Goal: Task Accomplishment & Management: Complete application form

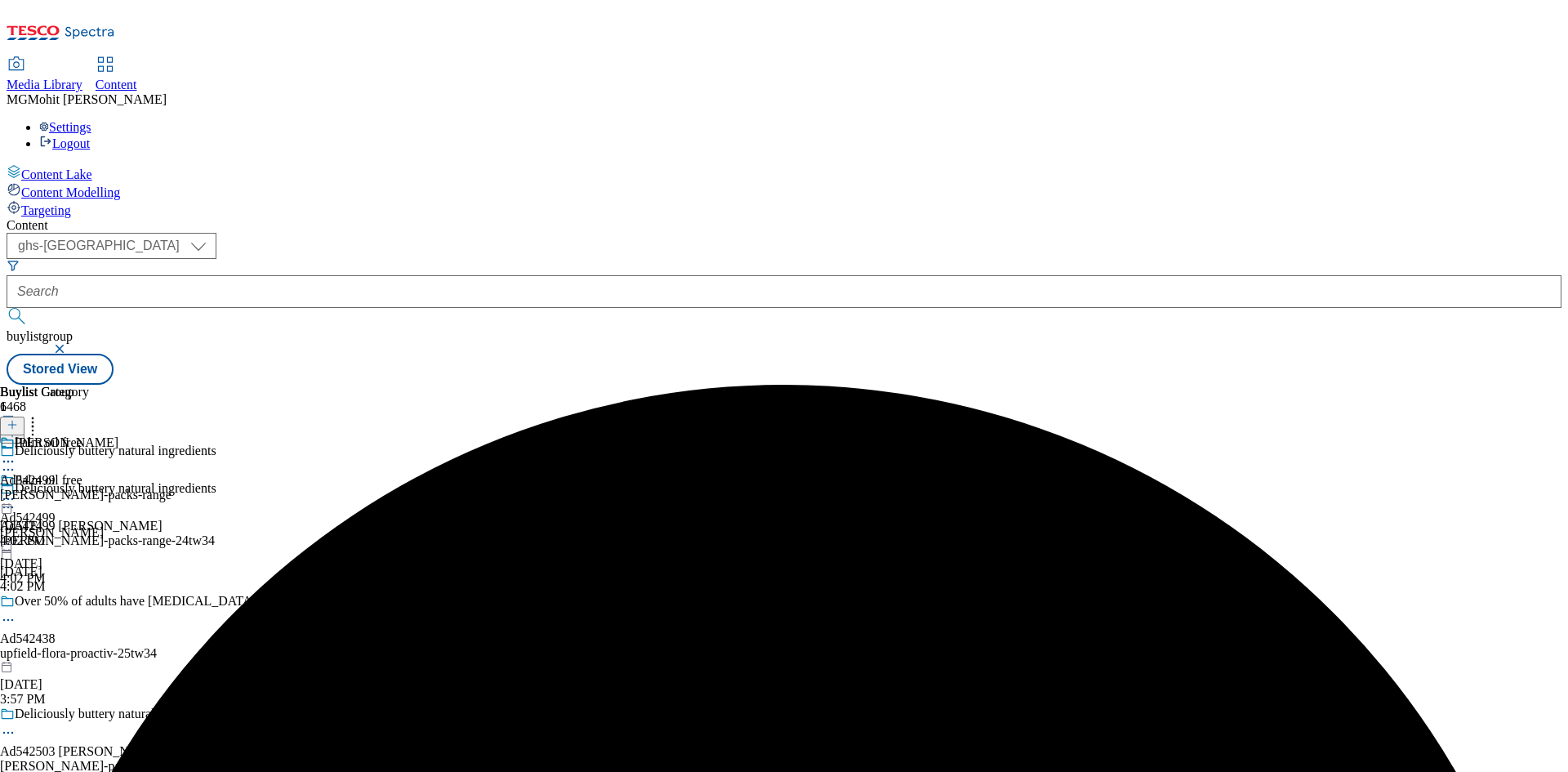
select select "ghs-[GEOGRAPHIC_DATA]"
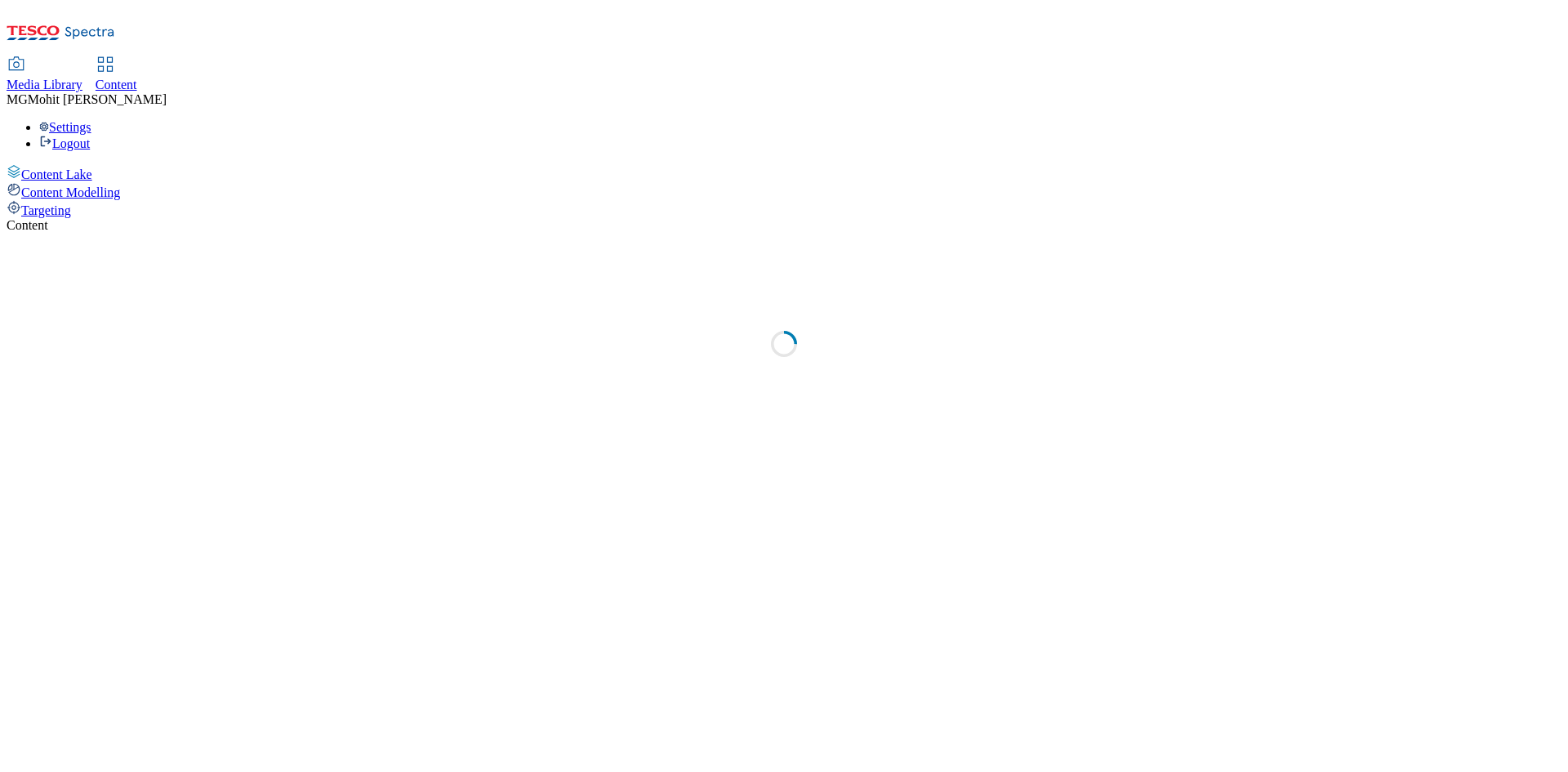
select select "ghs-[GEOGRAPHIC_DATA]"
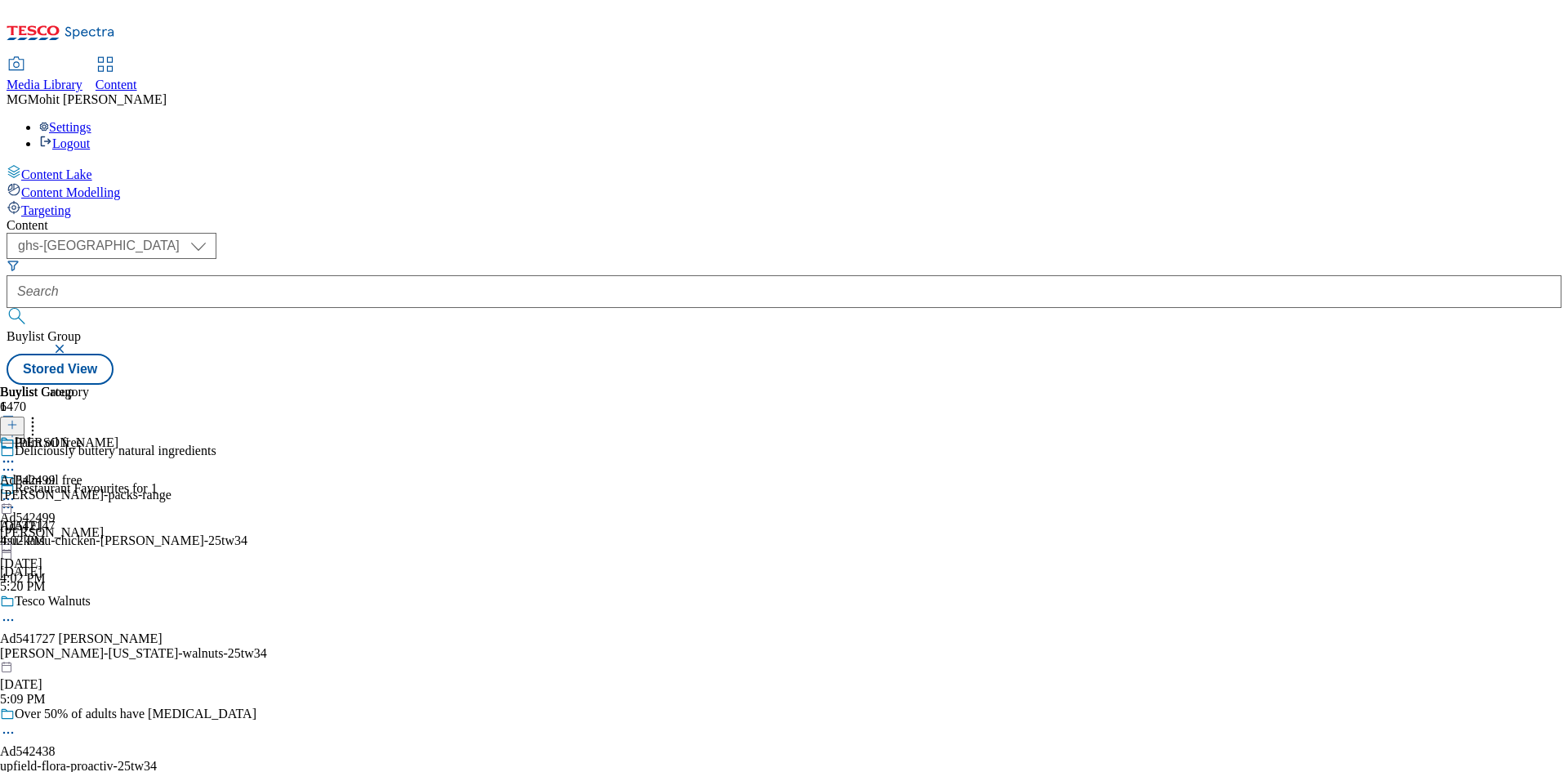
click at [267, 385] on header "Buylist Group 6470" at bounding box center [133, 414] width 267 height 59
click at [18, 427] on icon at bounding box center [12, 433] width 11 height 11
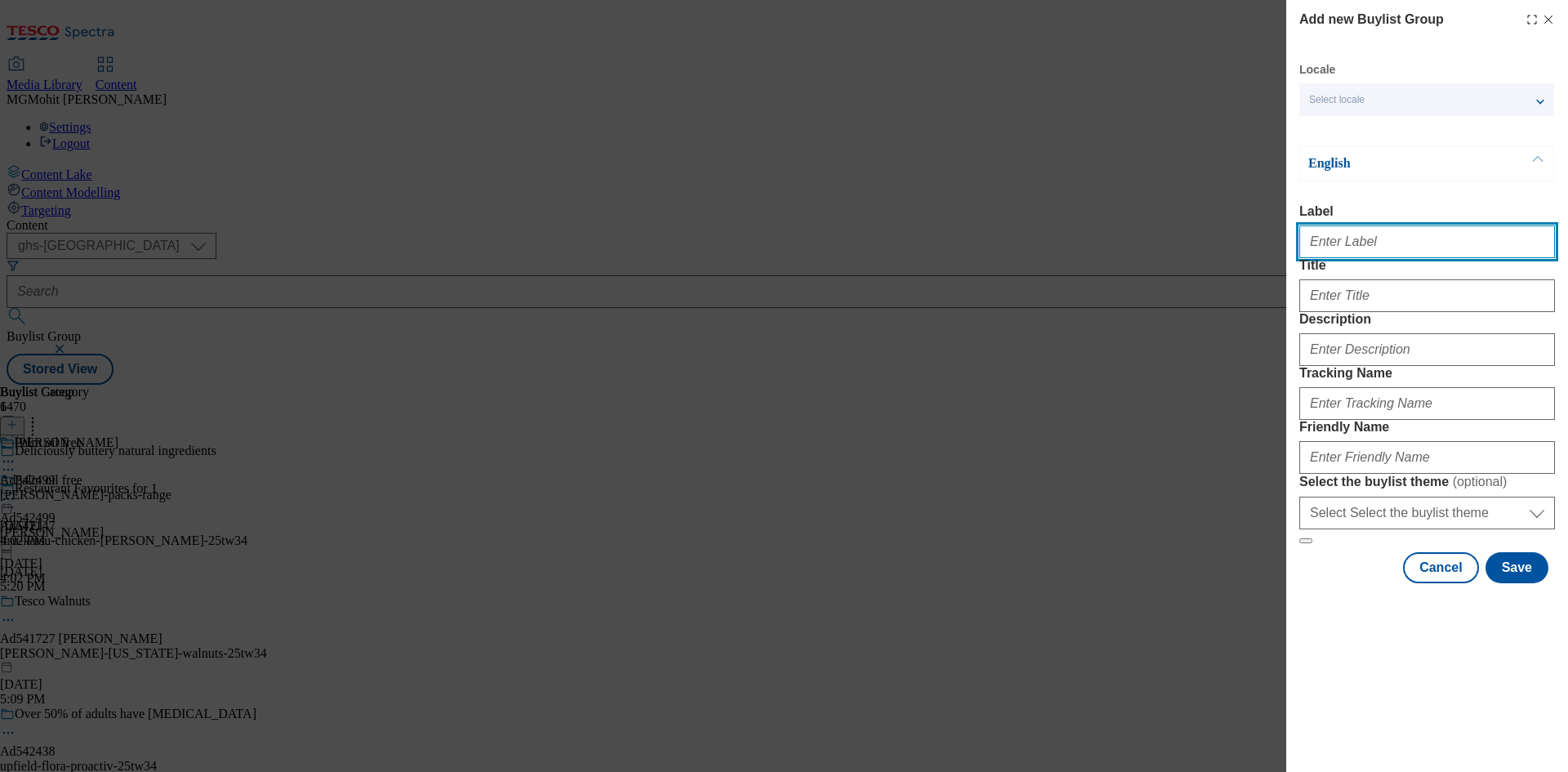
click at [1332, 256] on input "Label" at bounding box center [1427, 241] width 255 height 32
paste input "Ad542472 friesland-campina"
type input "Ad542472 friesland-campina"
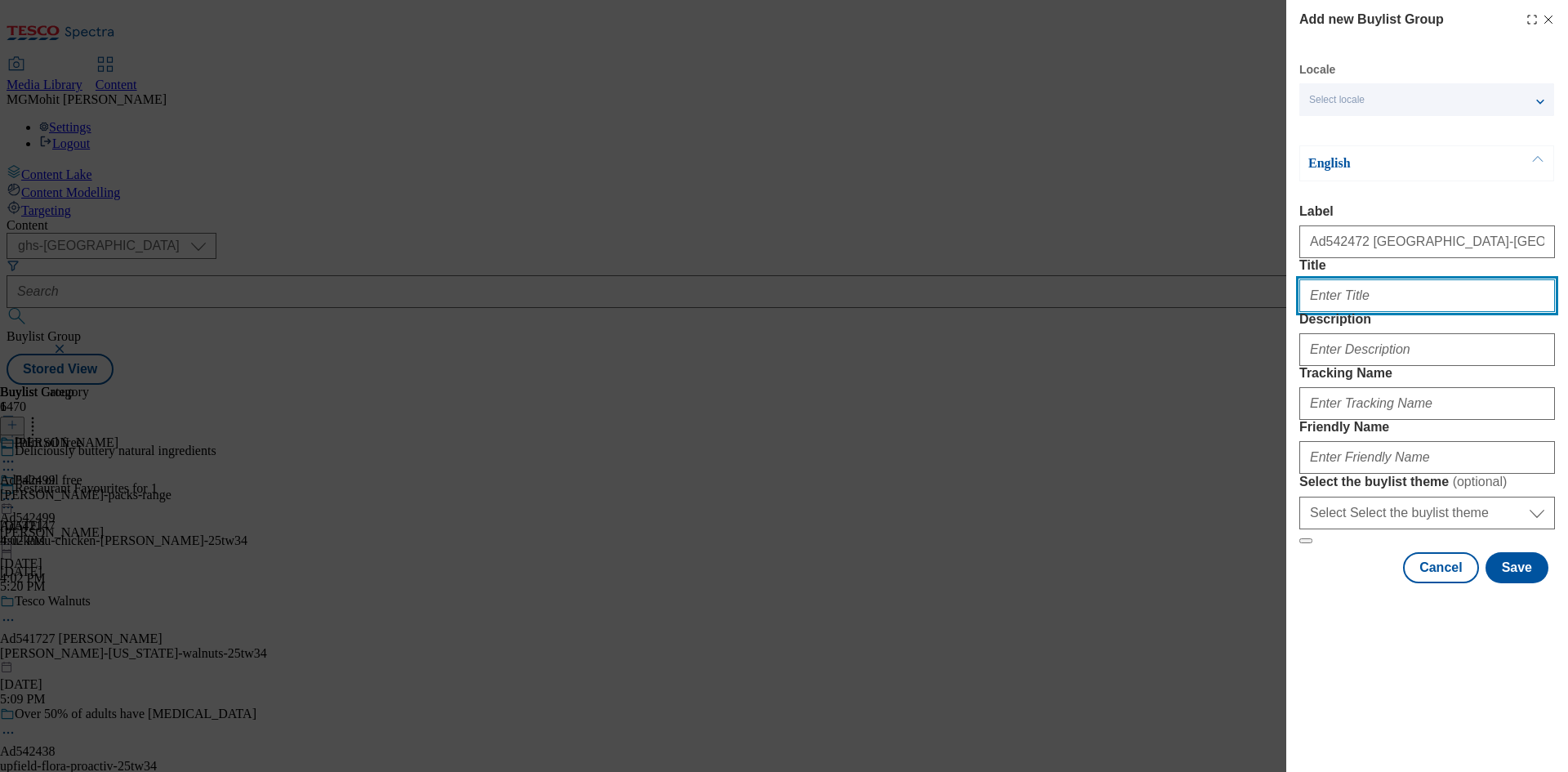
paste input "New Bottle, smae creamy taste"
type input "New Bottle, smae creamy taste"
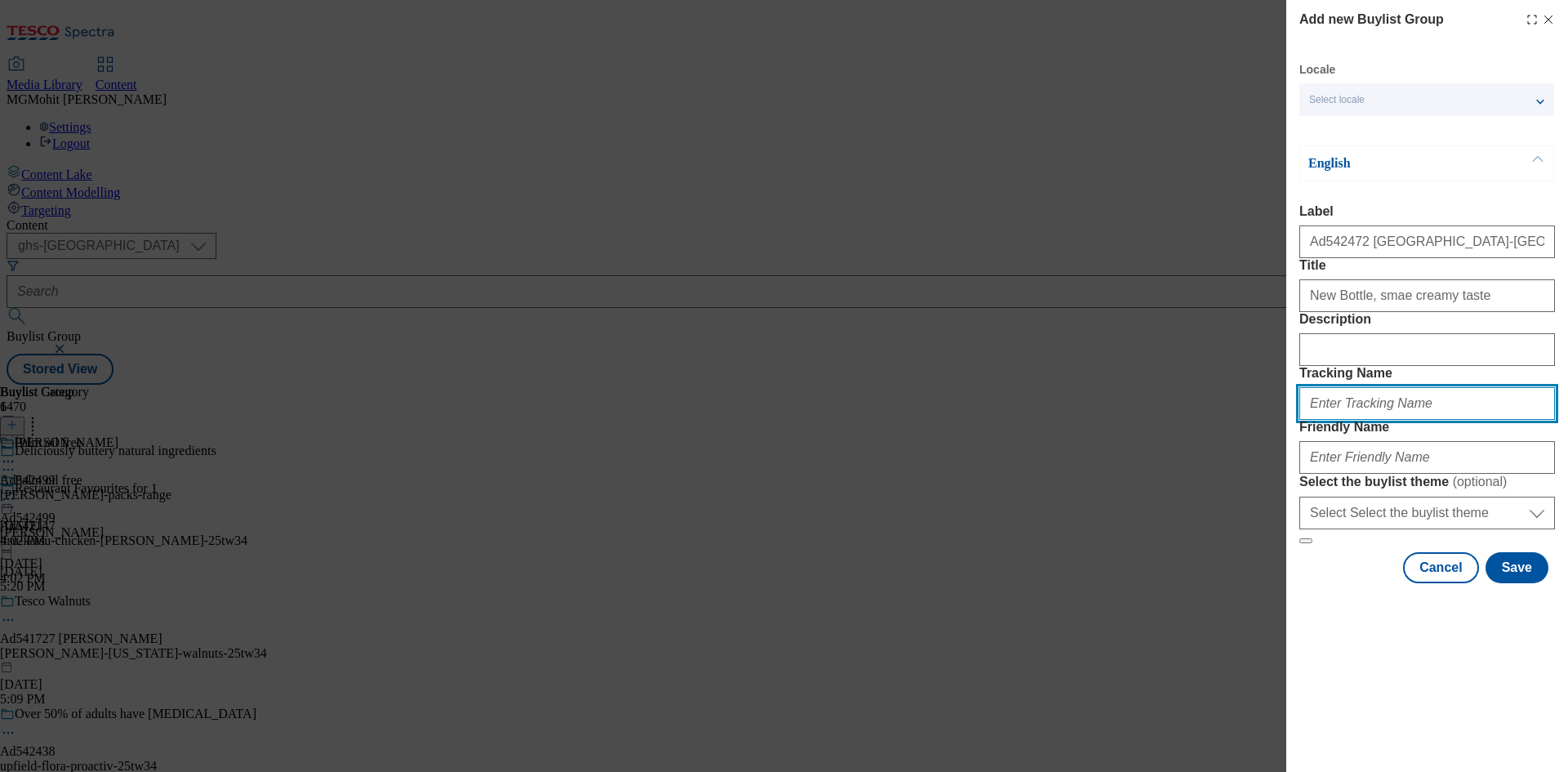
paste input "DH_AD542472"
type input "DH_AD542472"
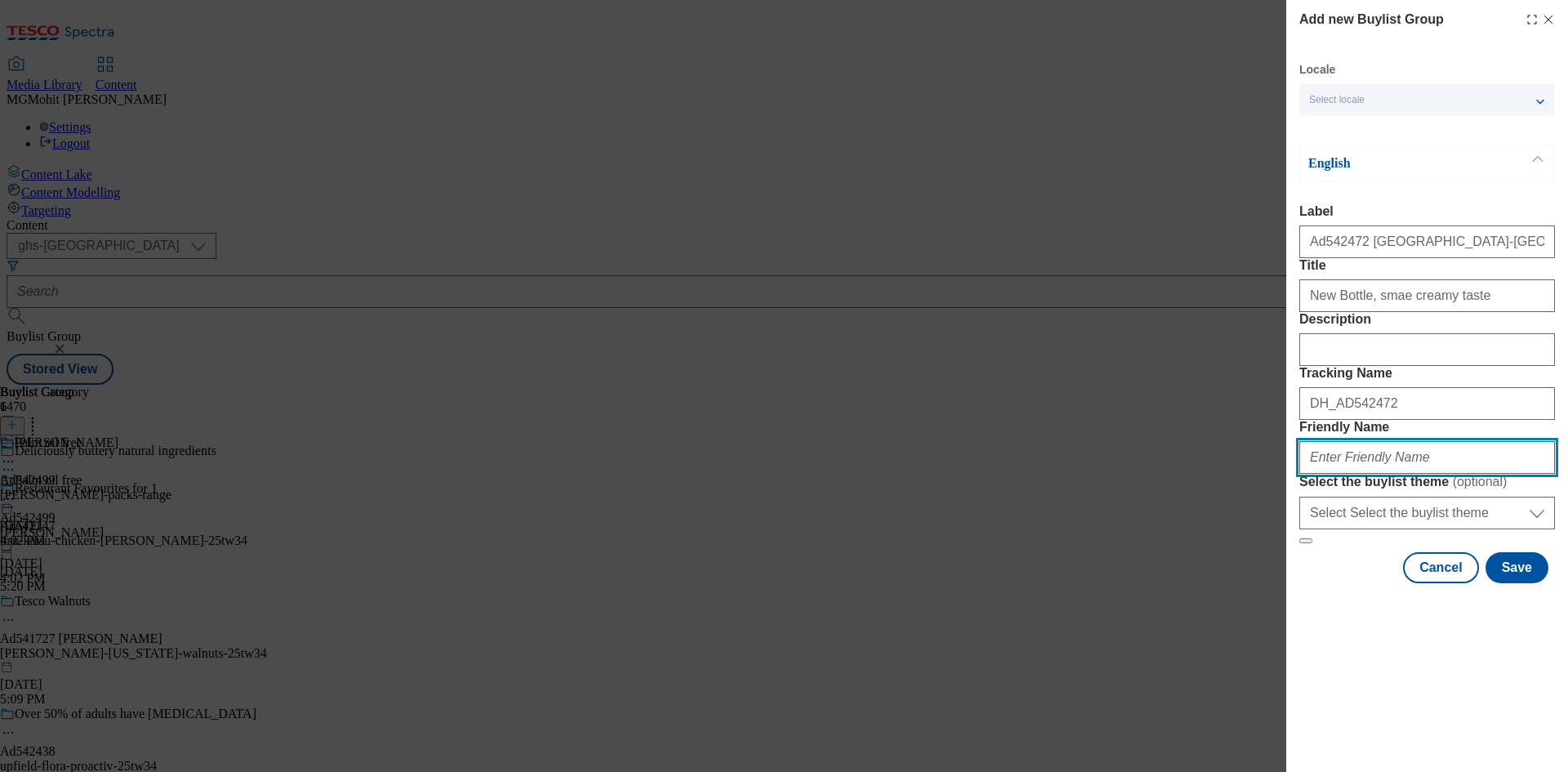
paste input "friesland-campina-chocomel-25tw37"
type input "friesland-campina-chocomel-25tw37"
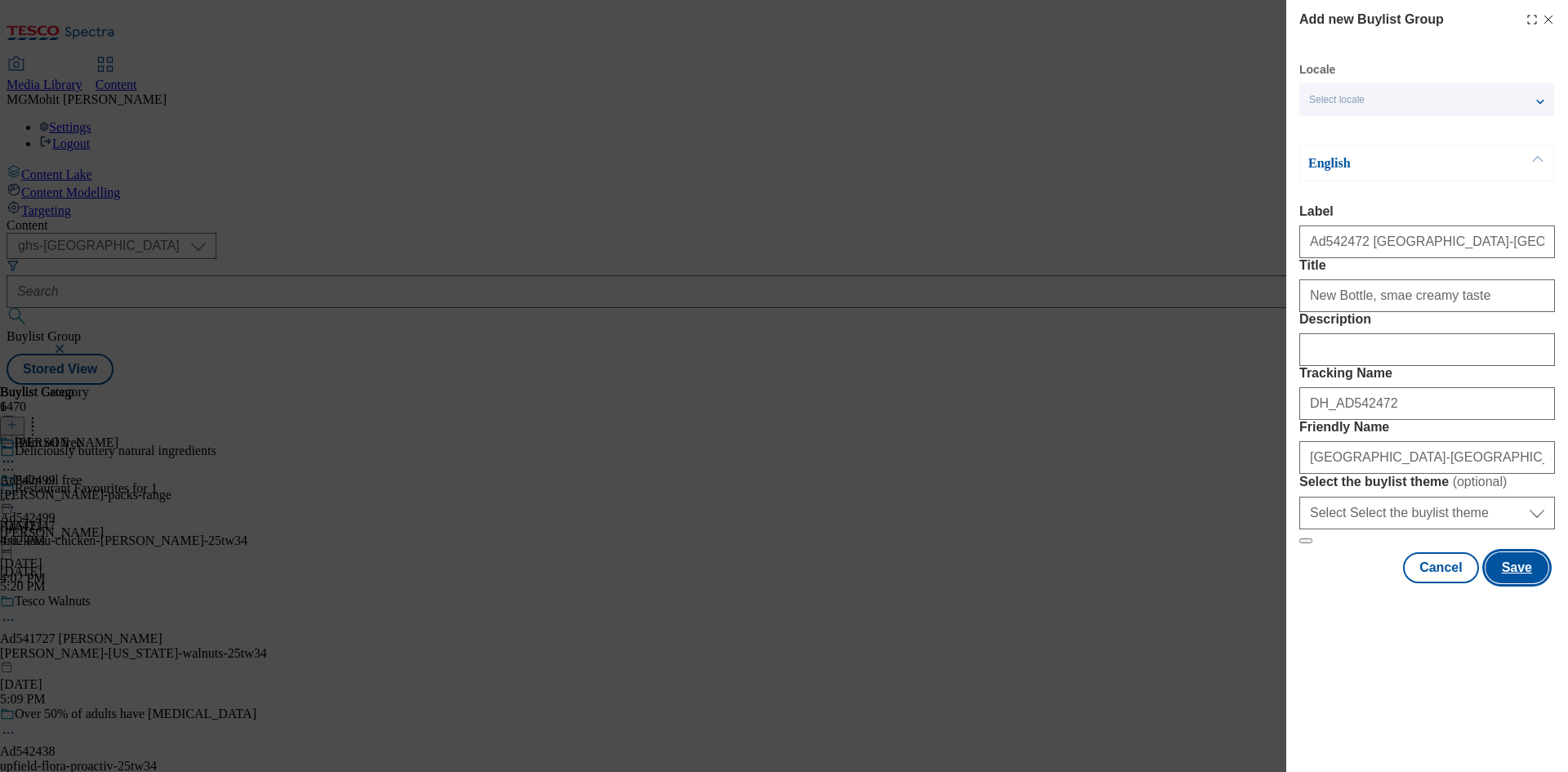
click at [1521, 583] on button "Save" at bounding box center [1516, 568] width 63 height 31
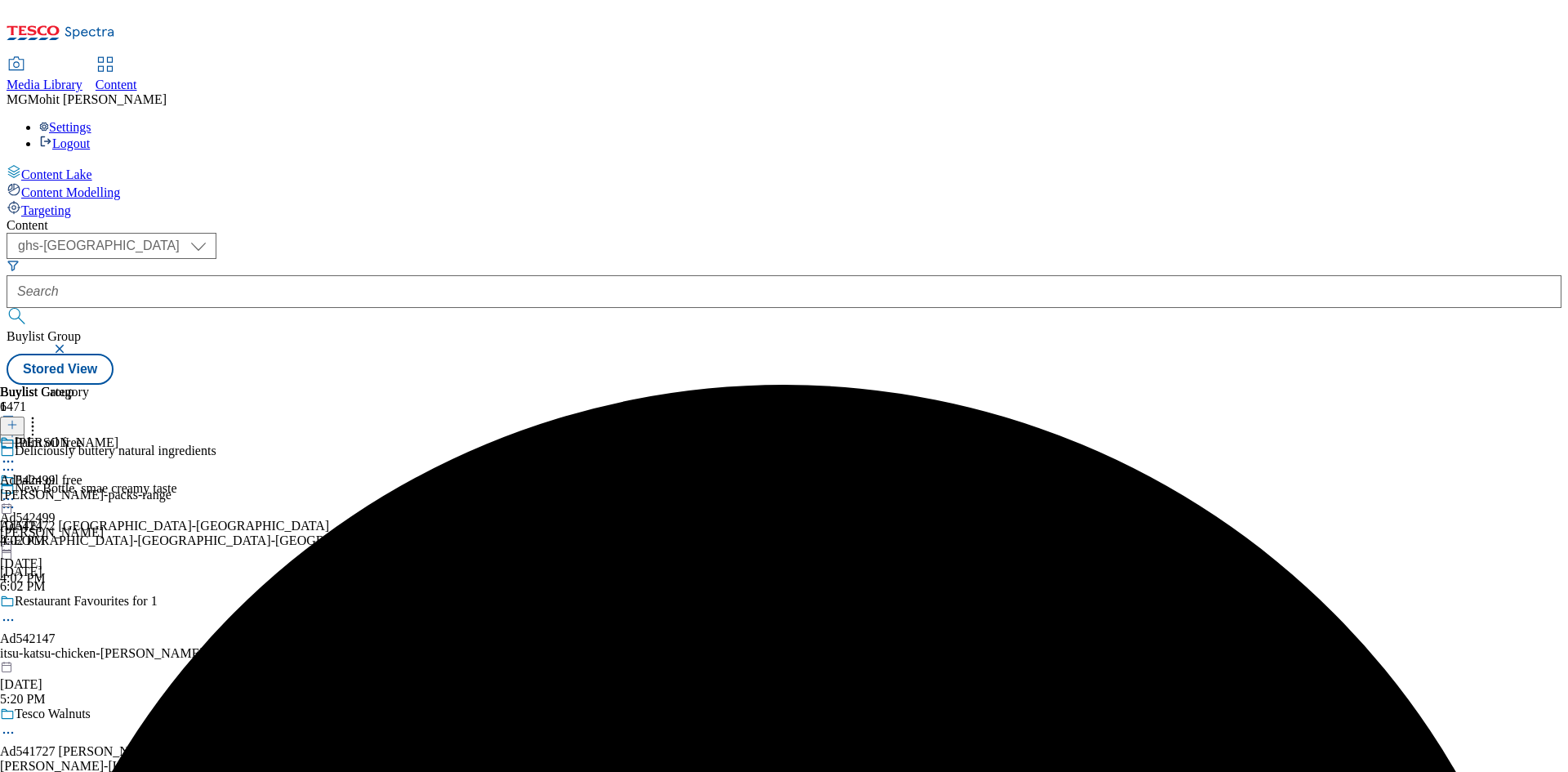
click at [395, 533] on div "friesland-campina-chocomel-25tw37" at bounding box center [226, 541] width 451 height 15
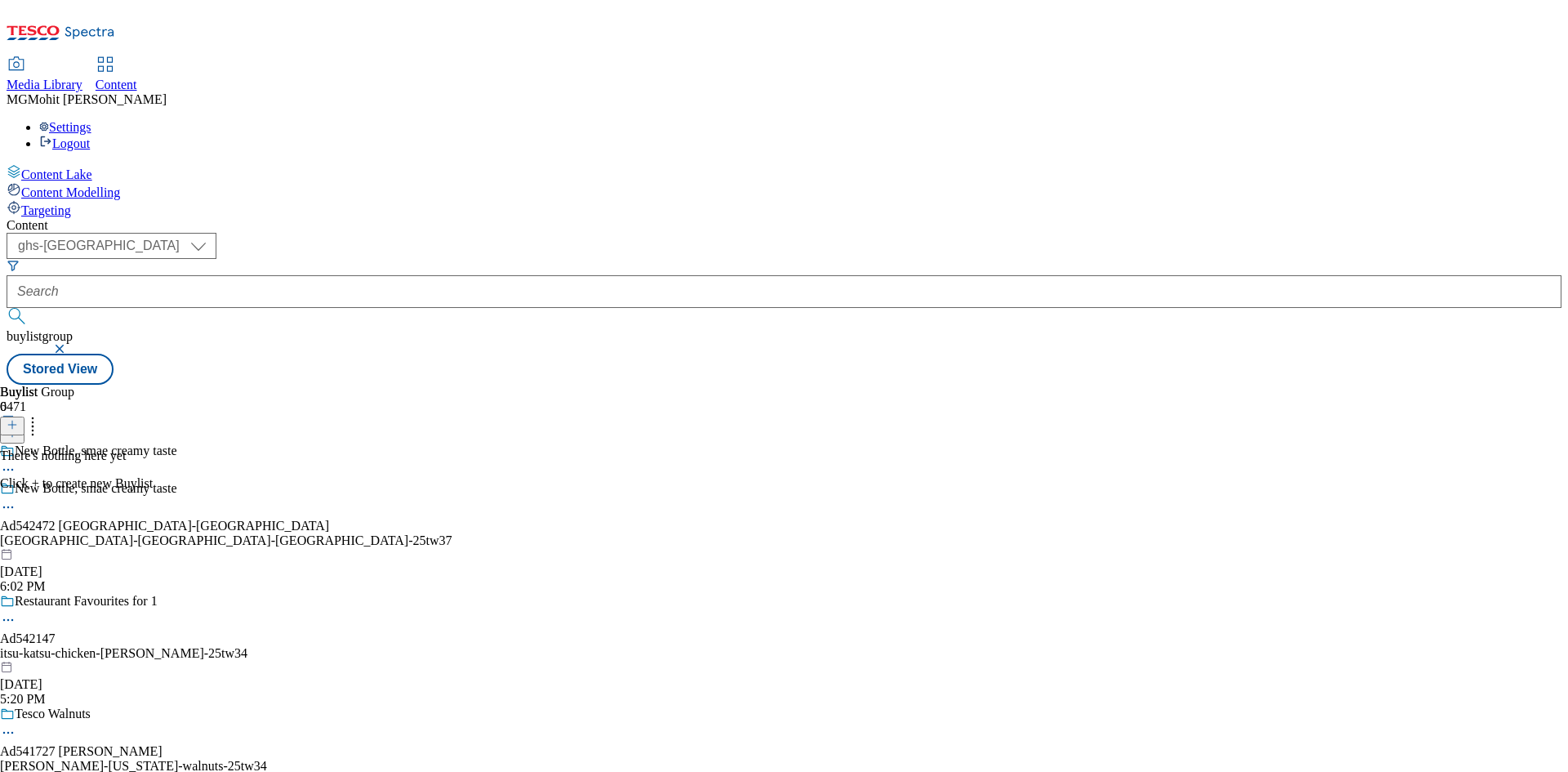
click at [18, 419] on icon at bounding box center [12, 424] width 11 height 11
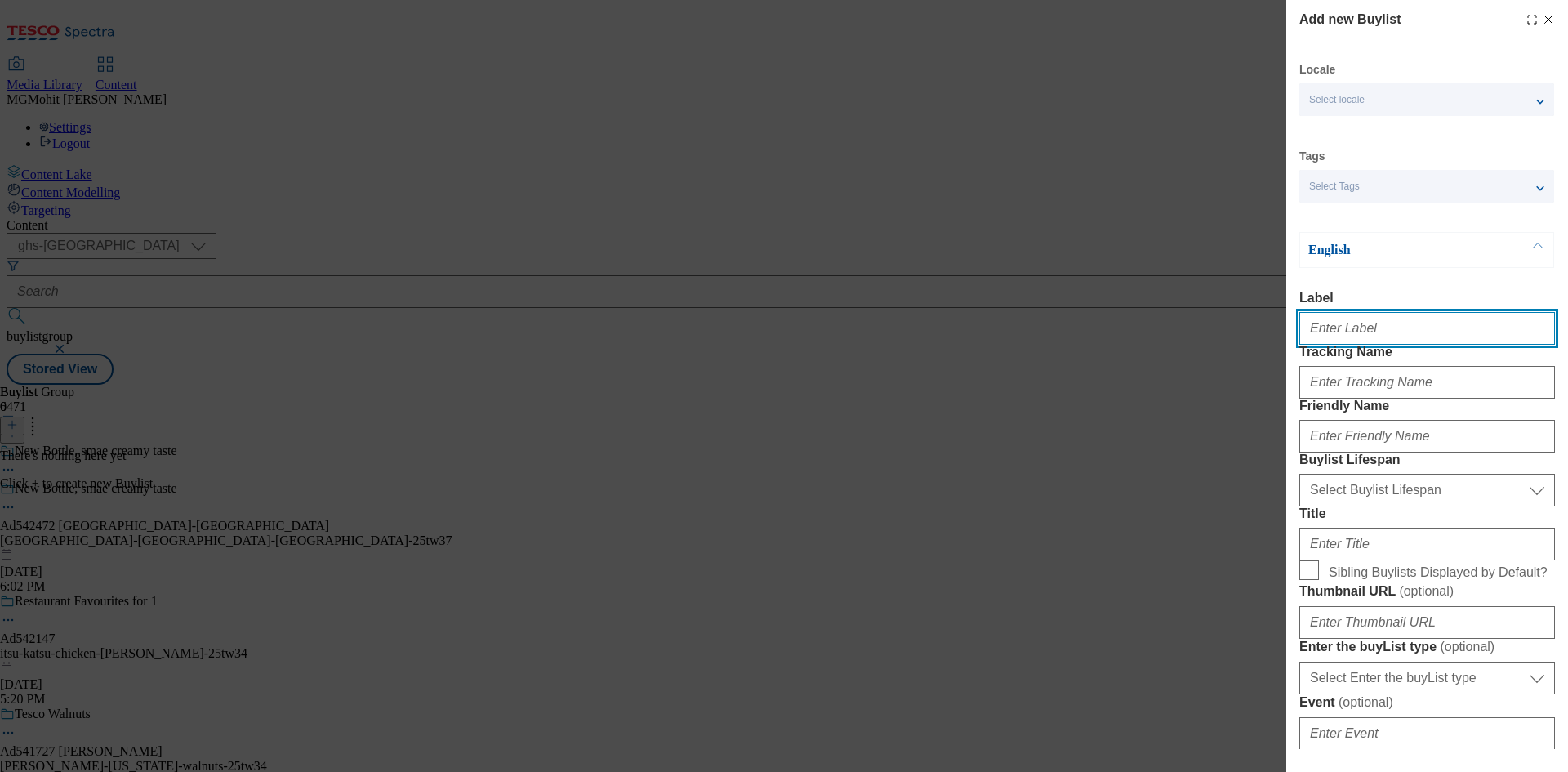
click at [1329, 332] on input "Label" at bounding box center [1427, 327] width 255 height 32
paste input "Ad542472"
type input "Ad542472"
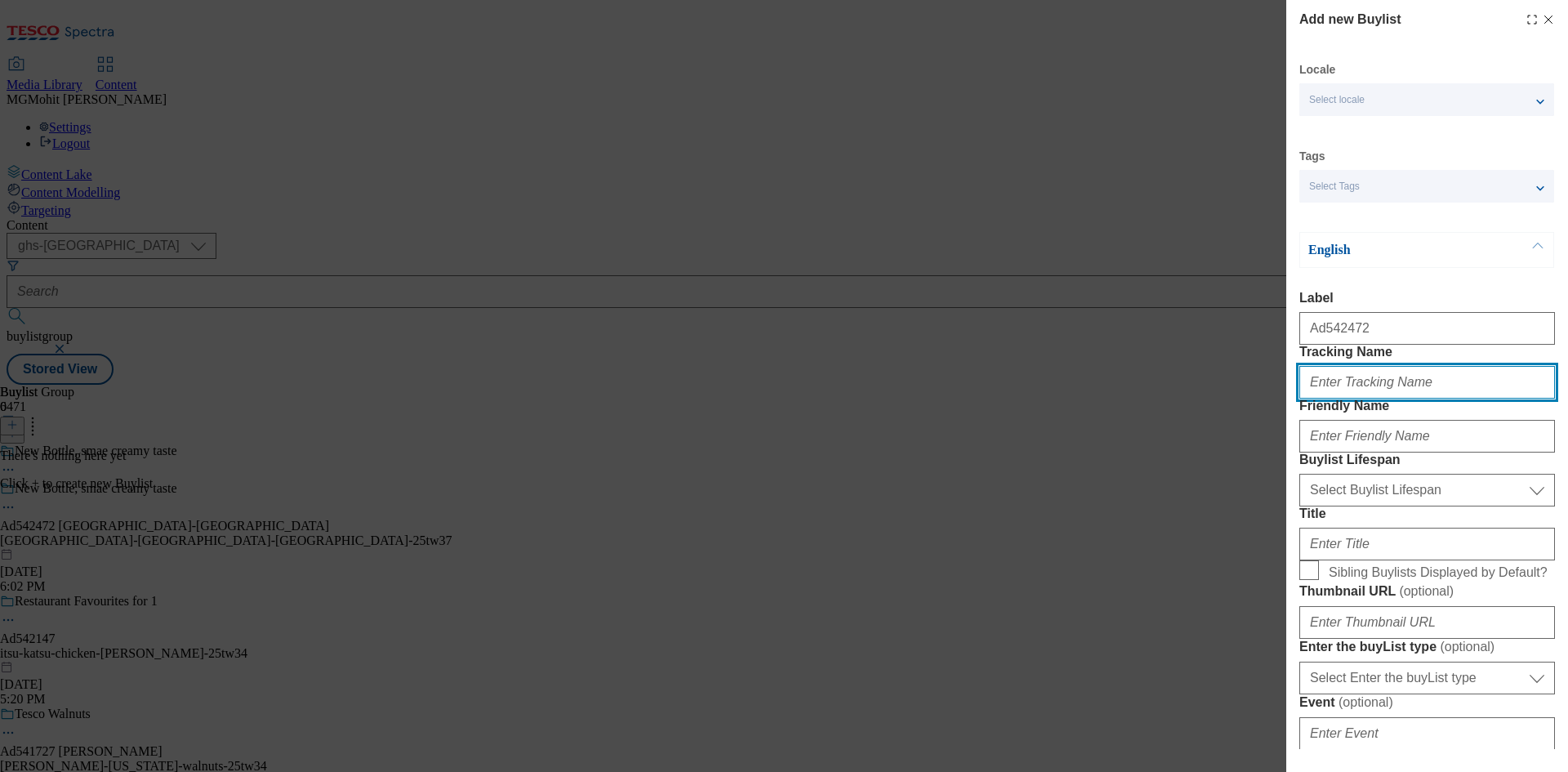
paste input "DH_AD542472"
paste input "friesland-campina"
type input "DH_AD542472"
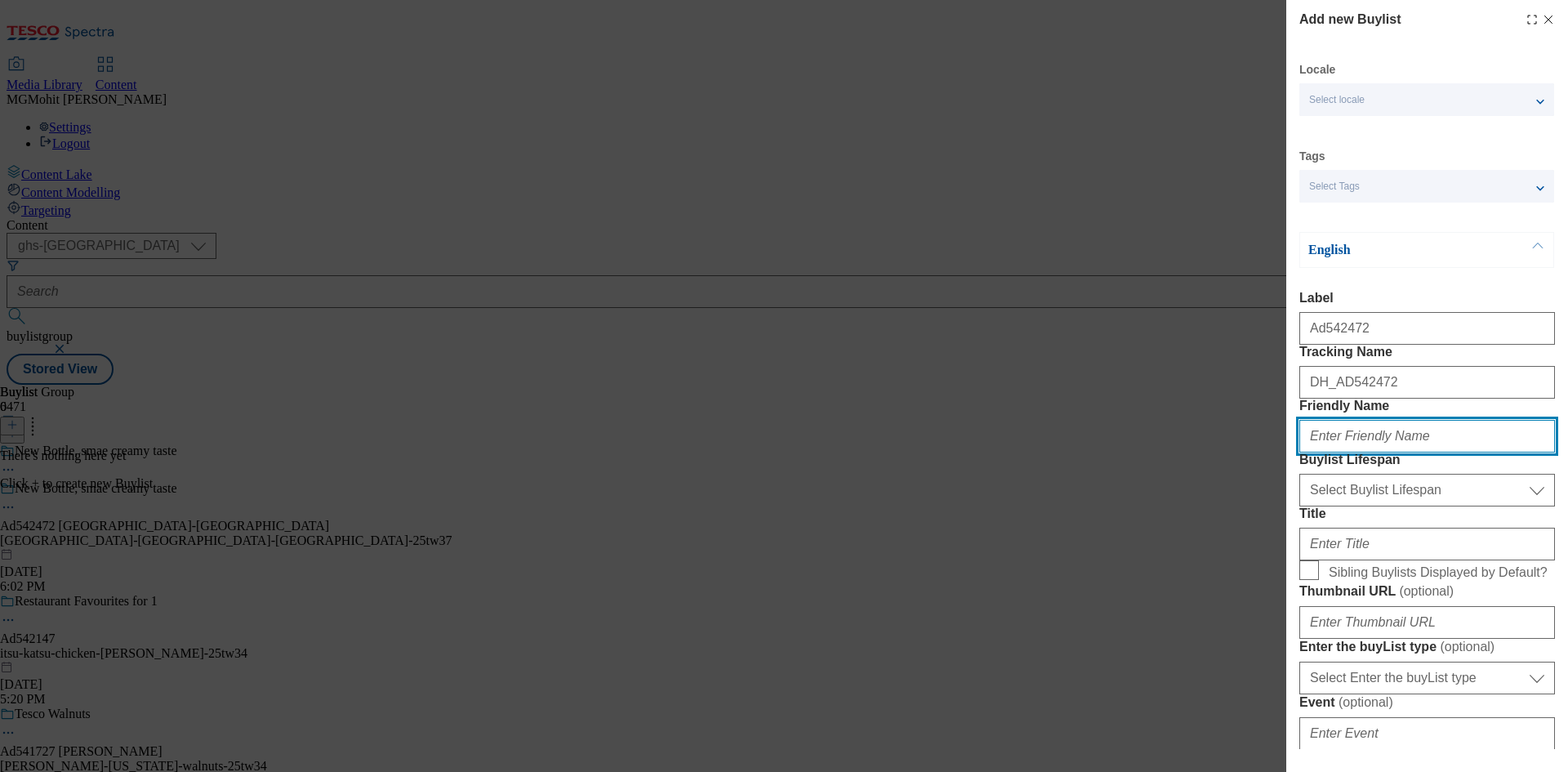
click at [1360, 452] on input "Friendly Name" at bounding box center [1427, 435] width 255 height 32
paste input "friesland-campina"
type input "friesland-campina"
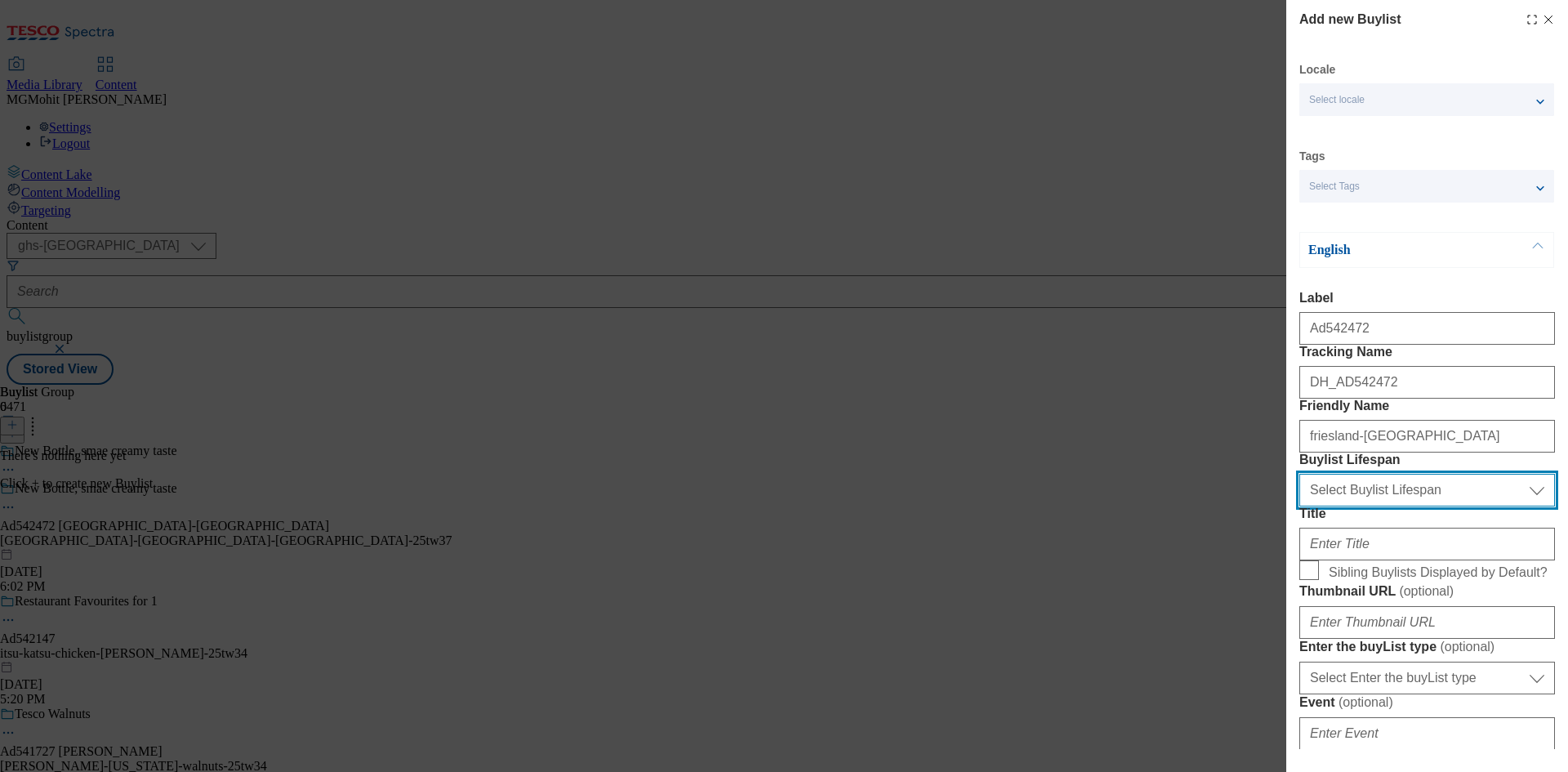
drag, startPoint x: 1378, startPoint y: 574, endPoint x: 1363, endPoint y: 593, distance: 24.2
click at [1378, 507] on select "Select Buylist Lifespan evergreen seasonal tactical" at bounding box center [1427, 489] width 255 height 32
select select "tactical"
click at [1299, 507] on select "Select Buylist Lifespan evergreen seasonal tactical" at bounding box center [1427, 489] width 255 height 32
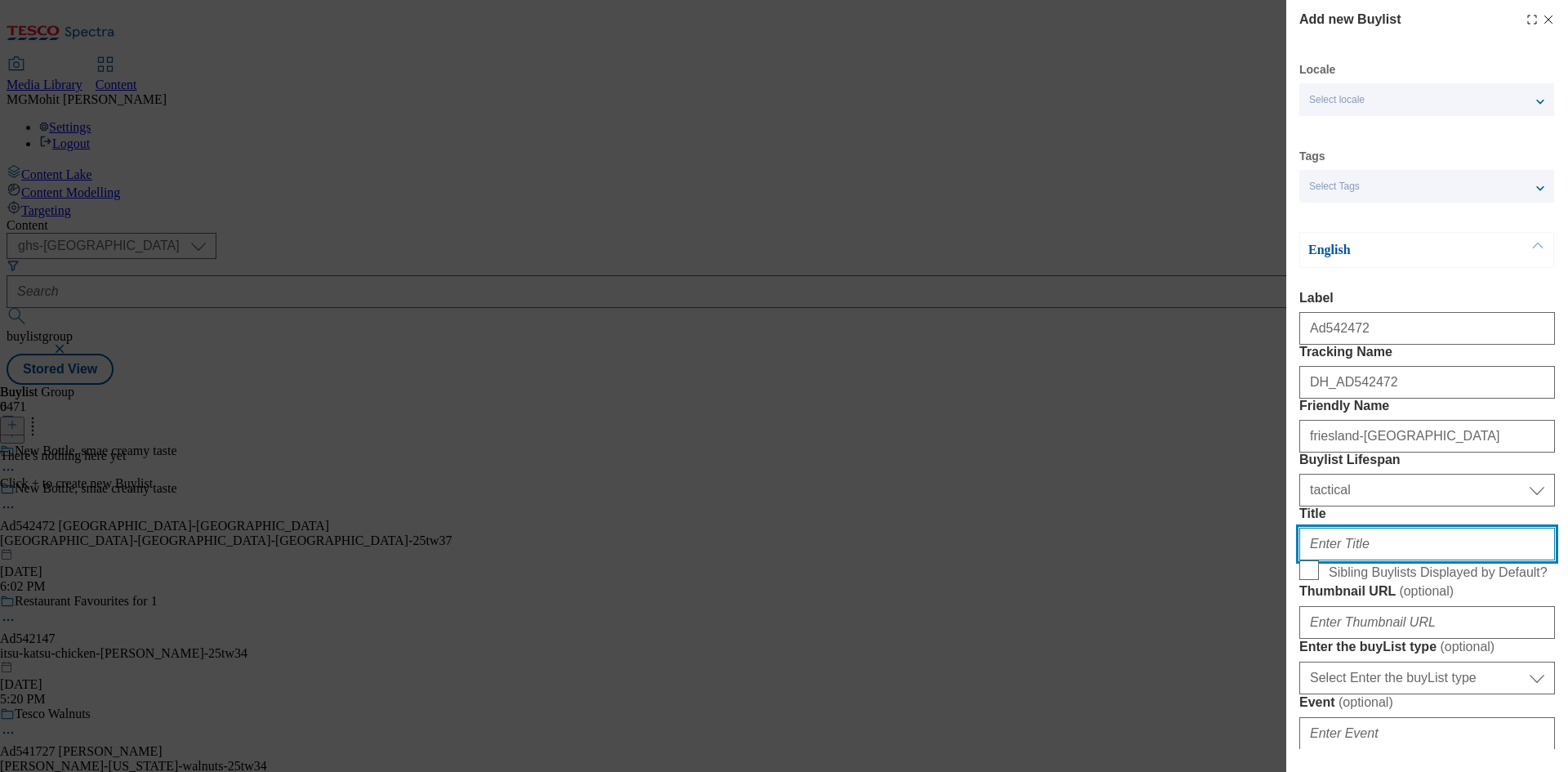
click at [1349, 560] on input "Title" at bounding box center [1427, 544] width 255 height 32
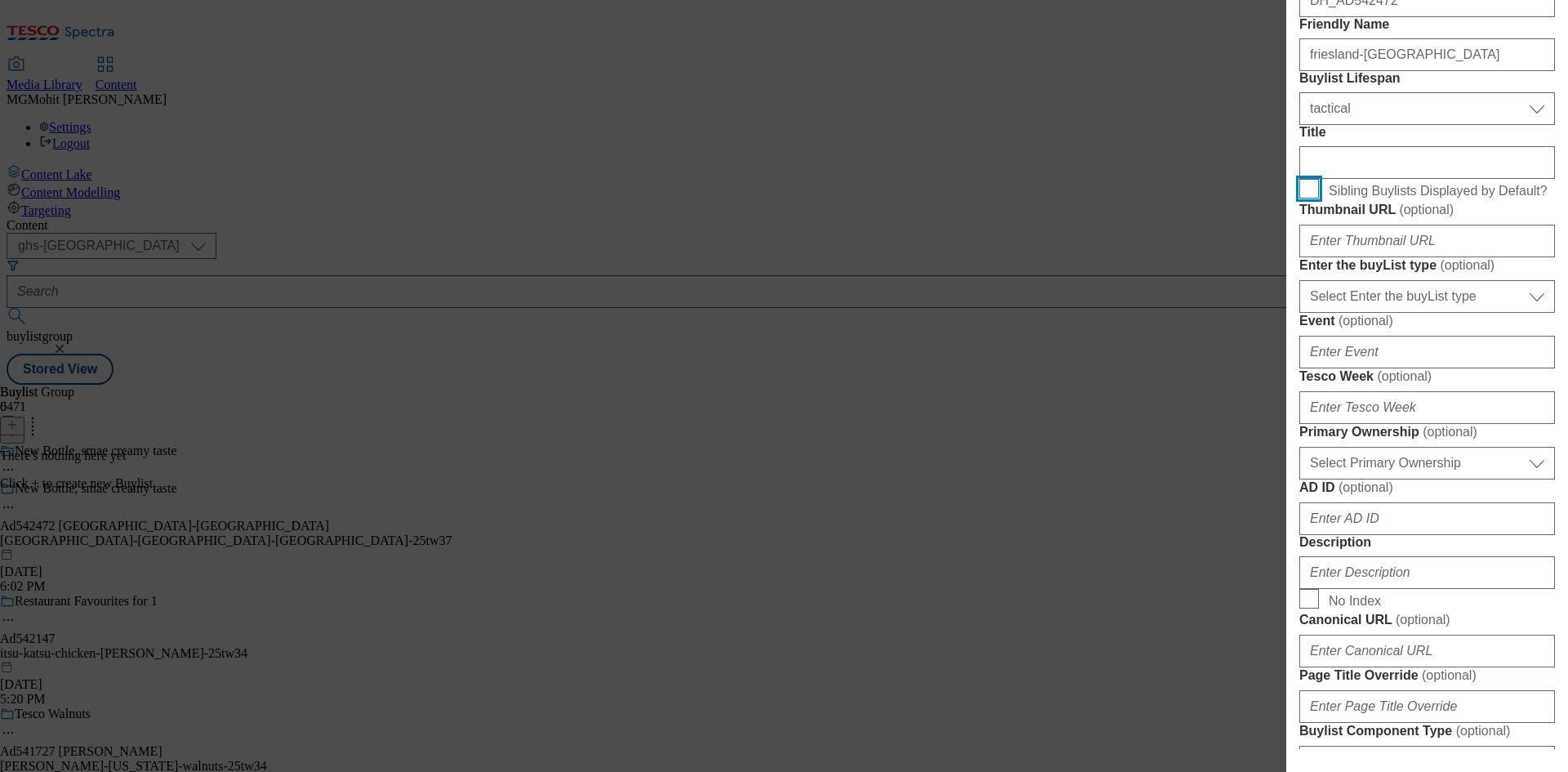
scroll to position [409, 0]
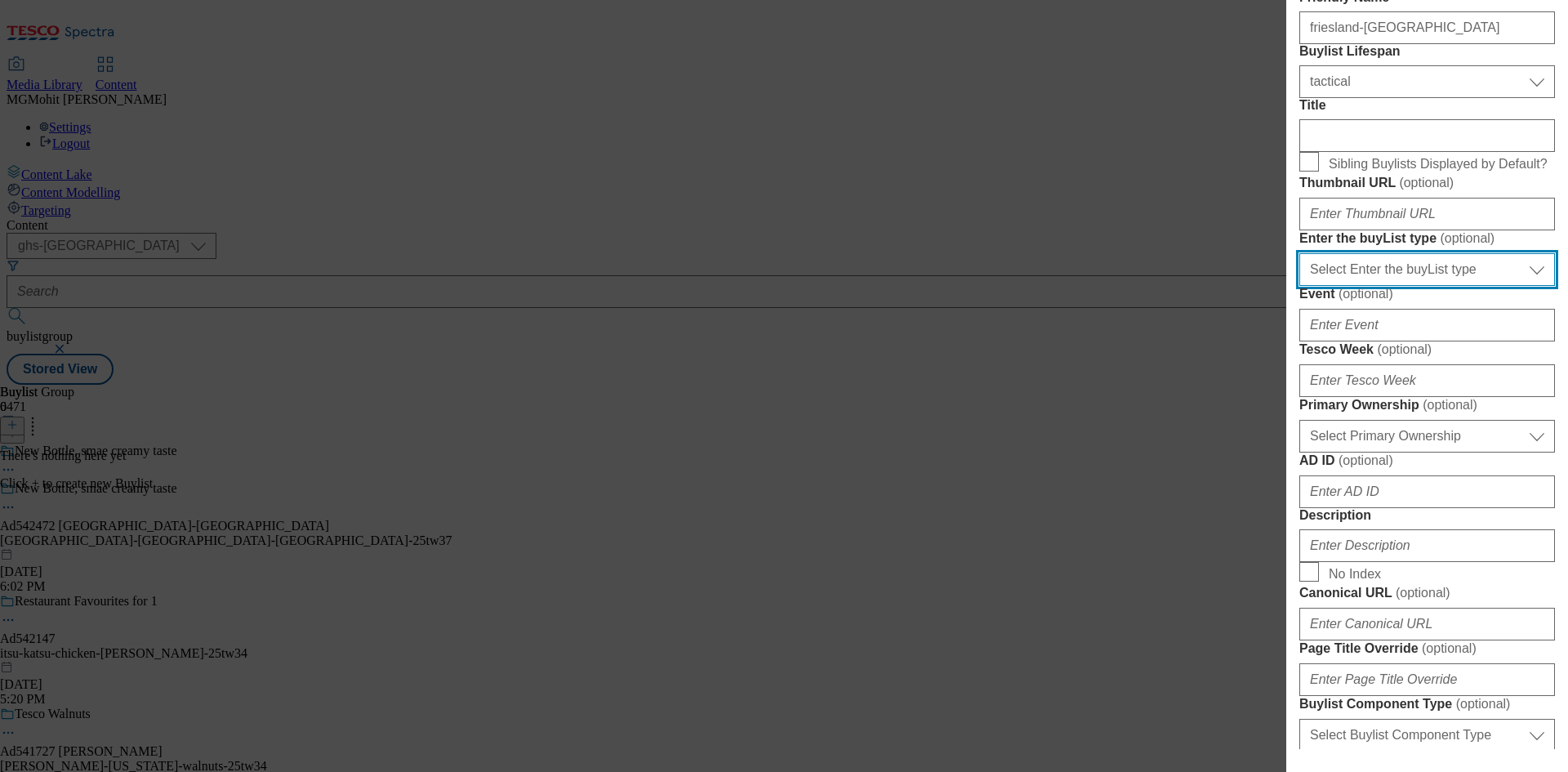
drag, startPoint x: 1373, startPoint y: 452, endPoint x: 1367, endPoint y: 460, distance: 10.0
click at [1373, 286] on select "Select Enter the buyList type event supplier funded long term >4 weeks supplier…" at bounding box center [1427, 269] width 255 height 32
select select "supplier funded short term 1-3 weeks"
click at [1299, 286] on select "Select Enter the buyList type event supplier funded long term >4 weeks supplier…" at bounding box center [1427, 269] width 255 height 32
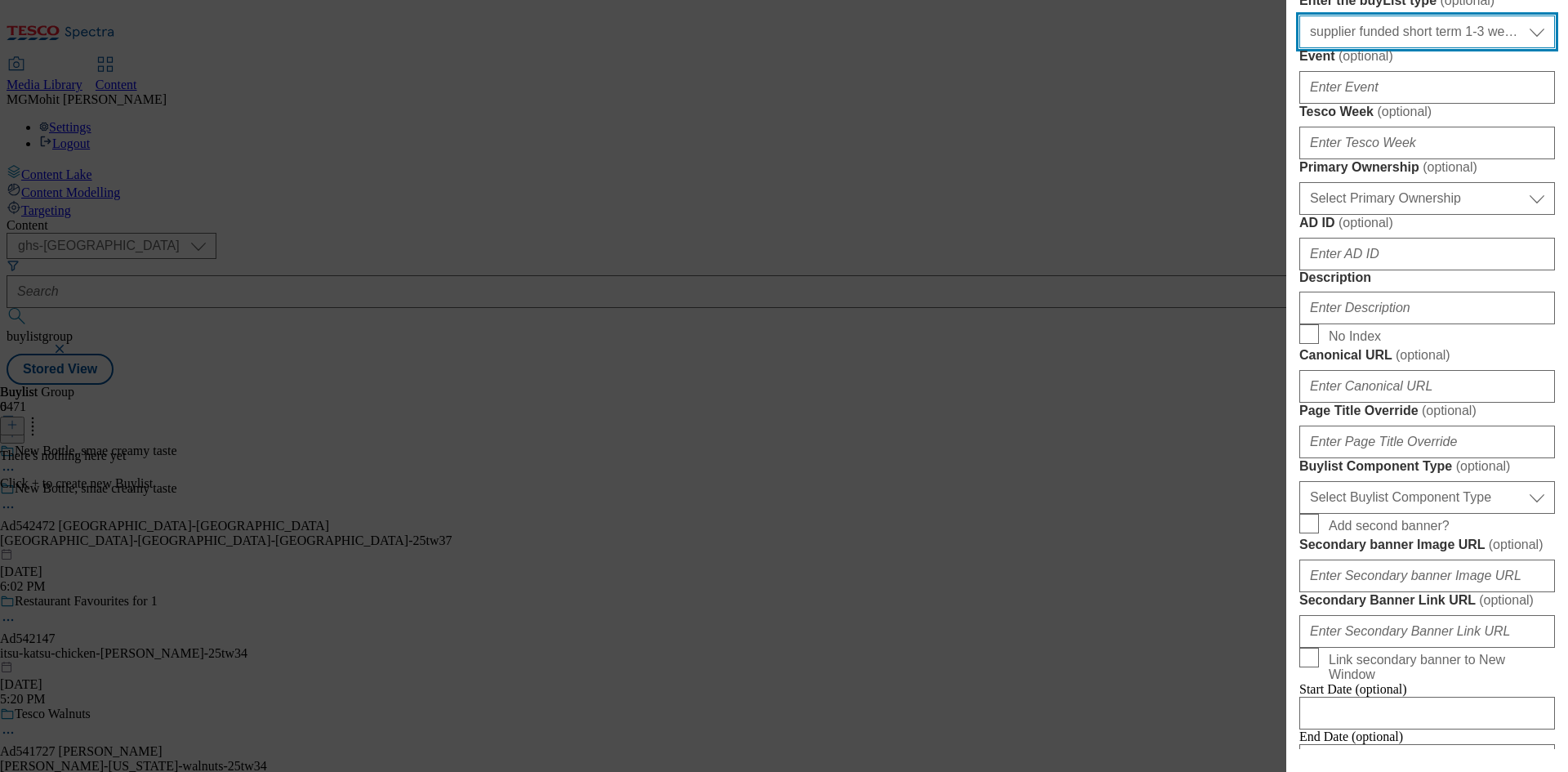
scroll to position [654, 0]
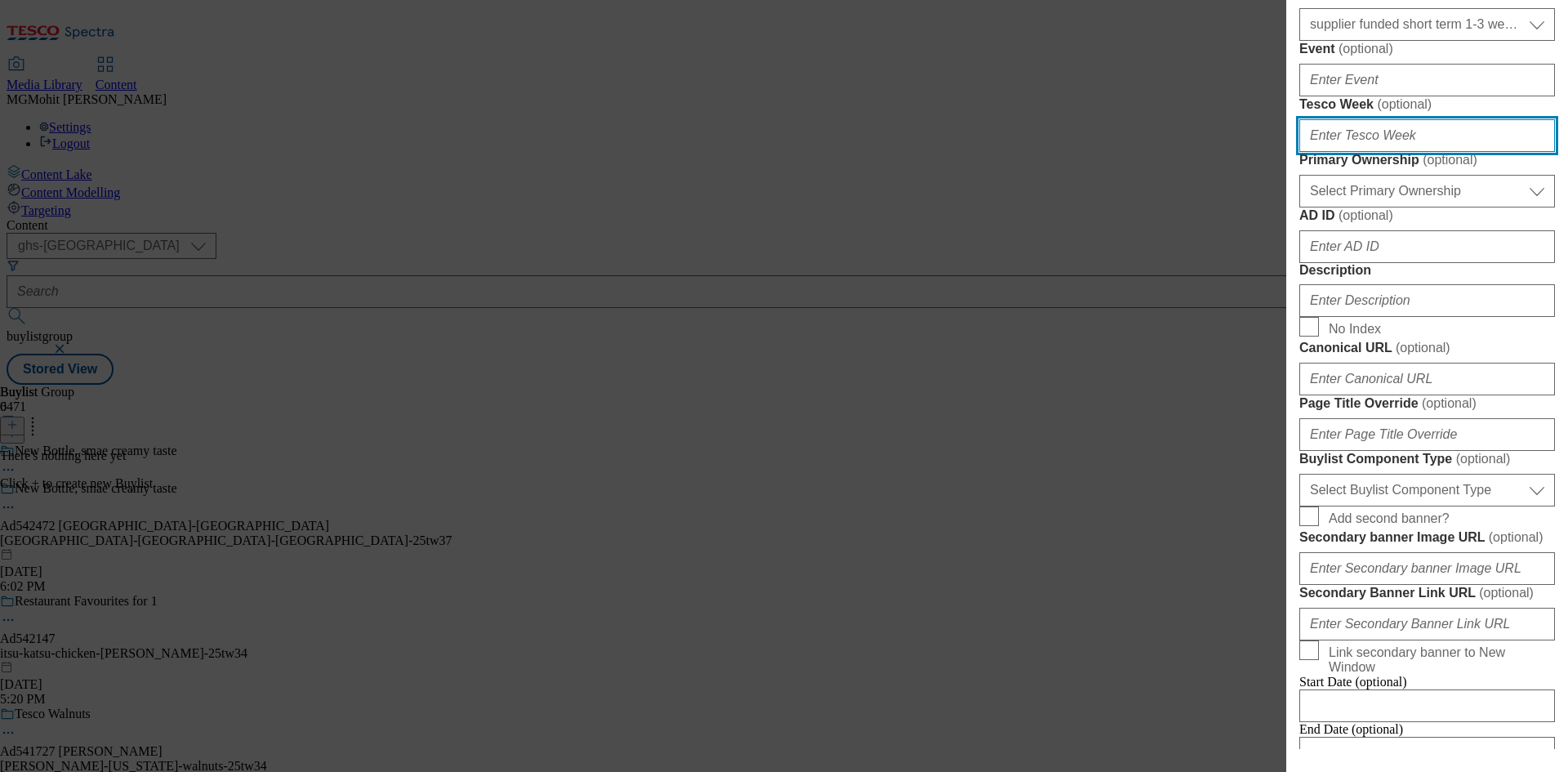
click at [1335, 152] on input "Tesco Week ( optional )" at bounding box center [1427, 135] width 255 height 32
type input "37"
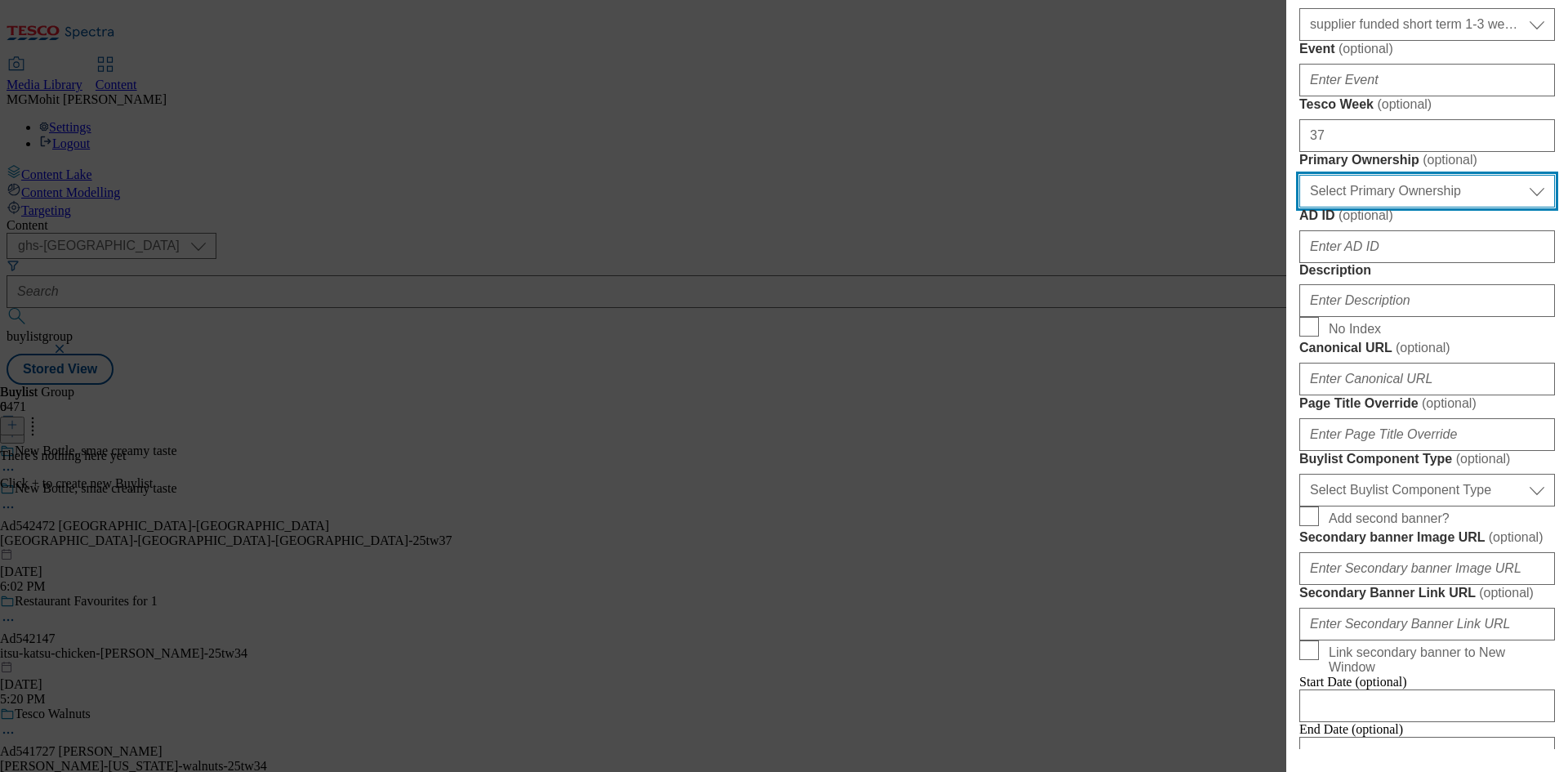
click at [1353, 207] on select "Select Primary Ownership tesco dunnhumby" at bounding box center [1427, 190] width 255 height 32
select select "dunnhumby"
click at [1299, 207] on select "Select Primary Ownership tesco dunnhumby" at bounding box center [1427, 190] width 255 height 32
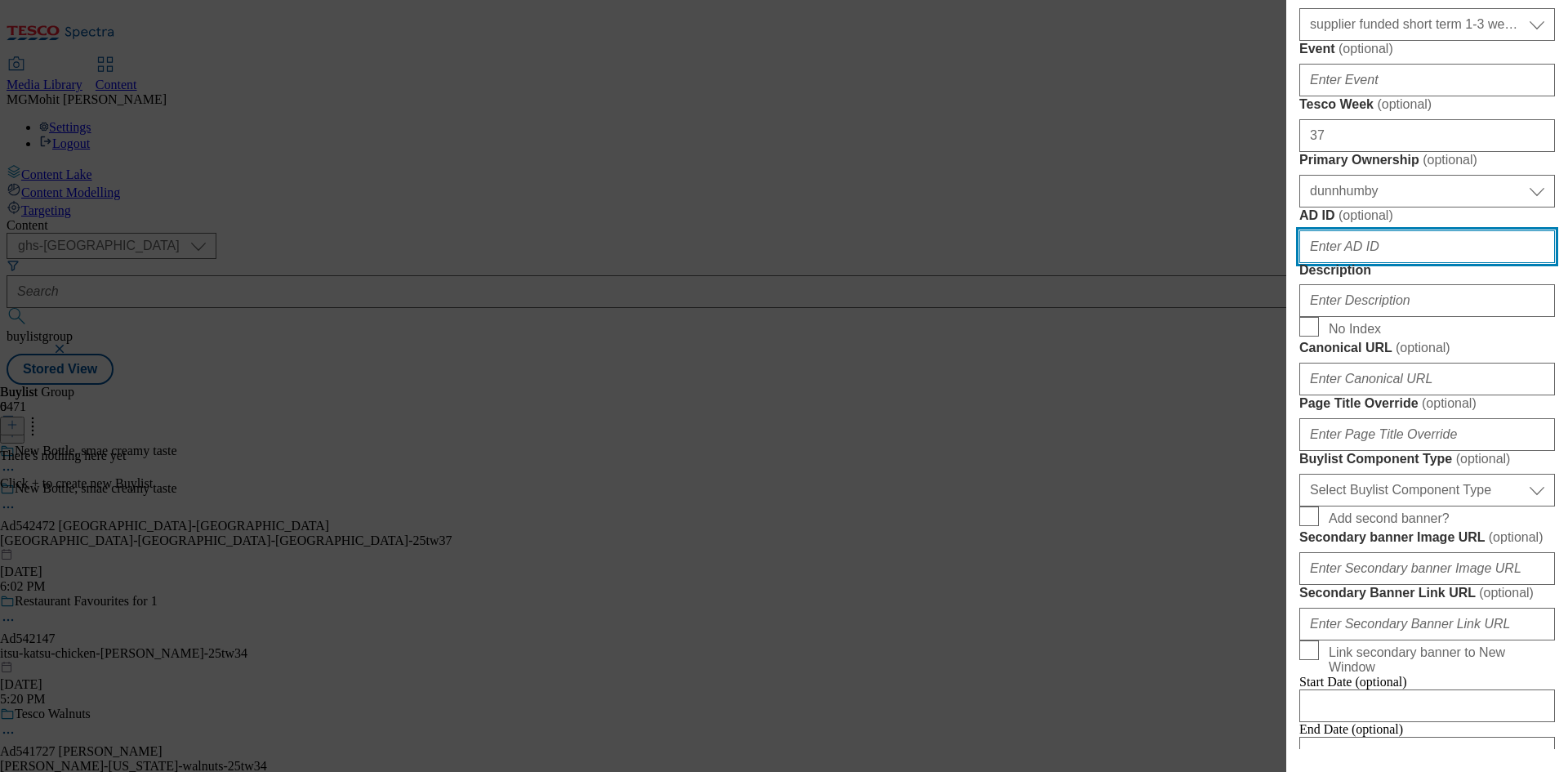
click at [1334, 263] on input "AD ID ( optional )" at bounding box center [1427, 246] width 255 height 32
paste input "542472"
type input "542472"
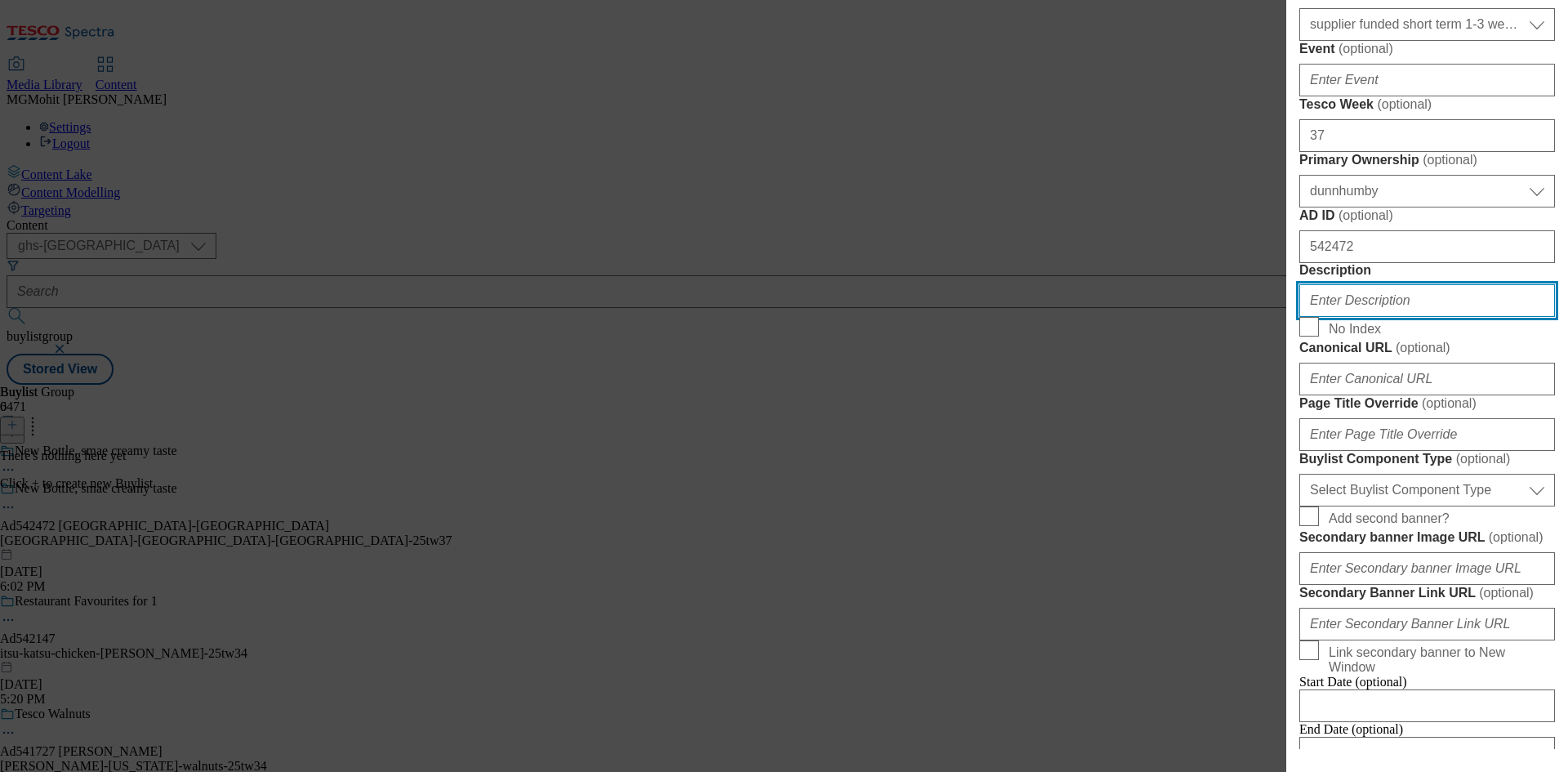
click at [1338, 317] on input "Description" at bounding box center [1427, 300] width 255 height 32
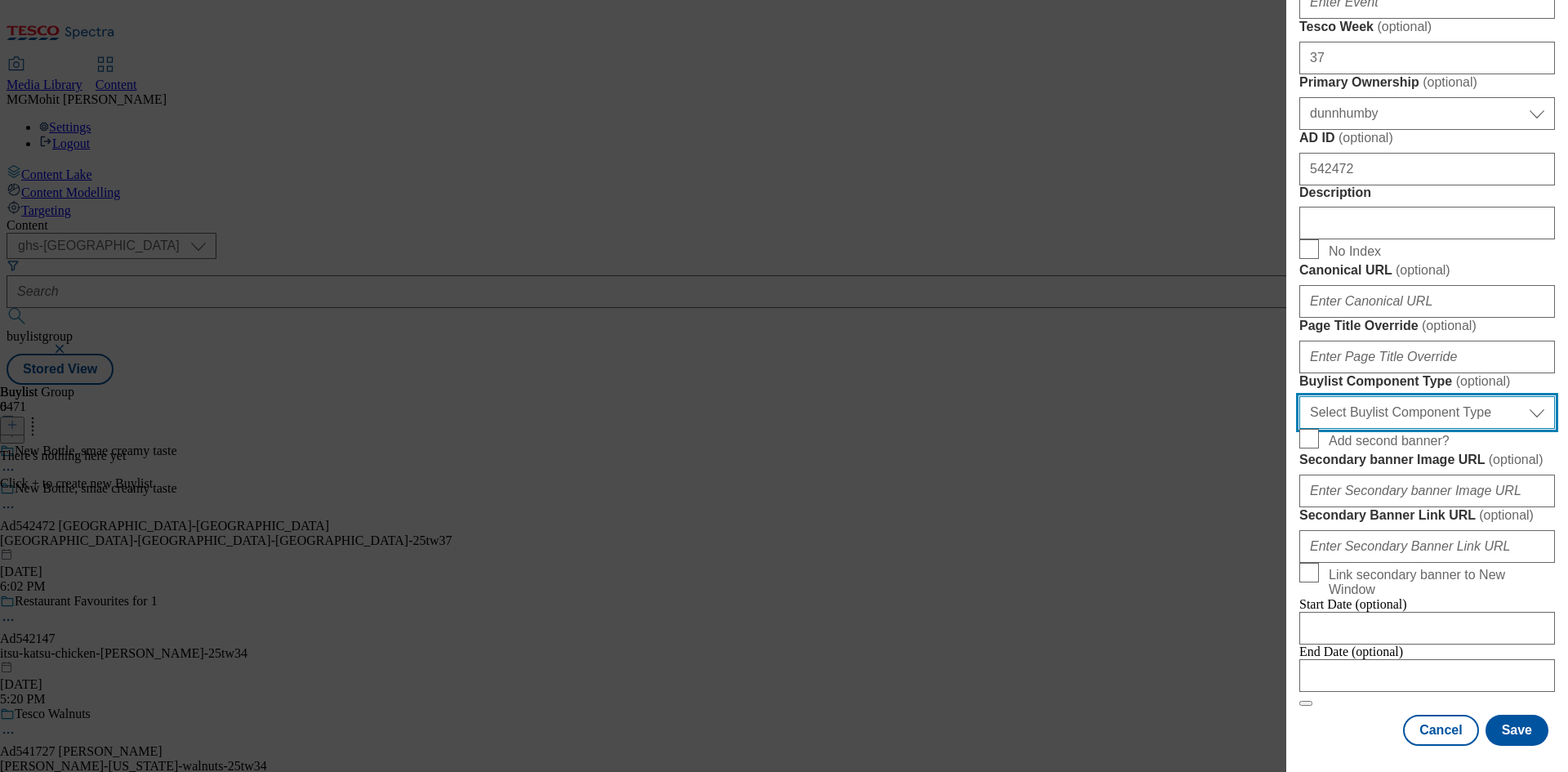
click at [1366, 429] on select "Select Buylist Component Type Banner Competition Header Meal" at bounding box center [1427, 411] width 255 height 32
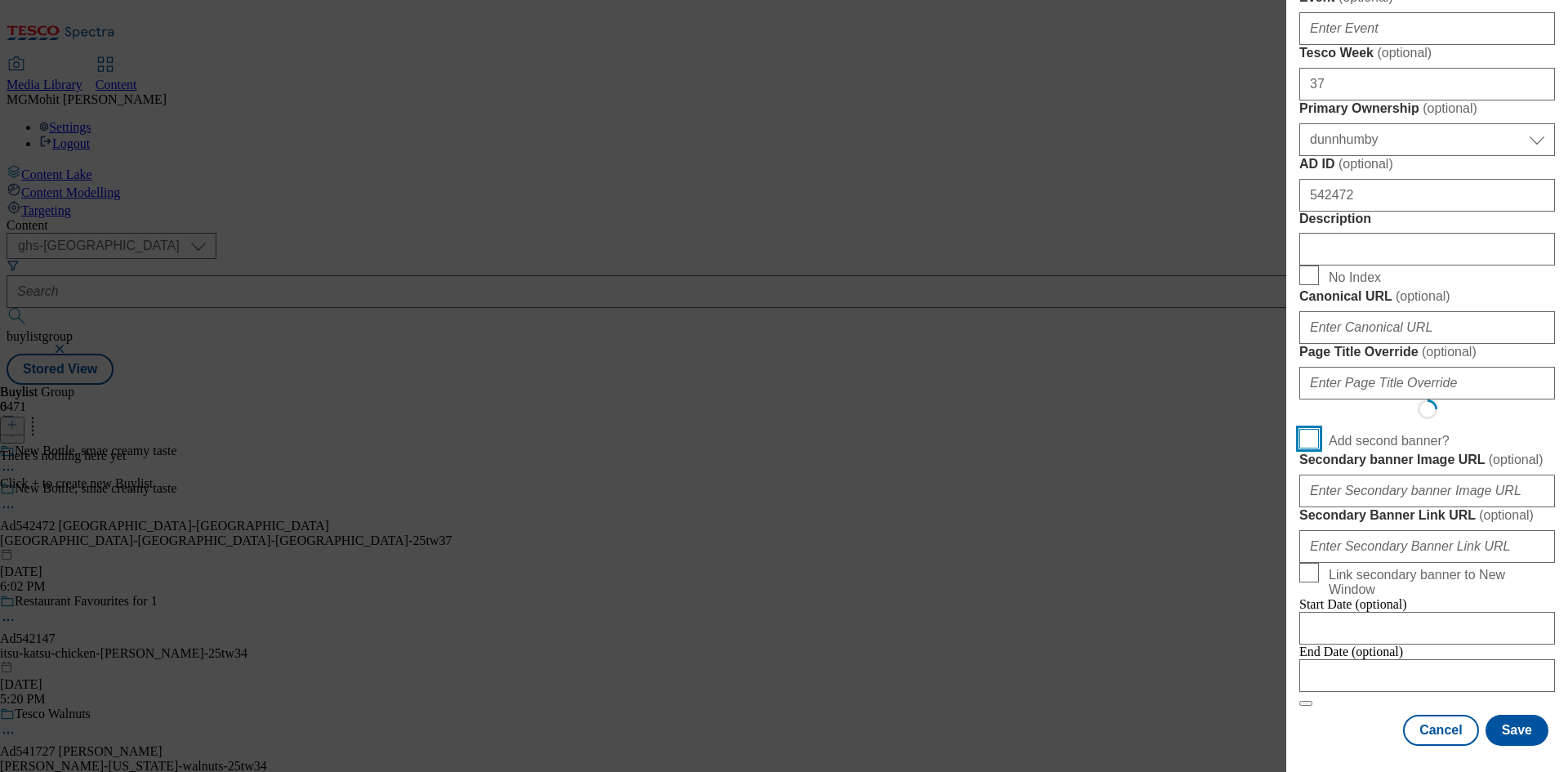
select select "Banner"
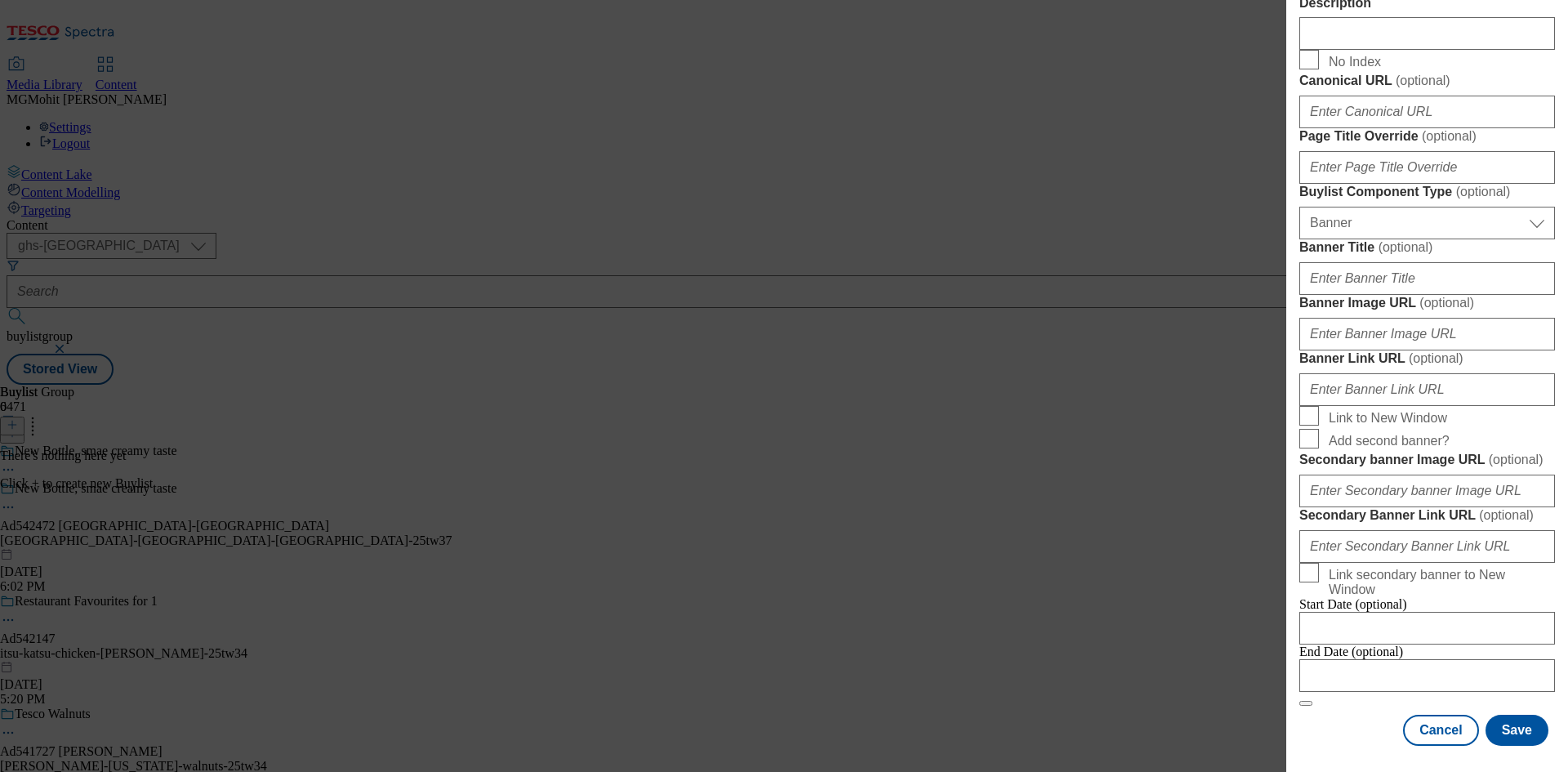
scroll to position [1618, 0]
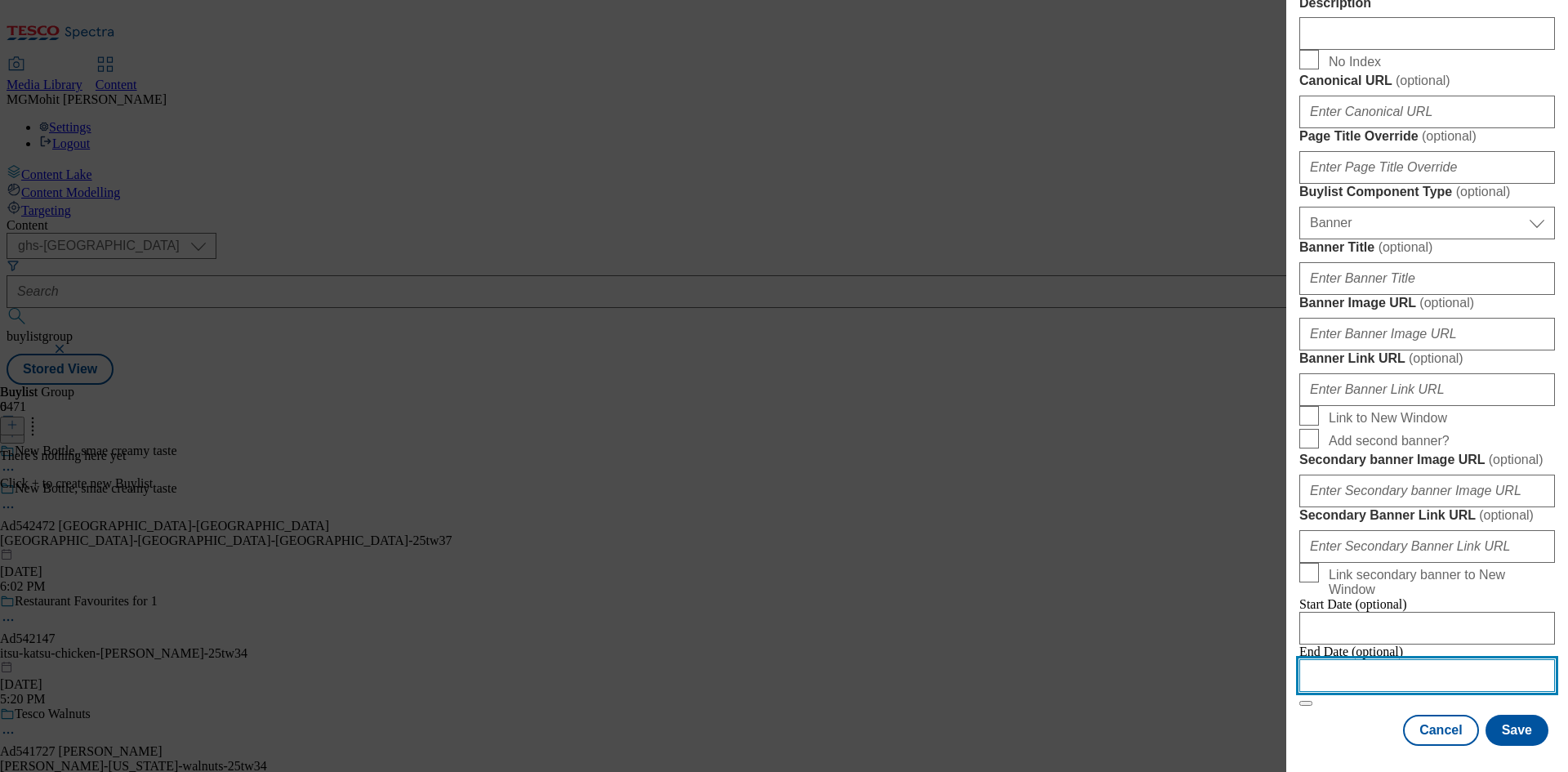
click at [1366, 659] on input "Modal" at bounding box center [1427, 675] width 255 height 32
select select "2025"
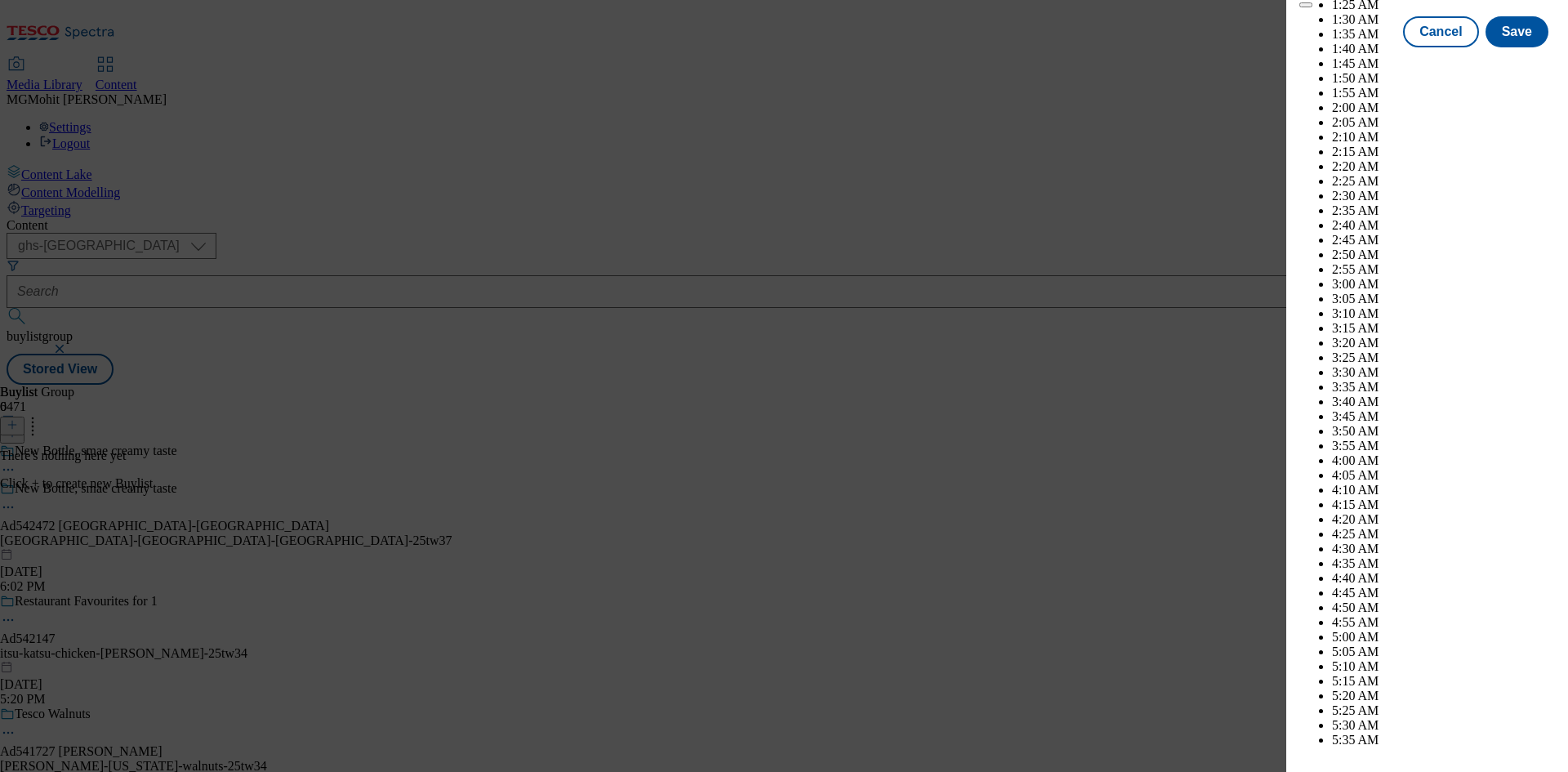
scroll to position [6516, 0]
select select "December"
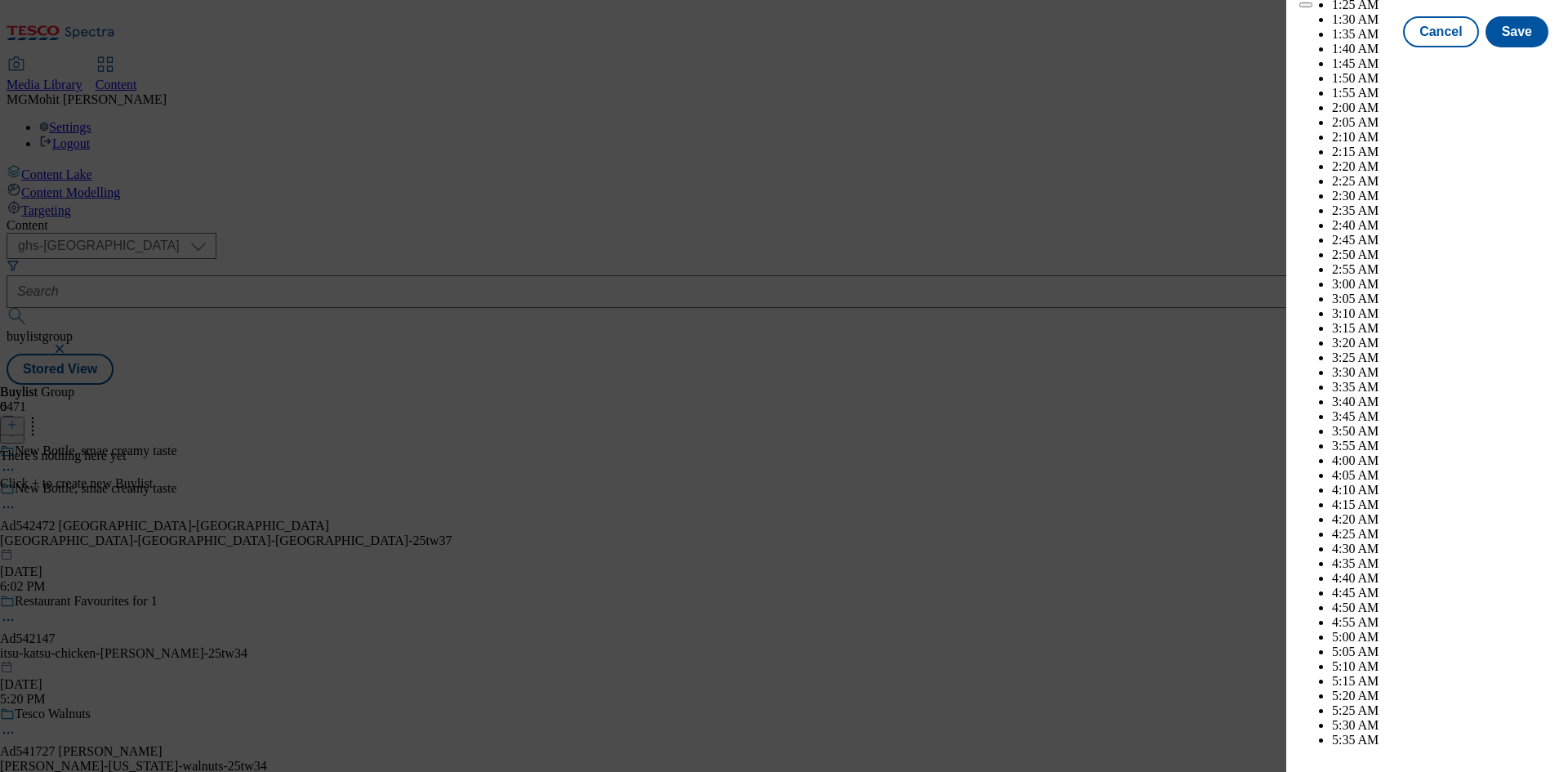
select select "2026"
select select "January"
click at [1506, 62] on button "Save" at bounding box center [1516, 47] width 63 height 31
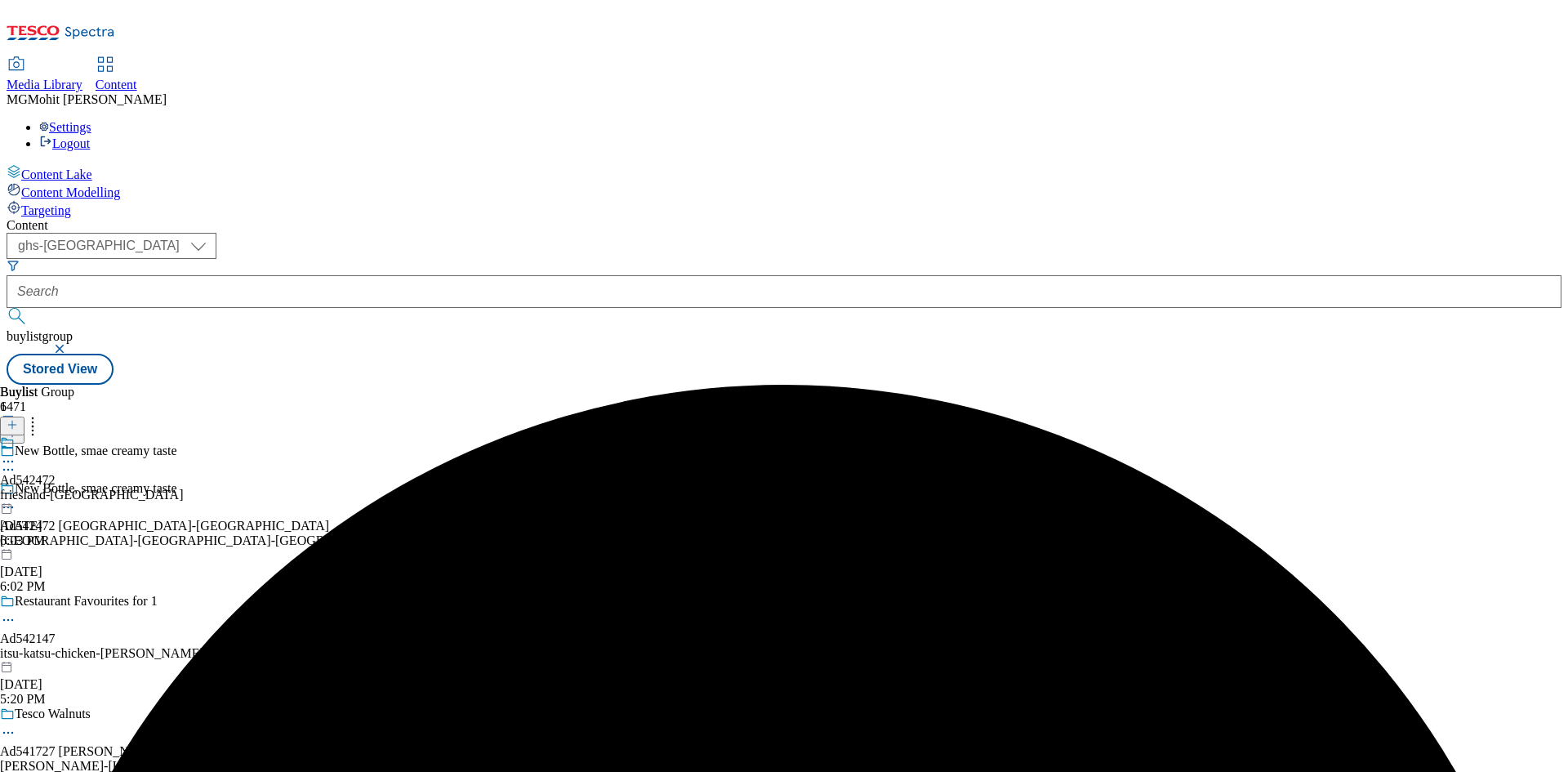
click at [183, 487] on div "friesland-campina" at bounding box center [92, 495] width 183 height 15
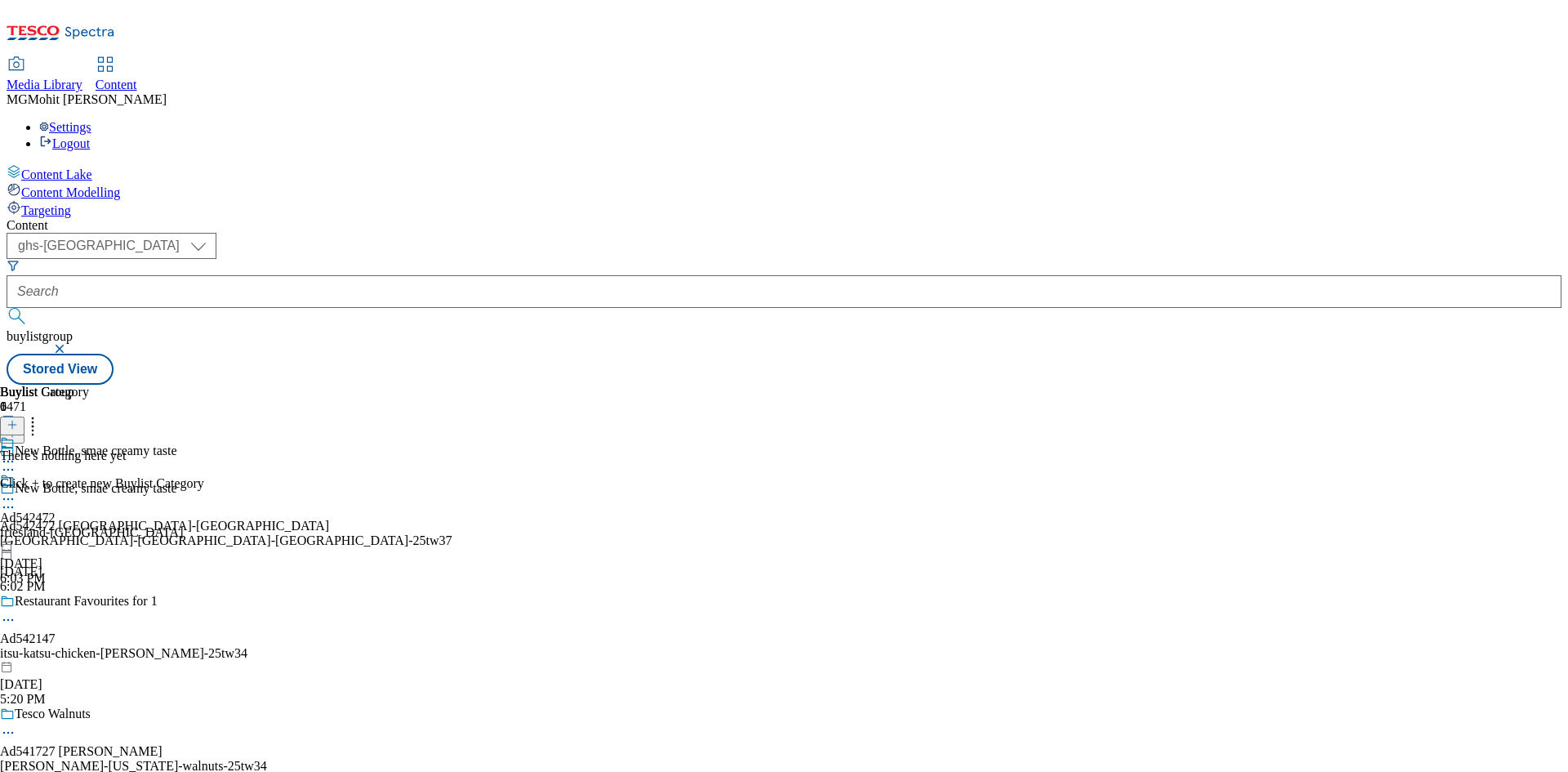
click at [18, 419] on icon at bounding box center [12, 424] width 11 height 11
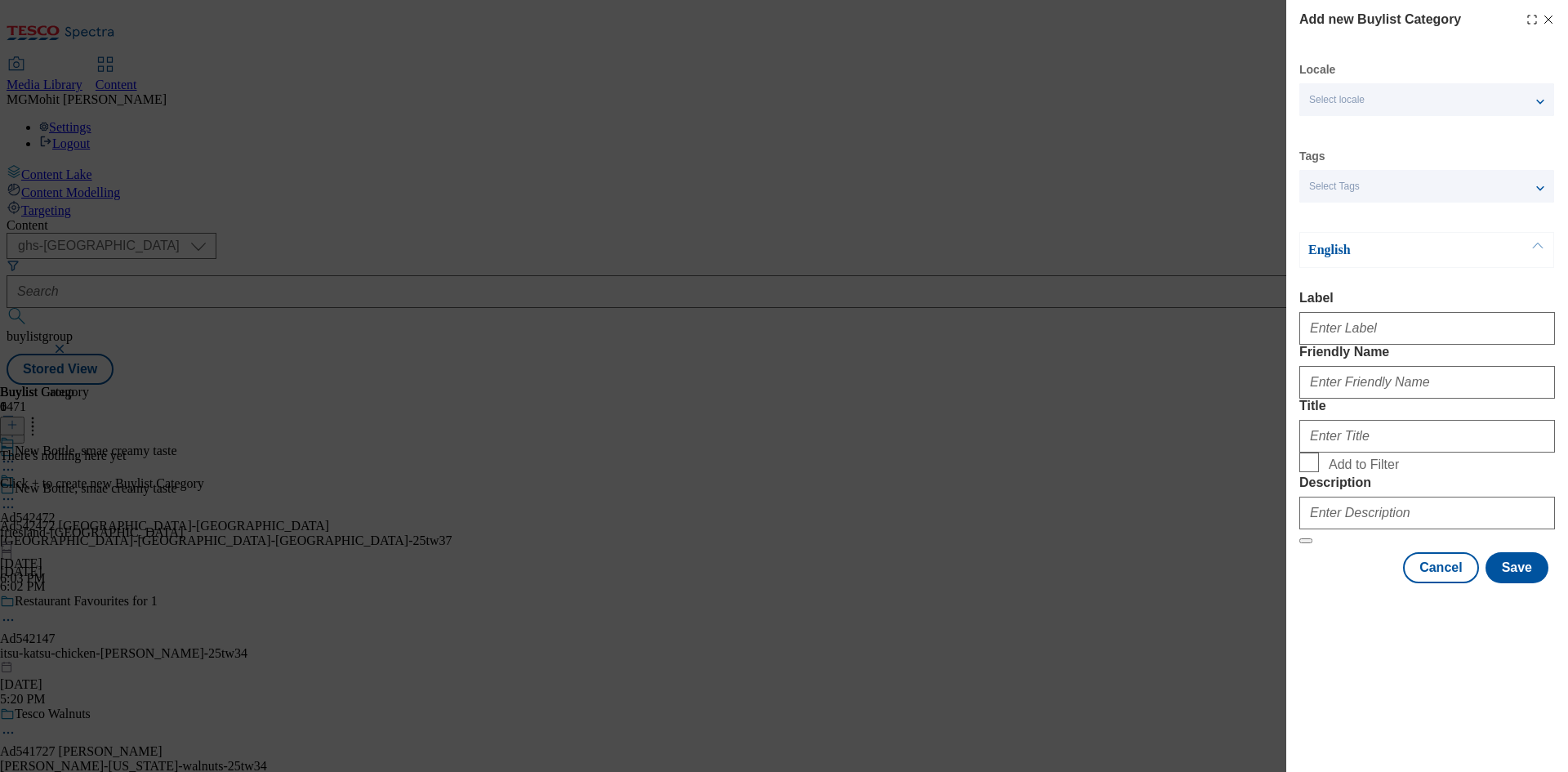
drag, startPoint x: 1367, startPoint y: 134, endPoint x: 1366, endPoint y: 231, distance: 97.0
click at [1367, 134] on div "Locale Select locale English Welsh Tags Select Tags fnf marketplace whoosh ghs …" at bounding box center [1427, 322] width 255 height 521
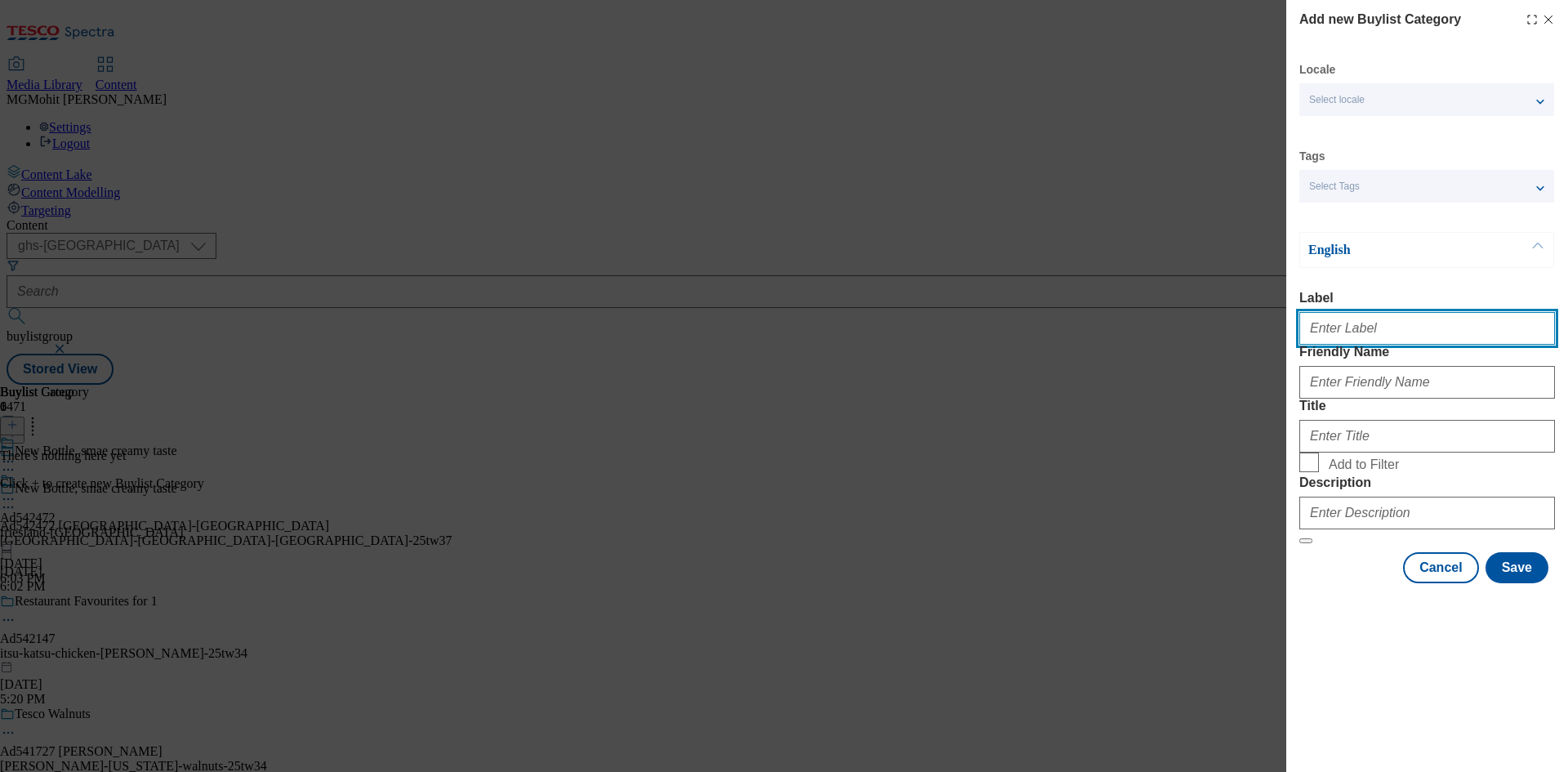
click at [1359, 331] on input "Label" at bounding box center [1427, 327] width 255 height 32
paste input "Ad542472"
type input "Ad542472"
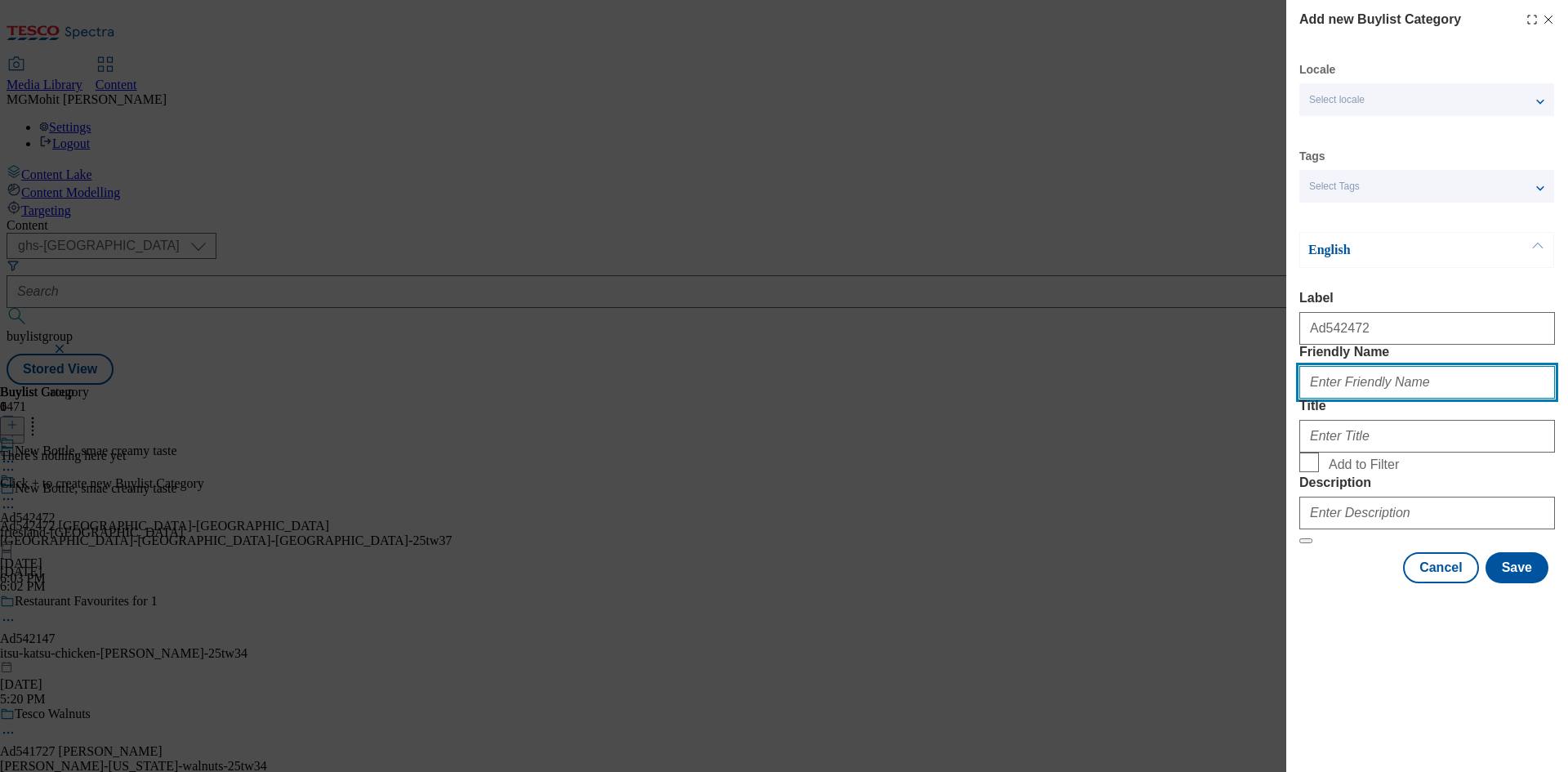
paste input "friesland-campina-chocomel"
type input "friesland-campina-chocomel"
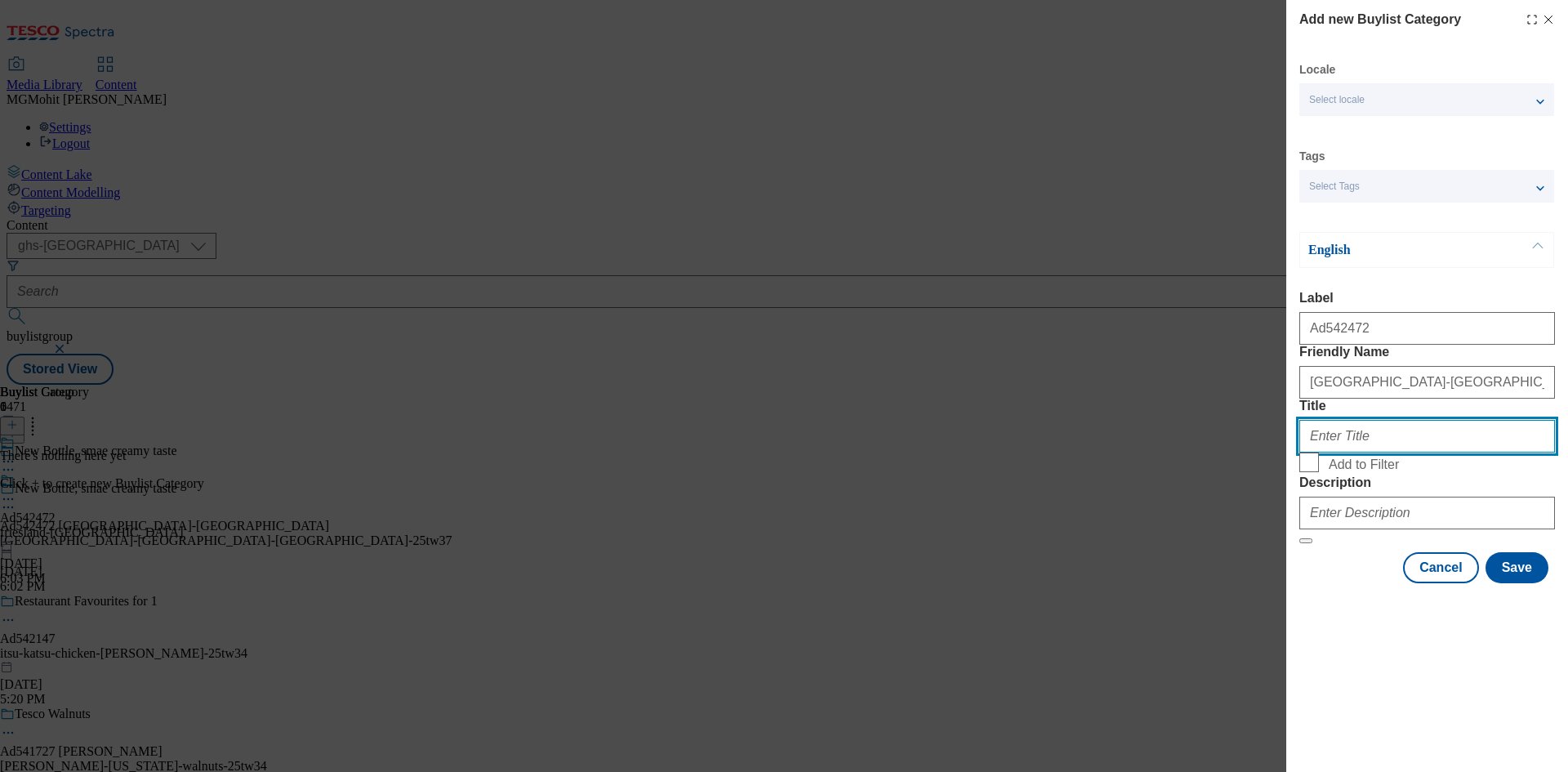
click at [1338, 452] on input "Title" at bounding box center [1427, 435] width 255 height 32
paste input "Friesland Campina"
type input "Friesland Campina"
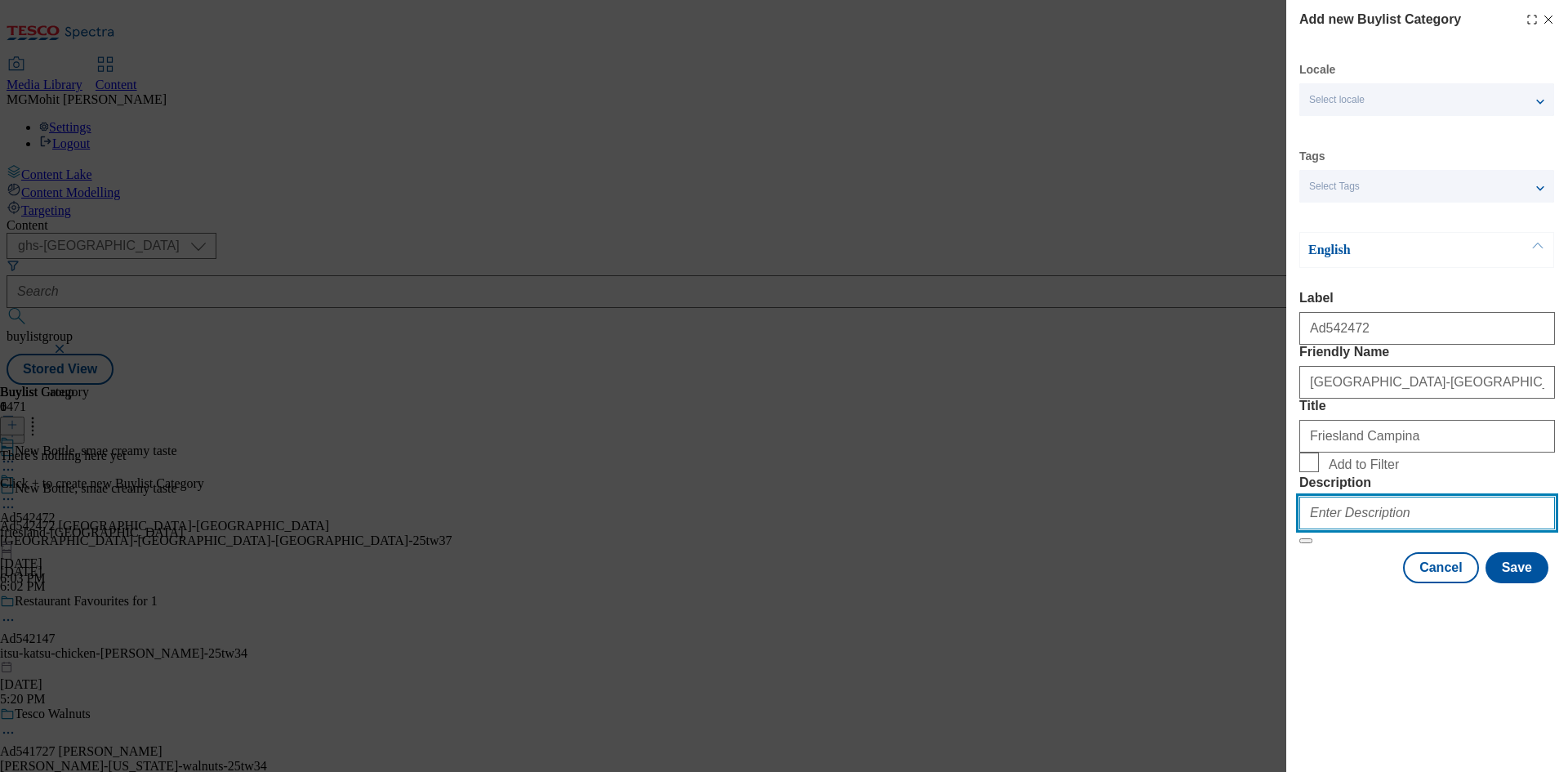
click at [1356, 529] on input "Description" at bounding box center [1427, 512] width 255 height 32
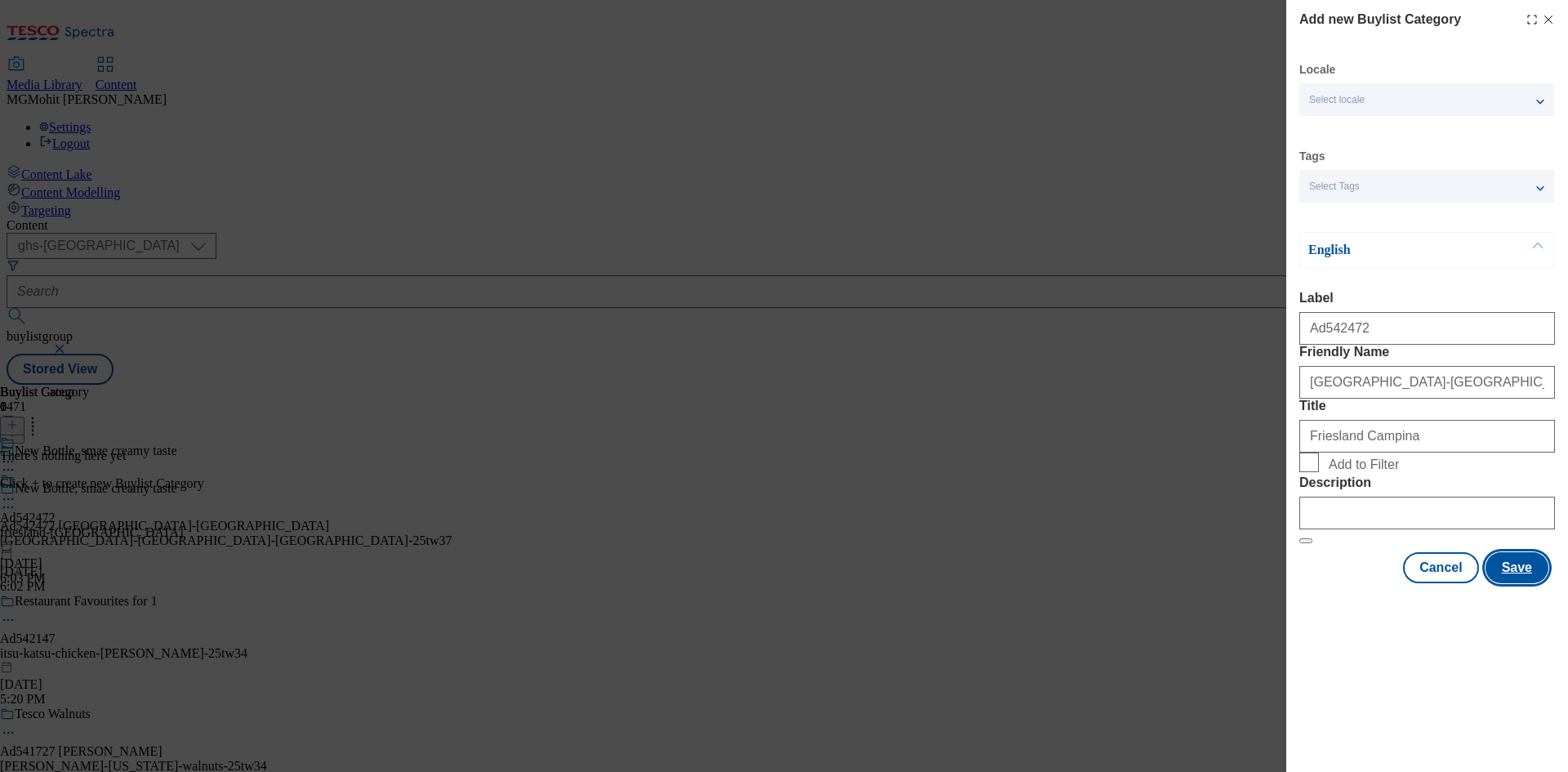
click at [1515, 583] on button "Save" at bounding box center [1516, 568] width 63 height 31
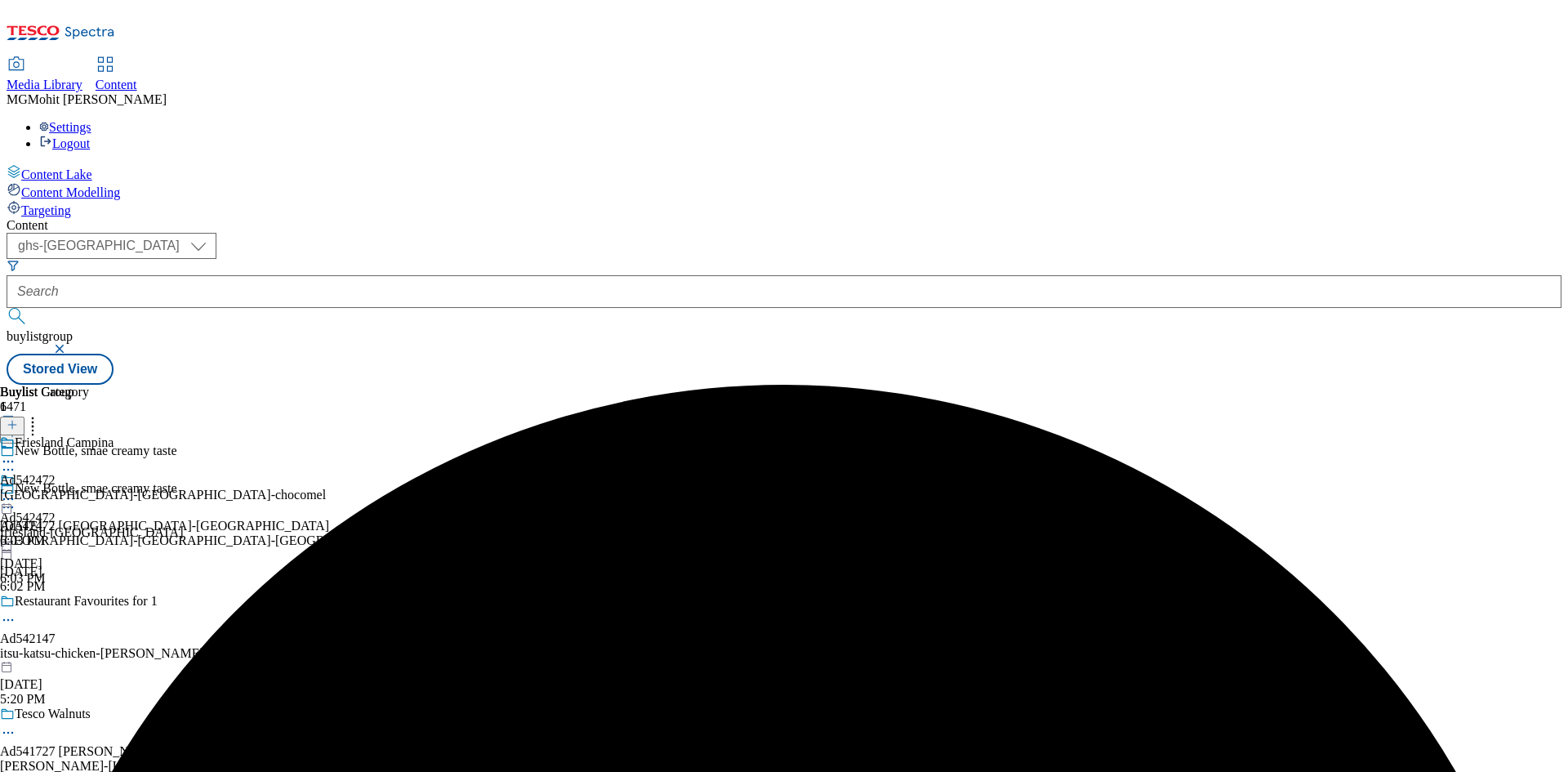
click at [325, 487] on div "friesland-campina-chocomel" at bounding box center [163, 495] width 325 height 15
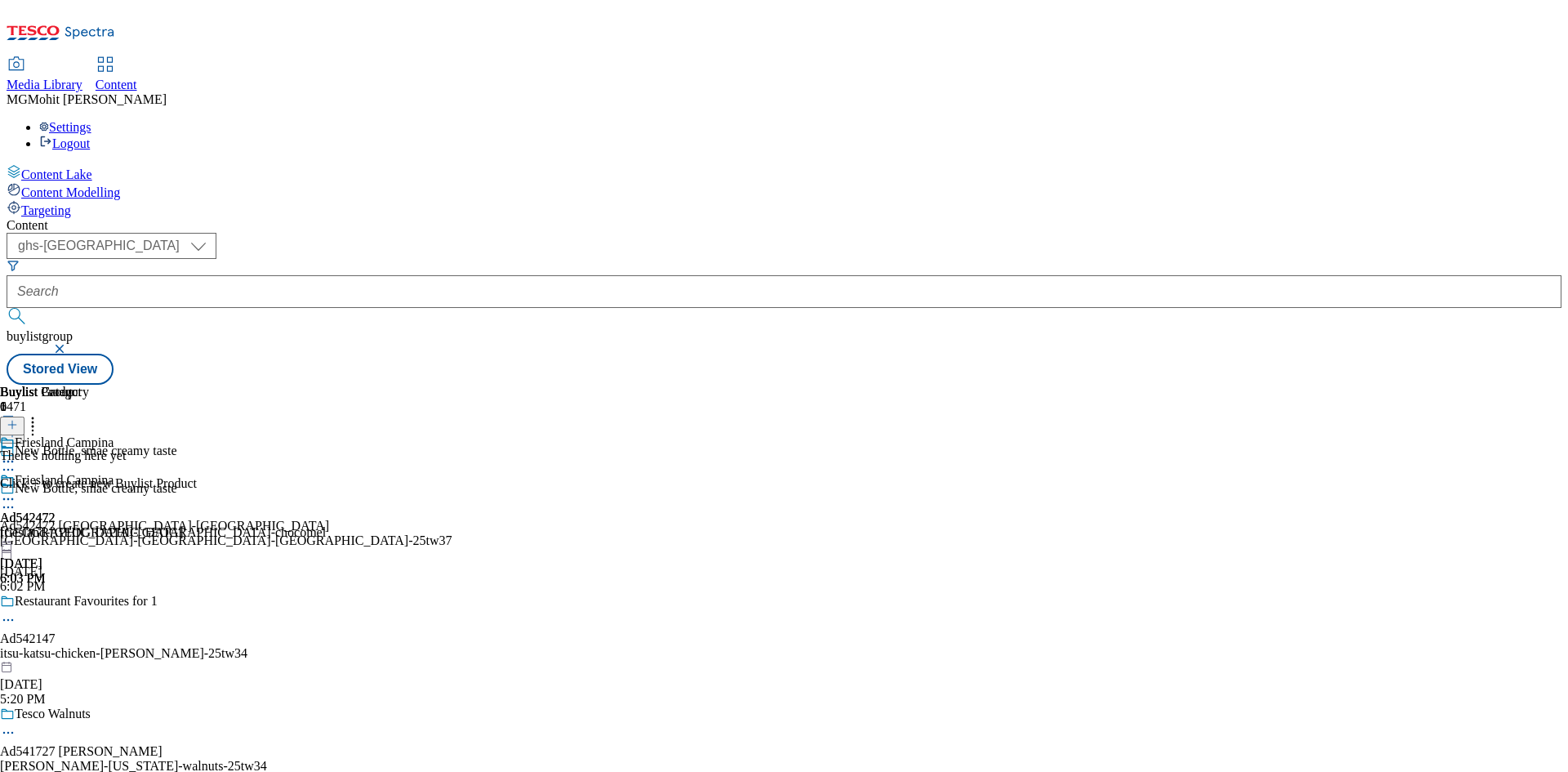
click at [18, 419] on icon at bounding box center [12, 424] width 11 height 11
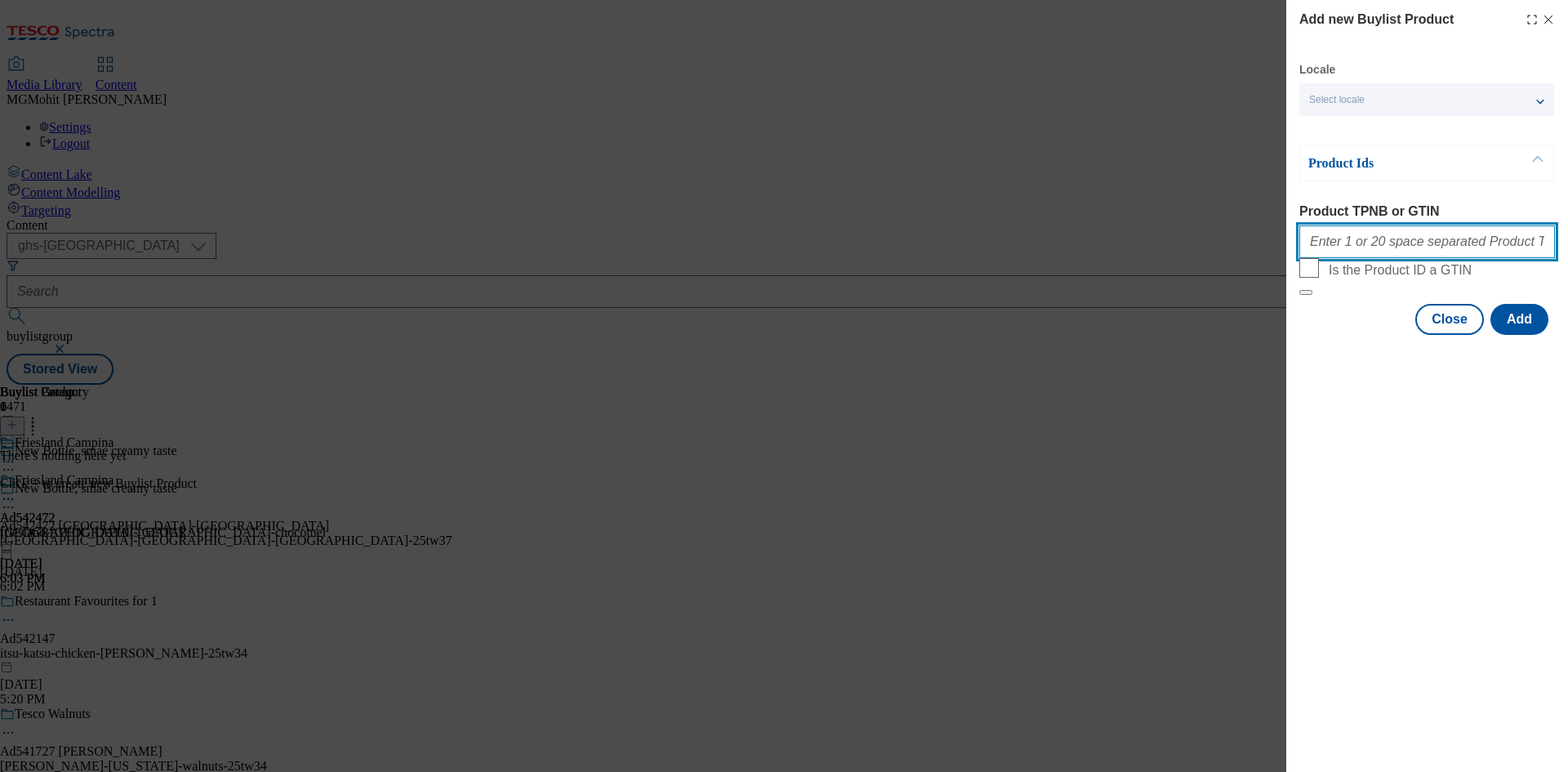
click at [1333, 242] on input "Product TPNB or GTIN" at bounding box center [1427, 241] width 255 height 32
paste input "96428425"
type input "96428425"
click at [1513, 335] on button "Add" at bounding box center [1519, 320] width 58 height 31
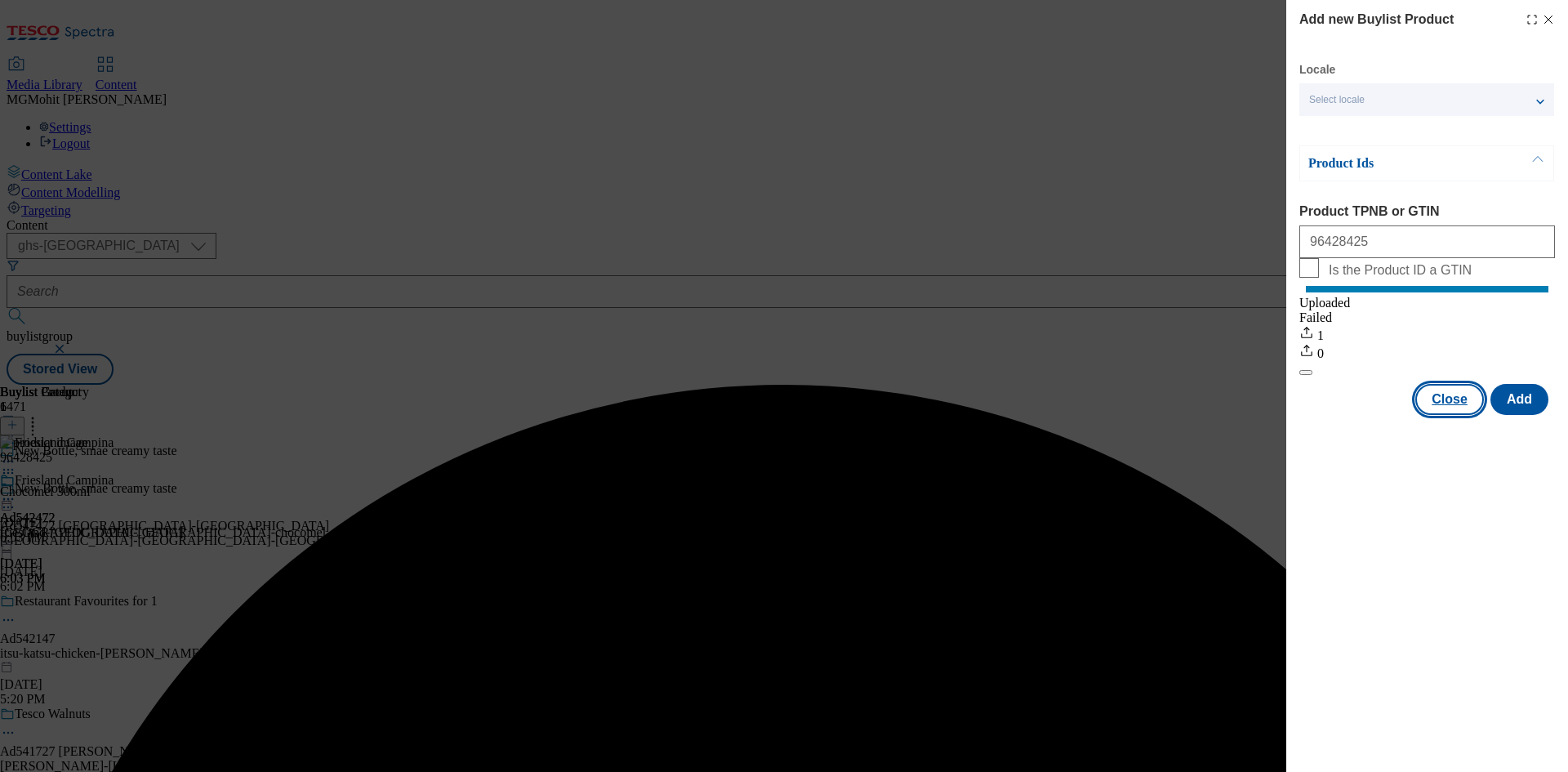
click at [1443, 415] on button "Close" at bounding box center [1450, 399] width 68 height 31
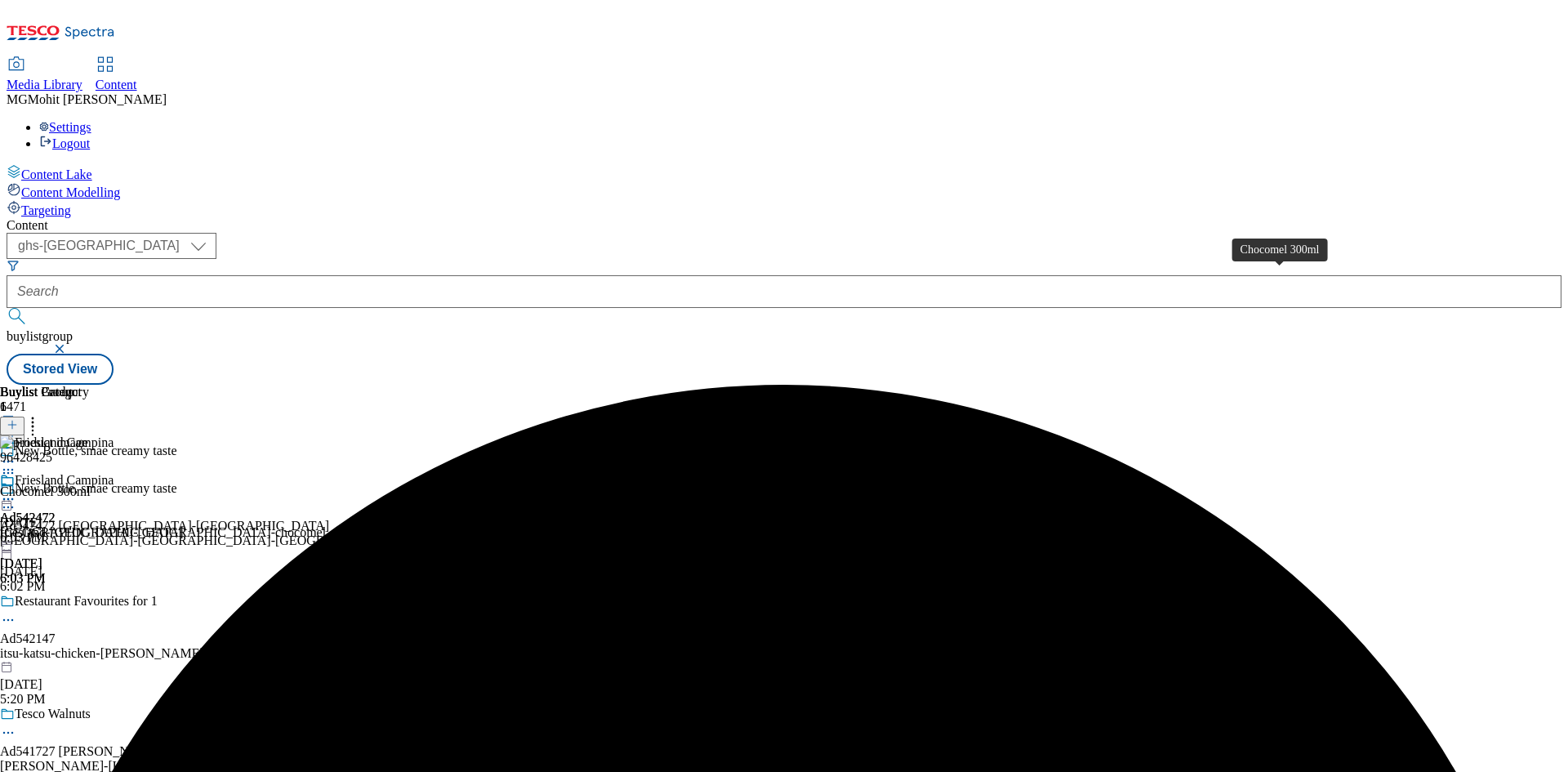
click at [91, 484] on div "Chocomel 300ml" at bounding box center [45, 492] width 91 height 15
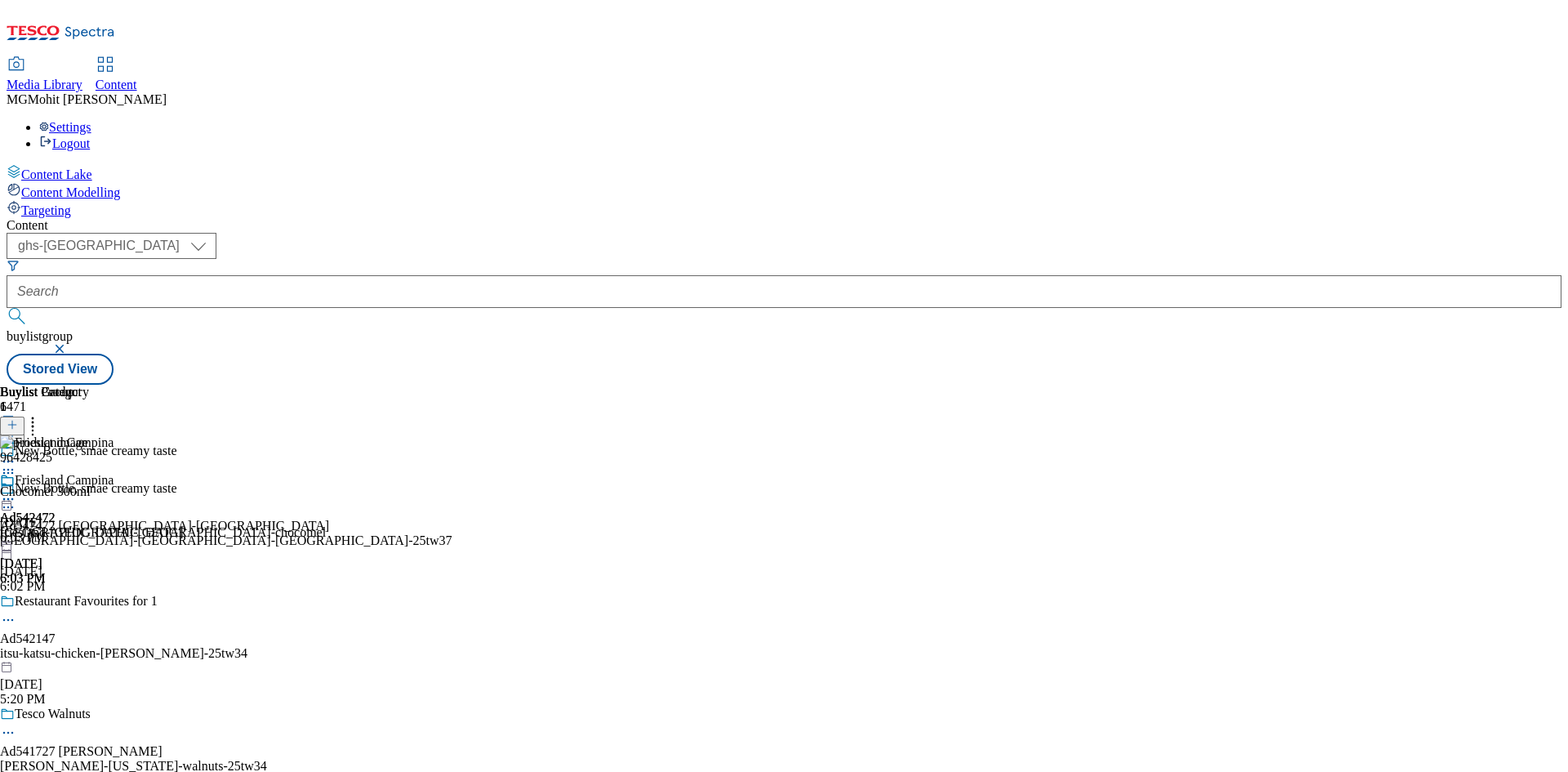
click at [17, 491] on icon at bounding box center [8, 499] width 17 height 17
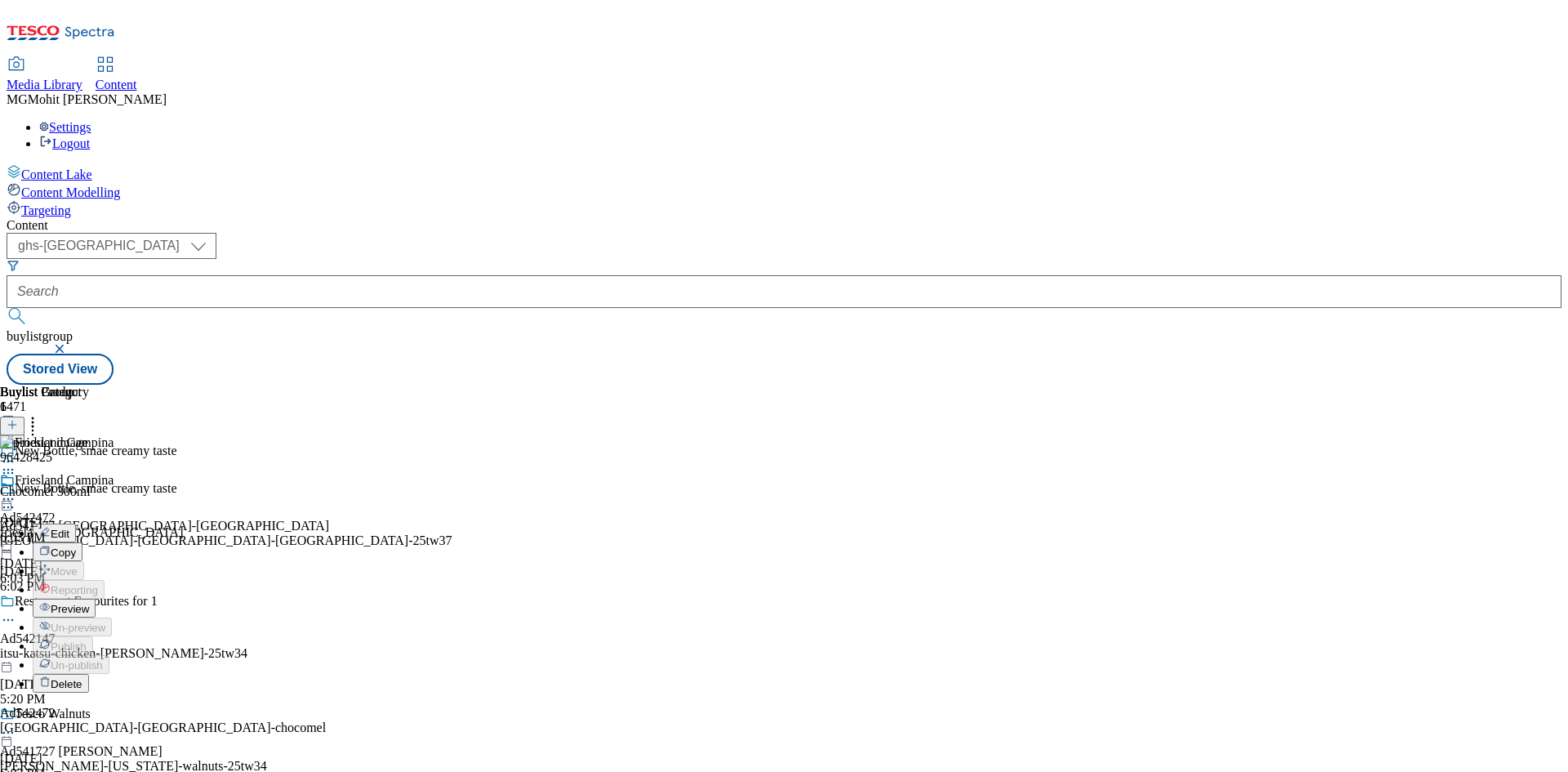
click at [76, 523] on button "Edit" at bounding box center [54, 533] width 43 height 18
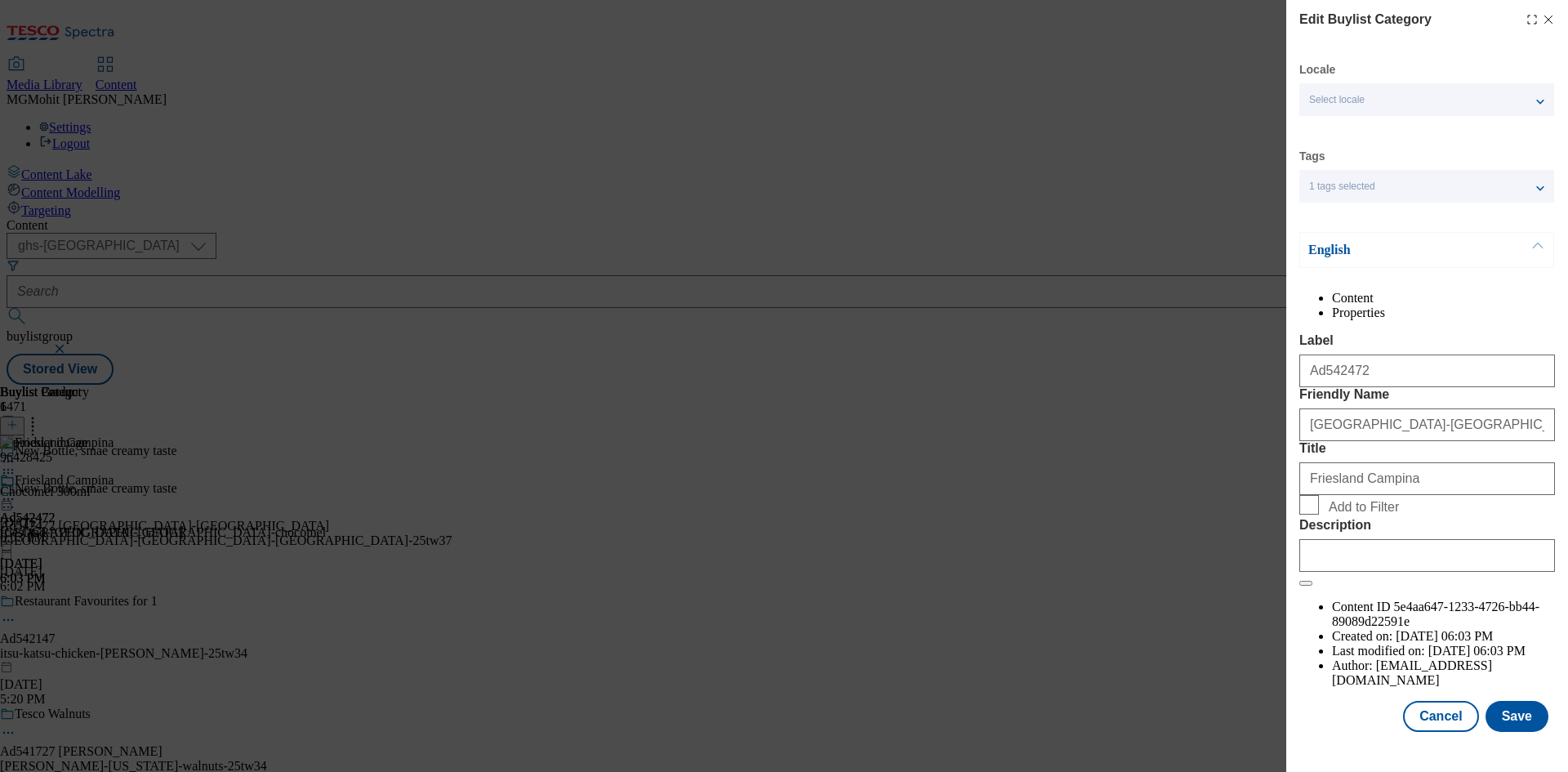
scroll to position [31, 0]
click at [1346, 571] on input "Description" at bounding box center [1427, 555] width 255 height 32
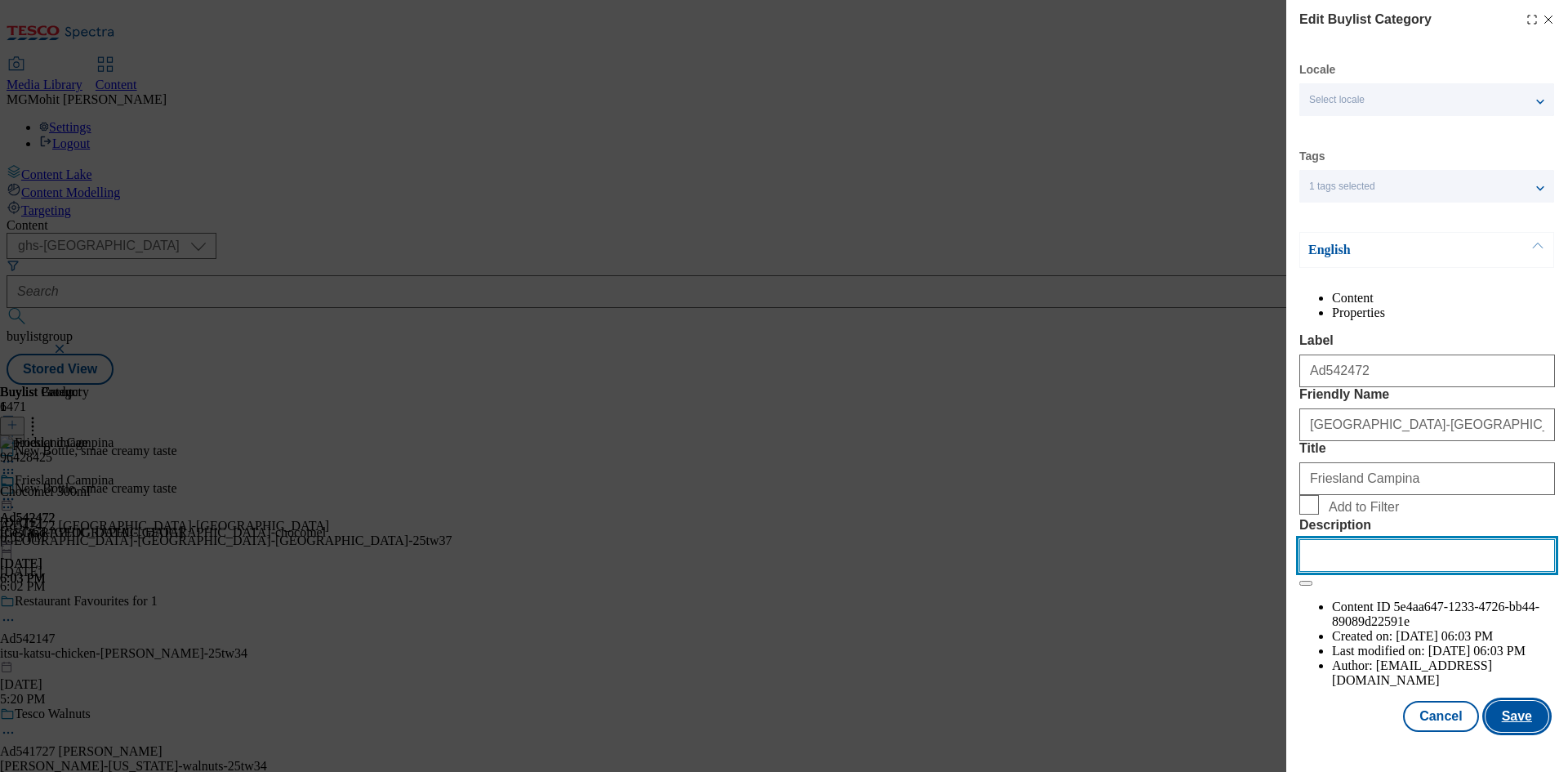
paste input "Chocomel 300ml"
type input "Chocomel 300ml"
click at [1496, 727] on button "Save" at bounding box center [1516, 717] width 63 height 31
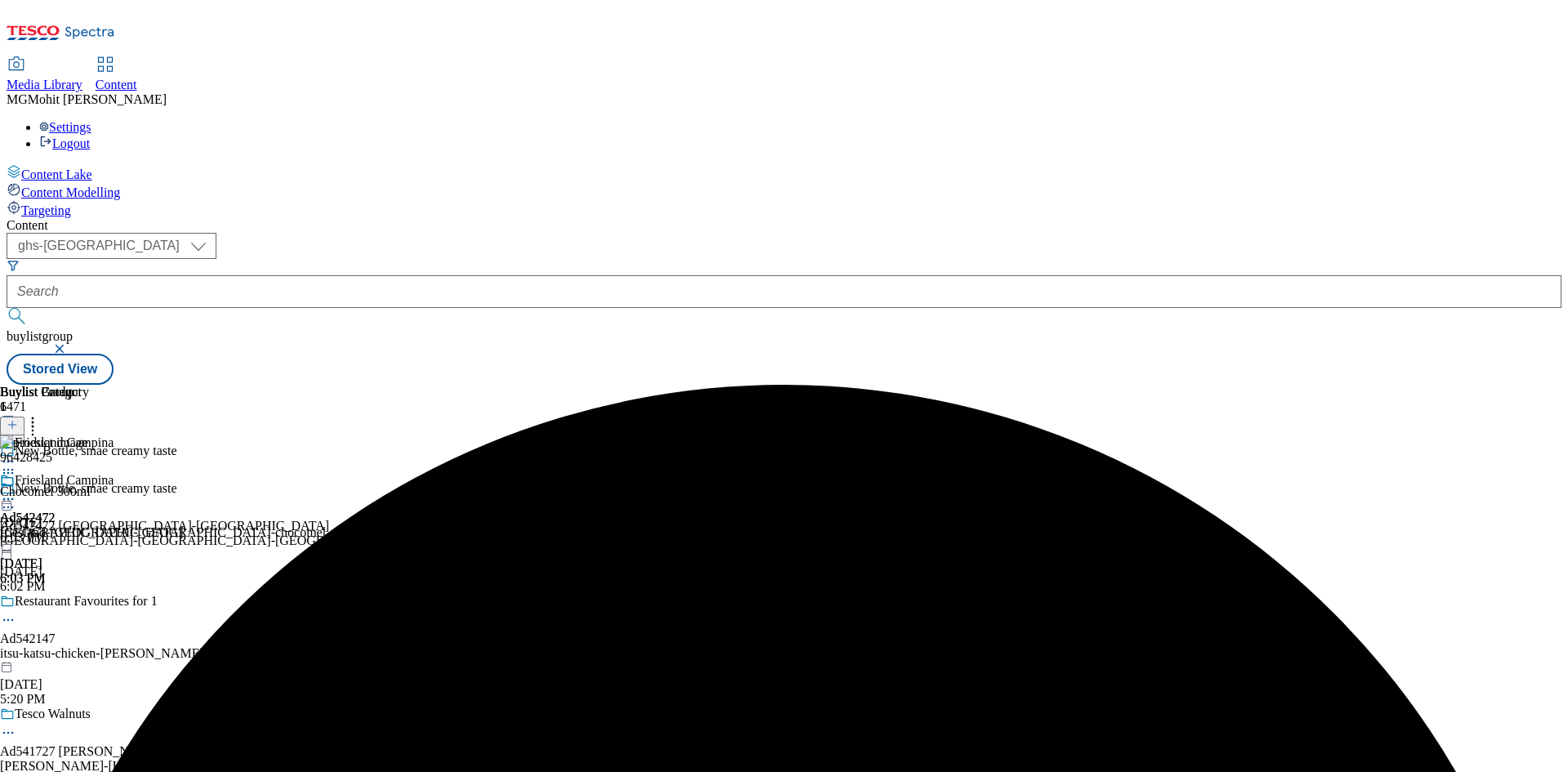
click at [17, 491] on icon at bounding box center [8, 499] width 17 height 17
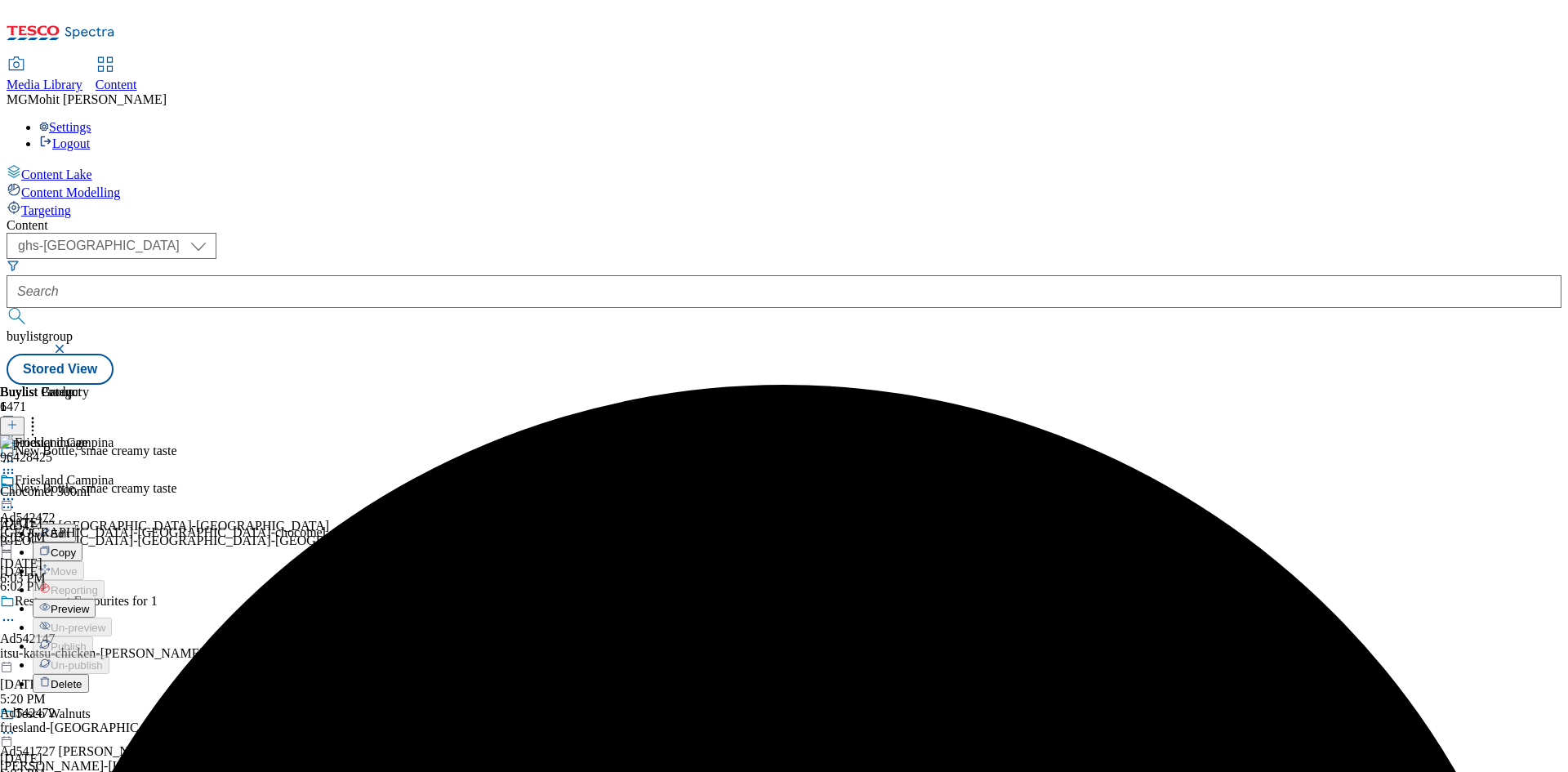
click at [69, 528] on span "Edit" at bounding box center [60, 533] width 18 height 12
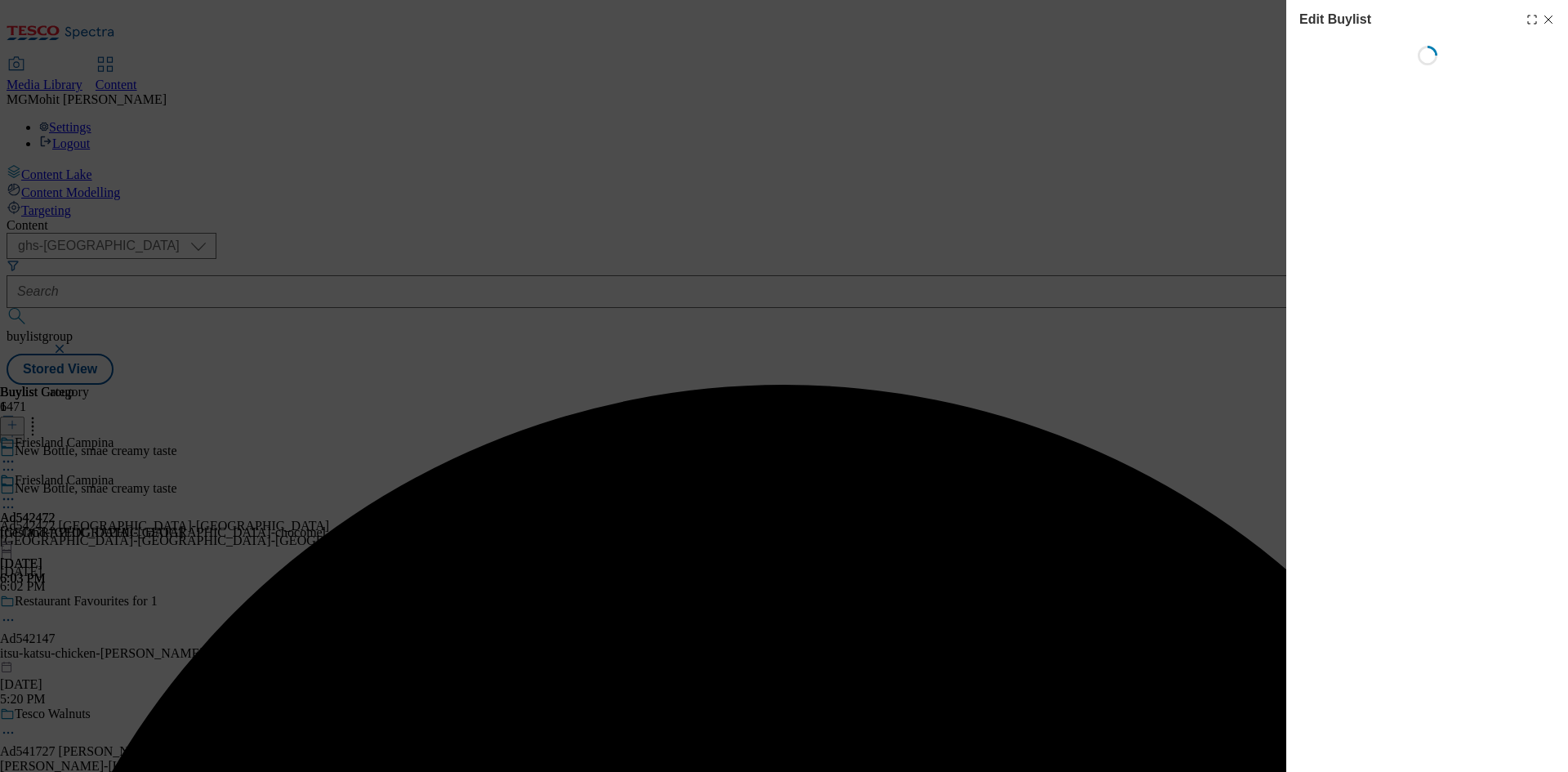
select select "tactical"
select select "supplier funded short term 1-3 weeks"
select select "dunnhumby"
select select "Banner"
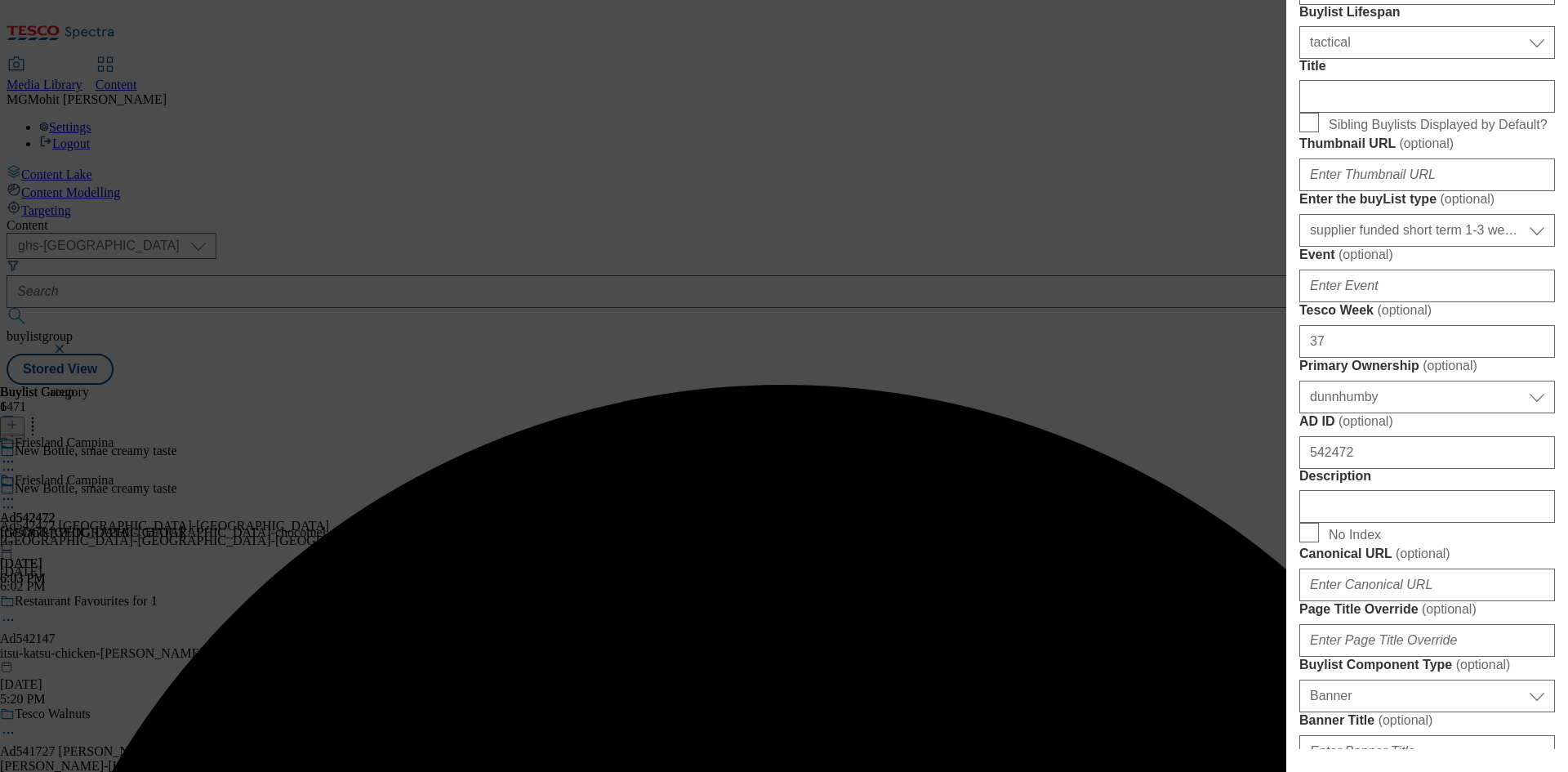
scroll to position [898, 0]
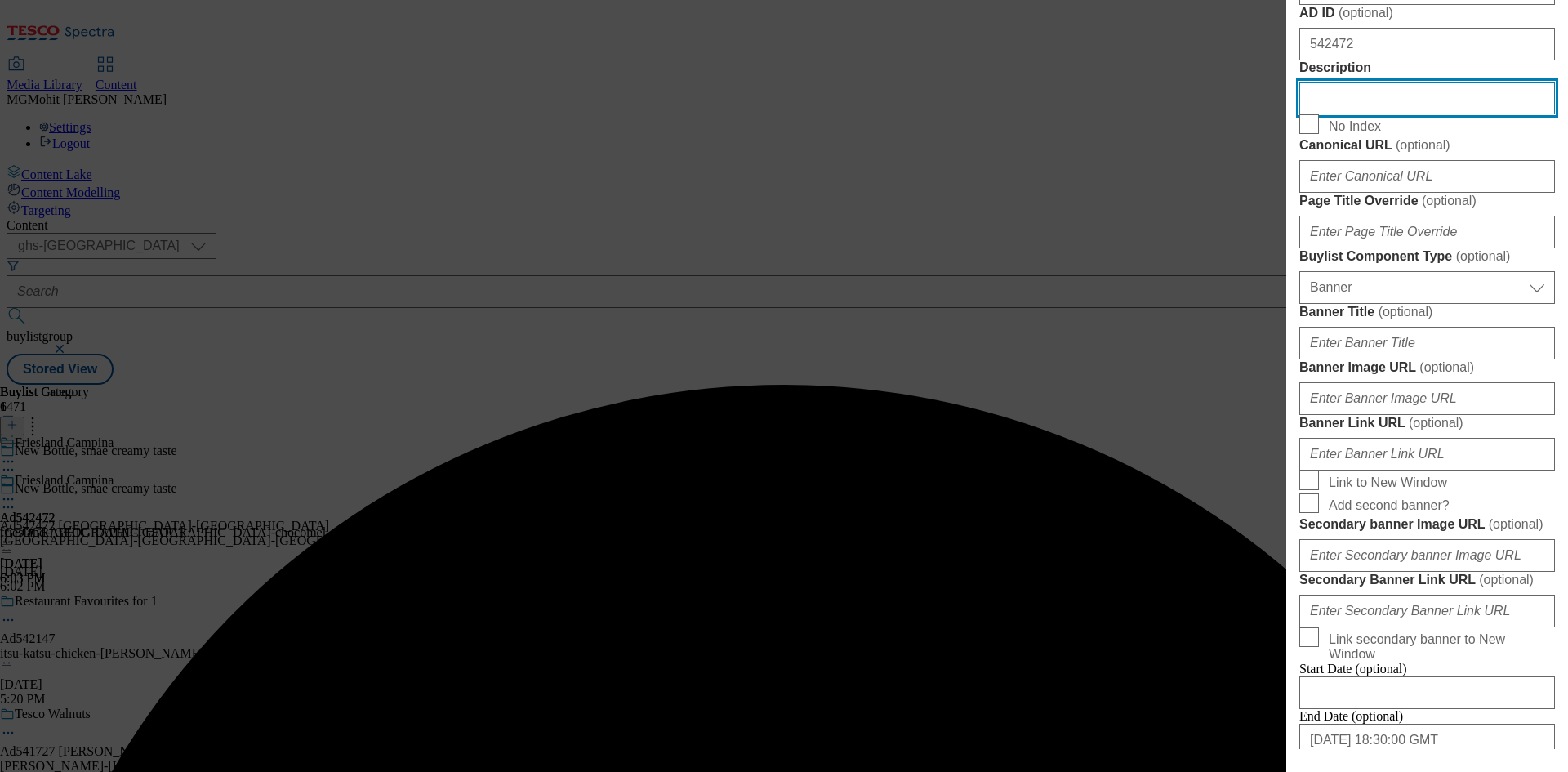
click at [1338, 115] on input "Description" at bounding box center [1427, 97] width 255 height 32
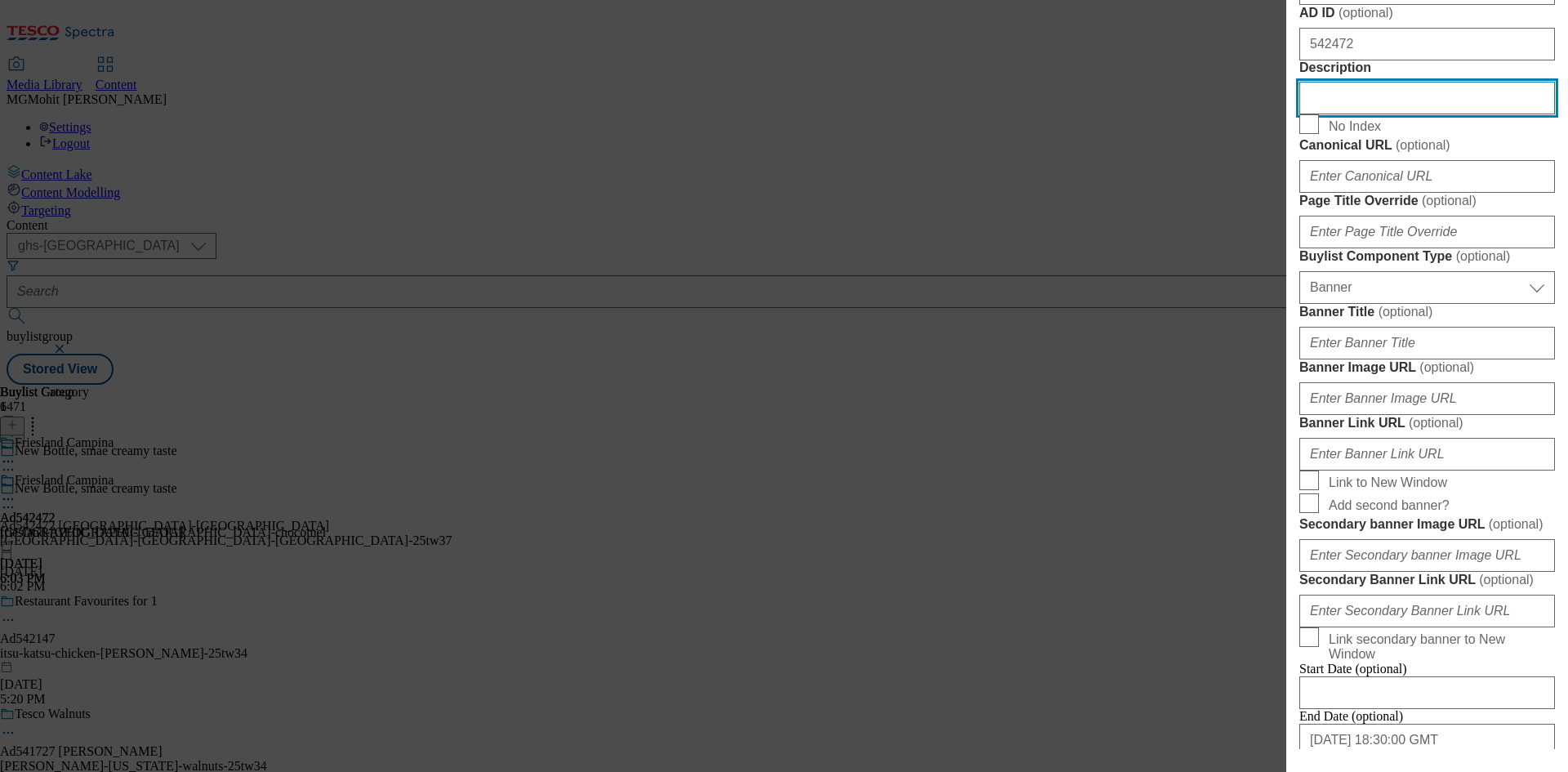
paste input "Chocomel 300ml"
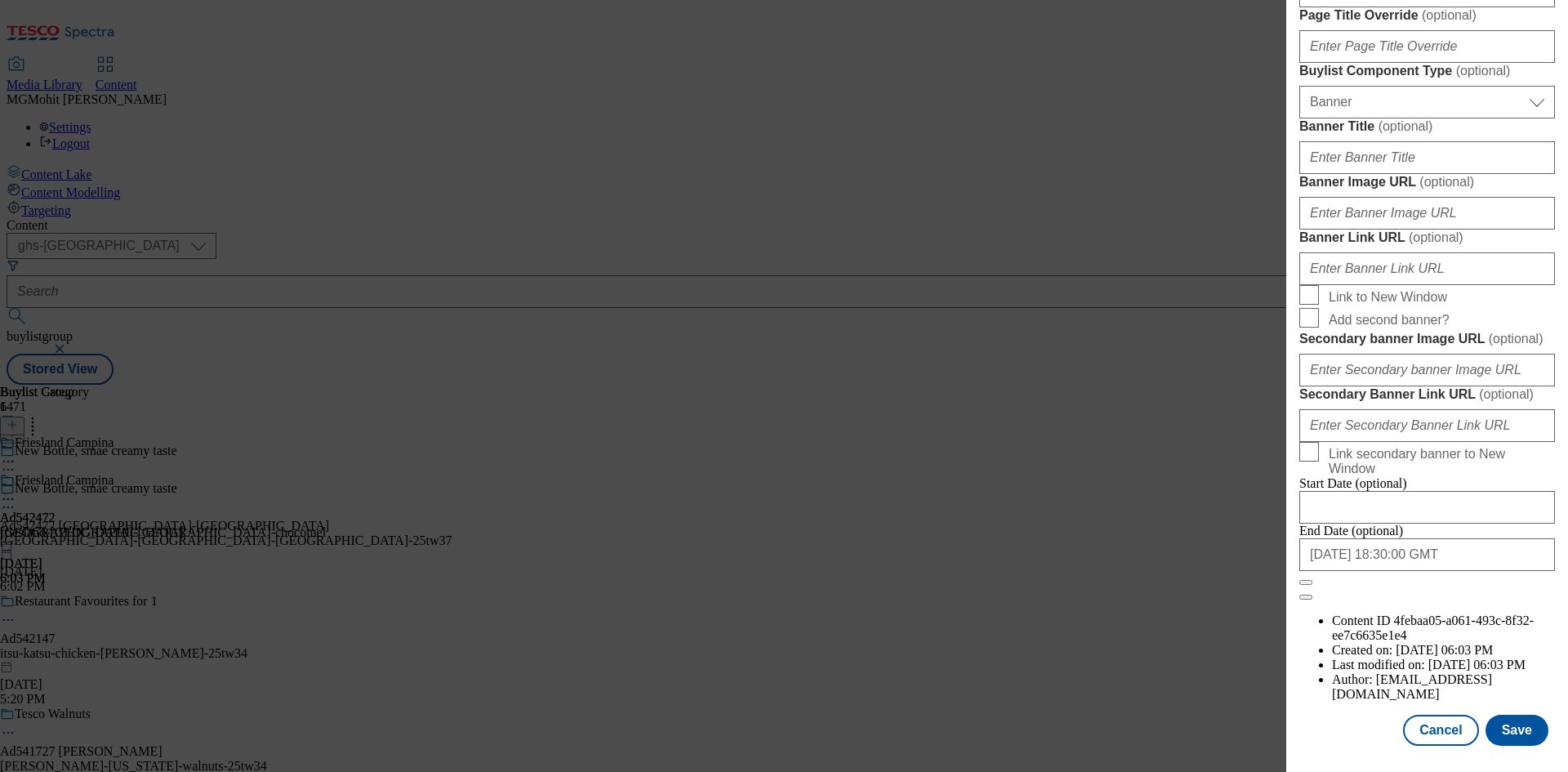
scroll to position [1690, 0]
type input "Chocomel 300ml"
click at [1523, 739] on button "Save" at bounding box center [1516, 730] width 63 height 31
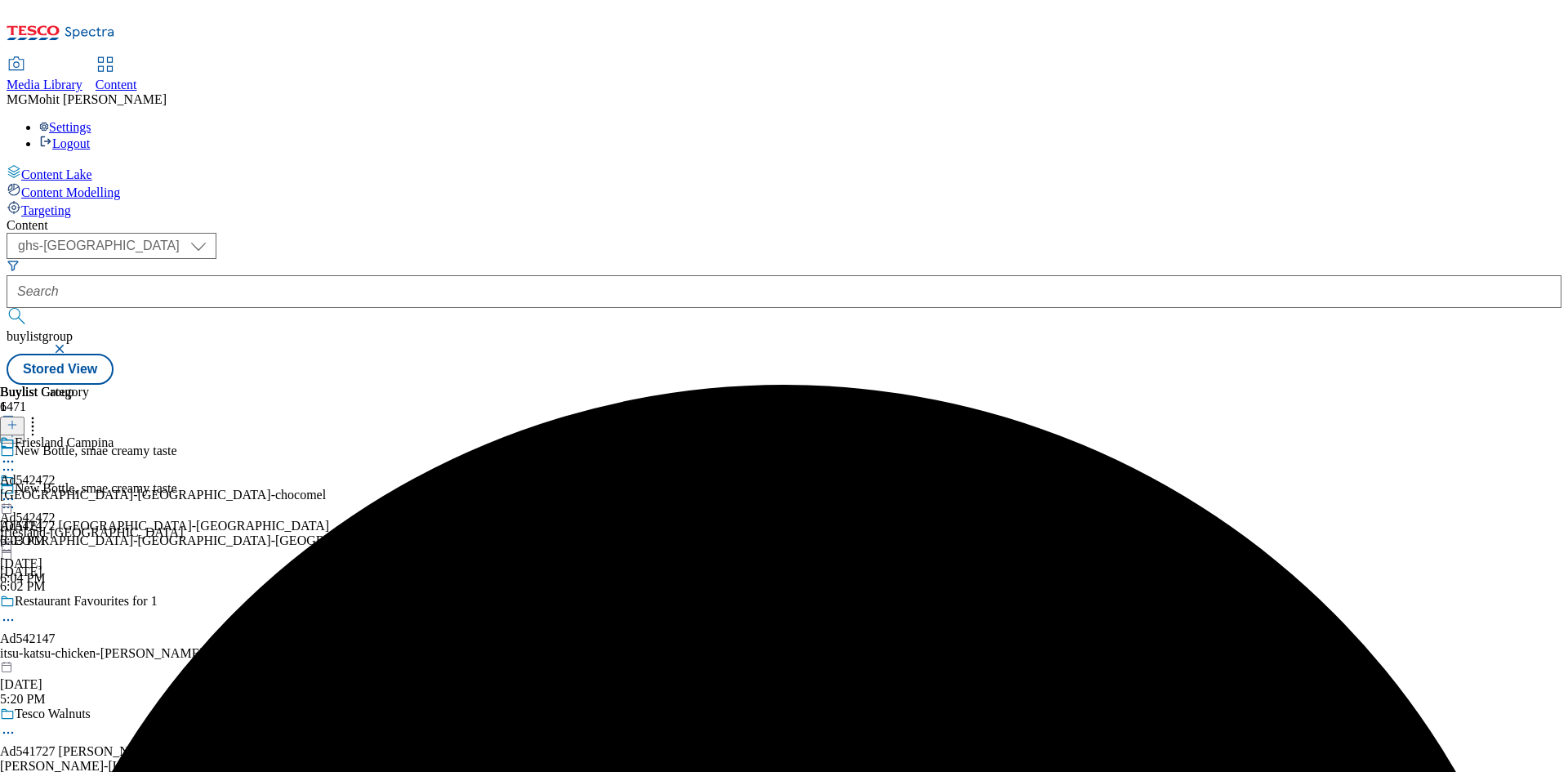
click at [17, 499] on icon at bounding box center [8, 508] width 17 height 17
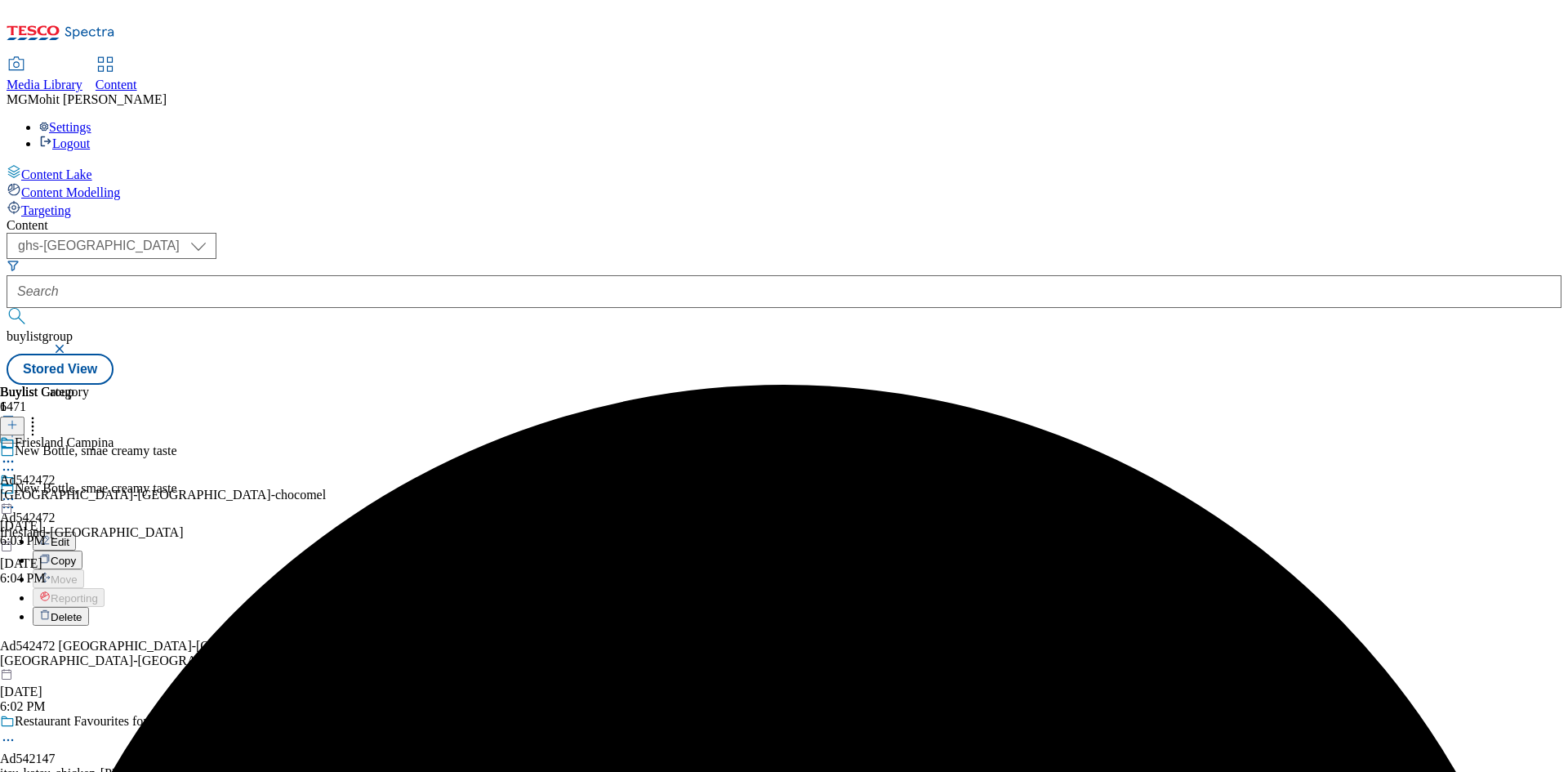
click at [69, 535] on span "Edit" at bounding box center [60, 541] width 18 height 12
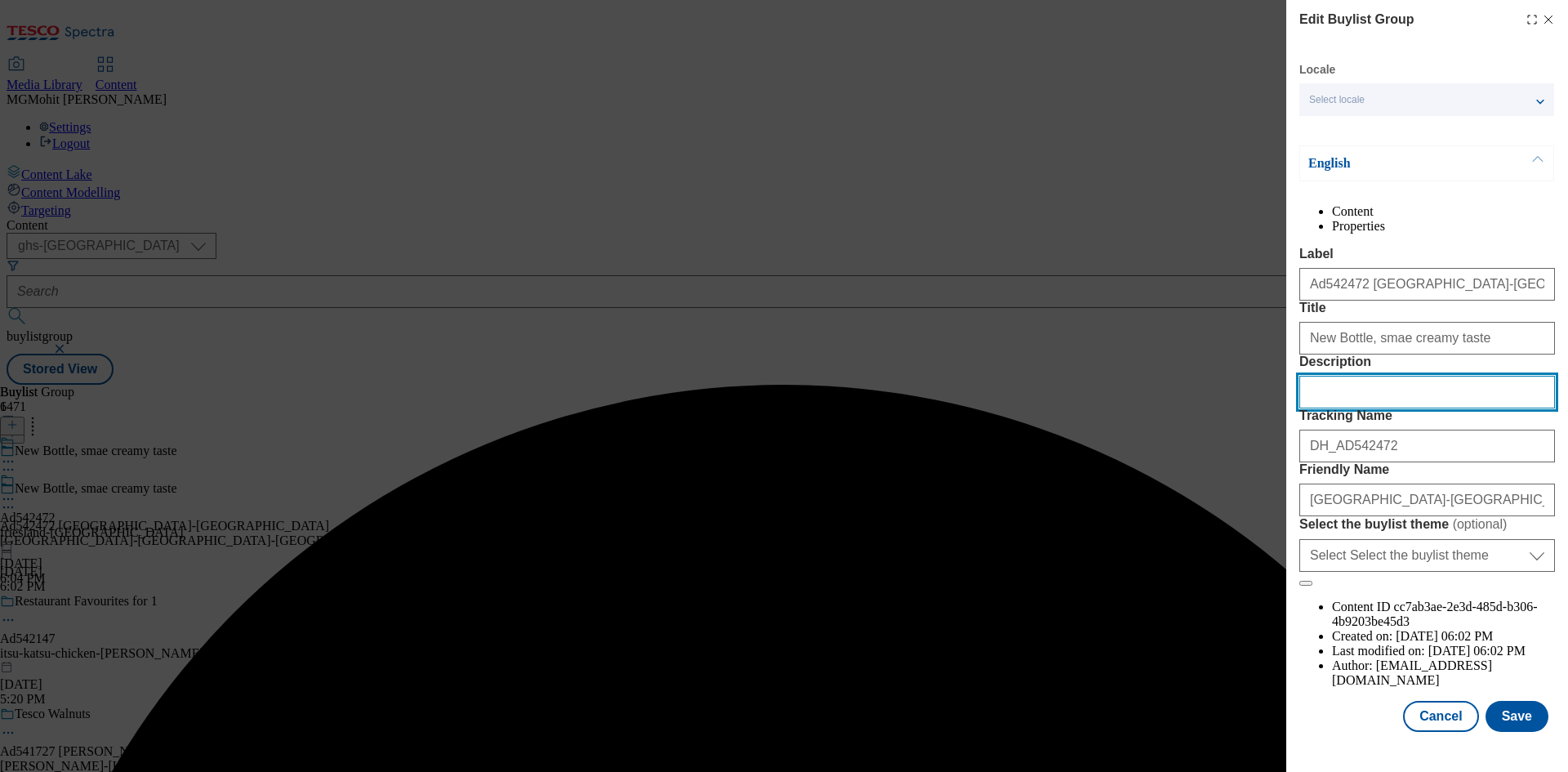
click at [1358, 409] on input "Description" at bounding box center [1427, 391] width 255 height 32
paste input "Chocomel 300ml"
type input "Chocomel 300ml"
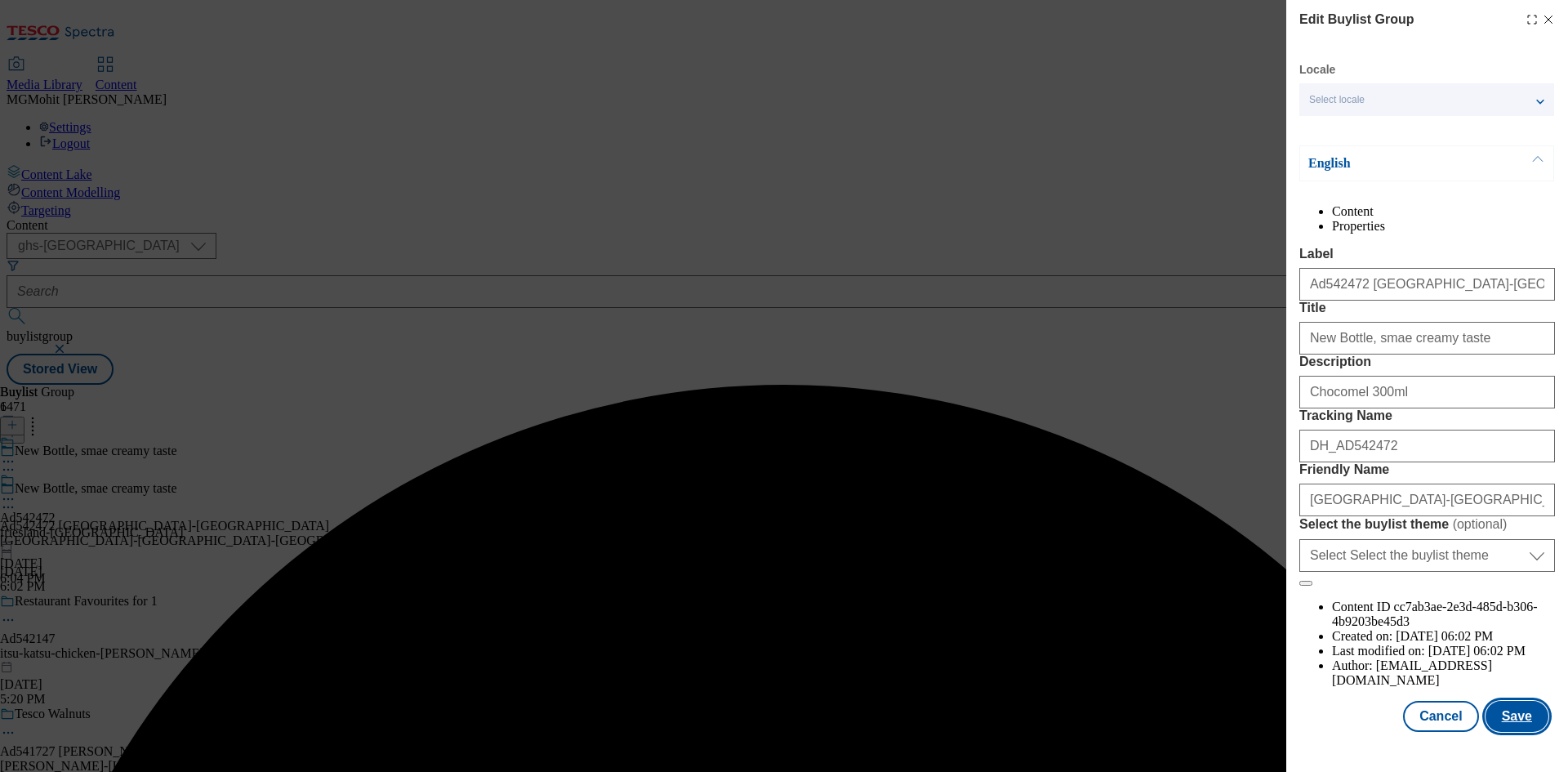
click at [1488, 731] on button "Save" at bounding box center [1516, 717] width 63 height 31
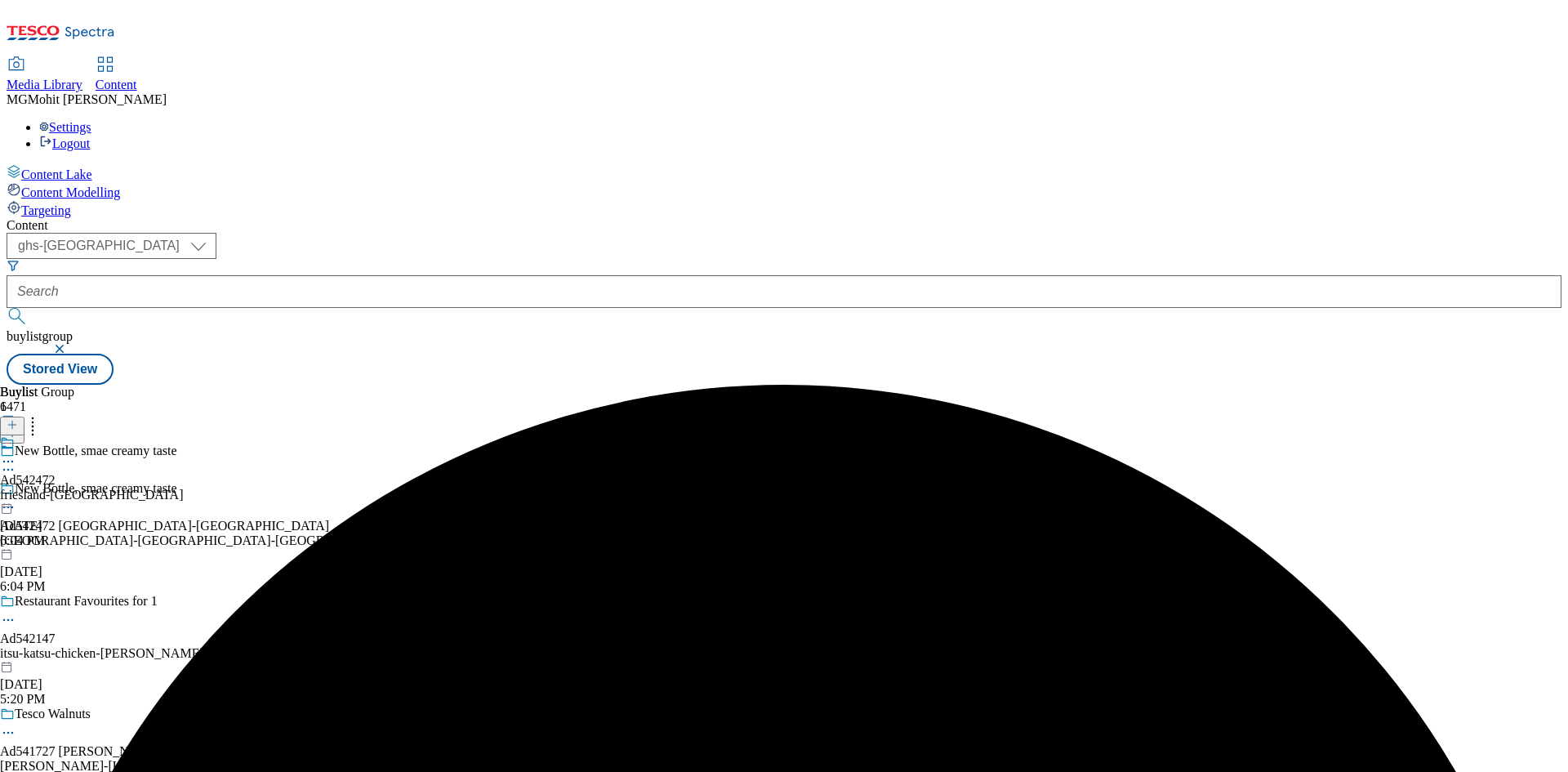
click at [17, 453] on icon at bounding box center [8, 461] width 17 height 17
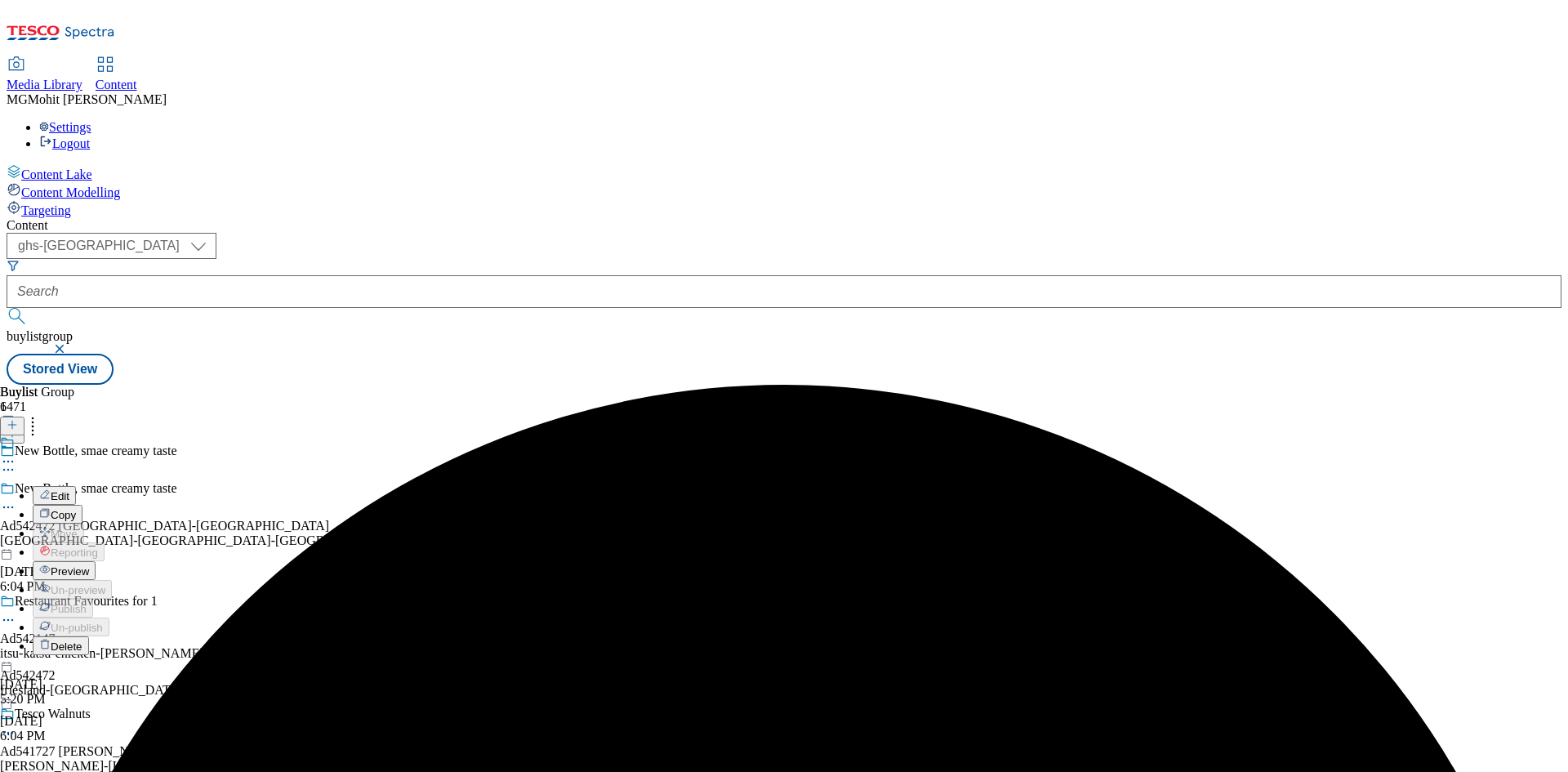
click at [89, 565] on span "Preview" at bounding box center [70, 570] width 39 height 12
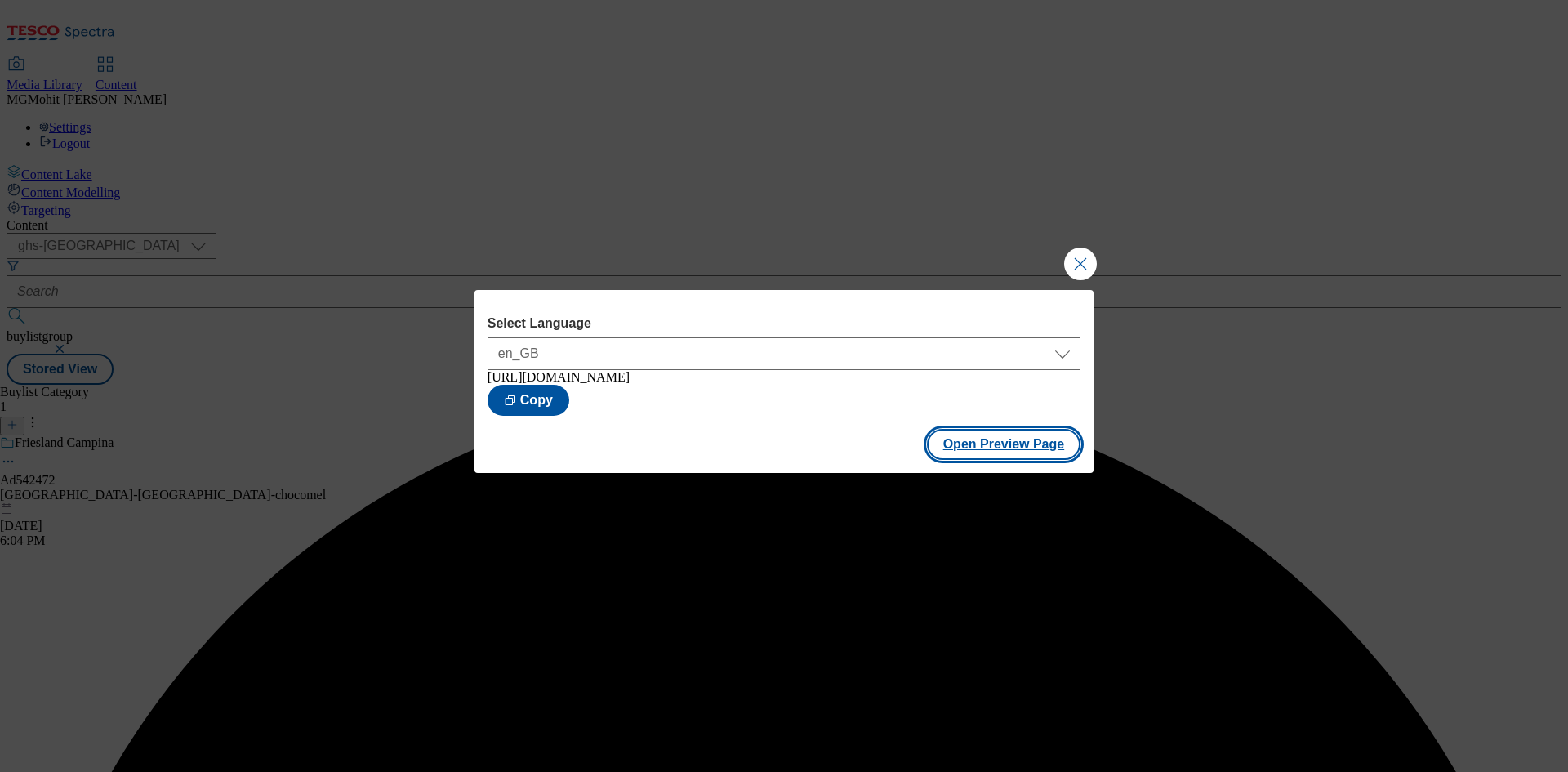
click at [951, 442] on button "Open Preview Page" at bounding box center [1003, 445] width 154 height 31
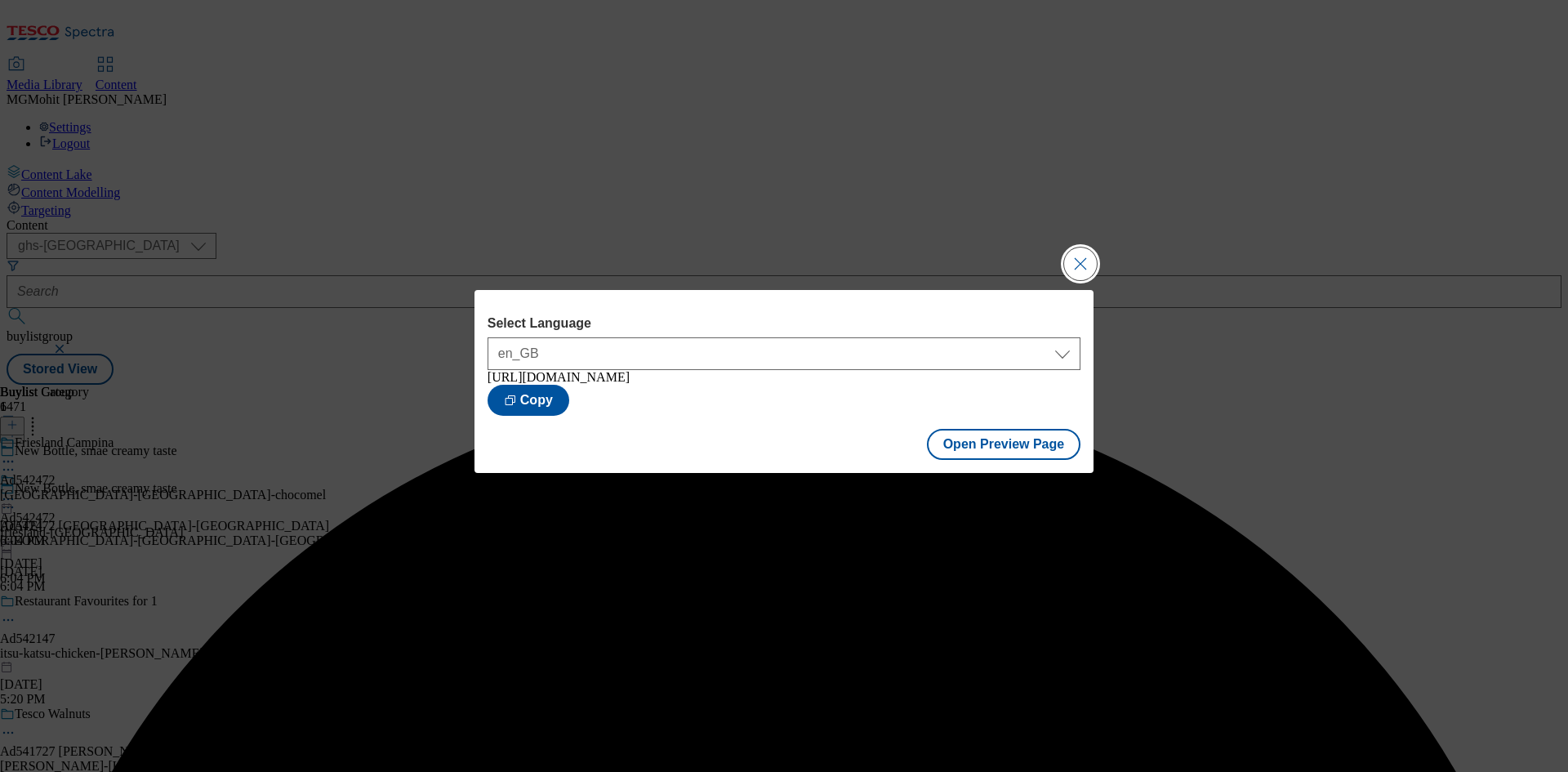
click at [1073, 255] on button "Close Modal" at bounding box center [1080, 263] width 32 height 32
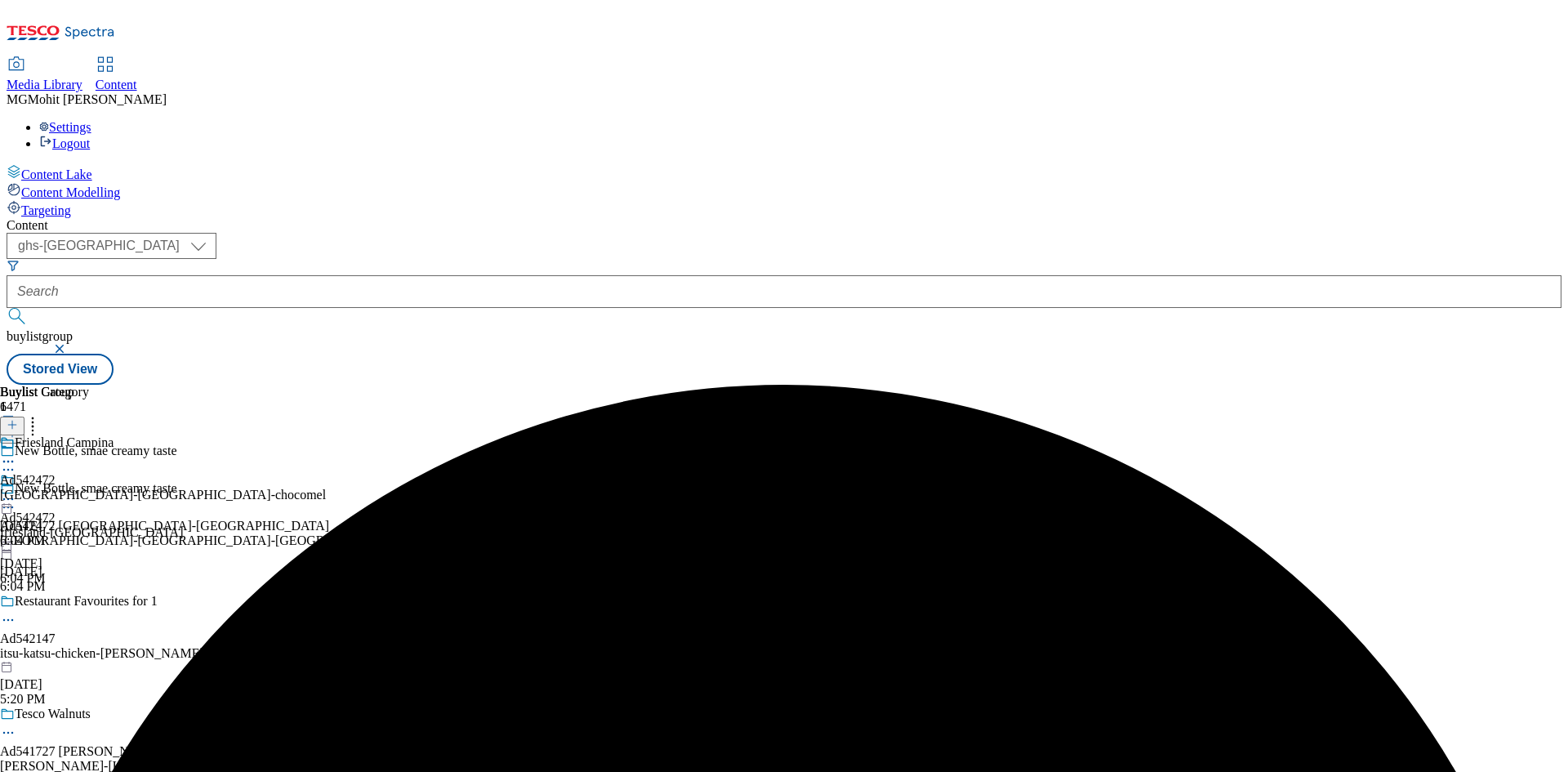
click at [183, 472] on div at bounding box center [92, 491] width 183 height 38
click at [17, 491] on icon at bounding box center [8, 499] width 17 height 17
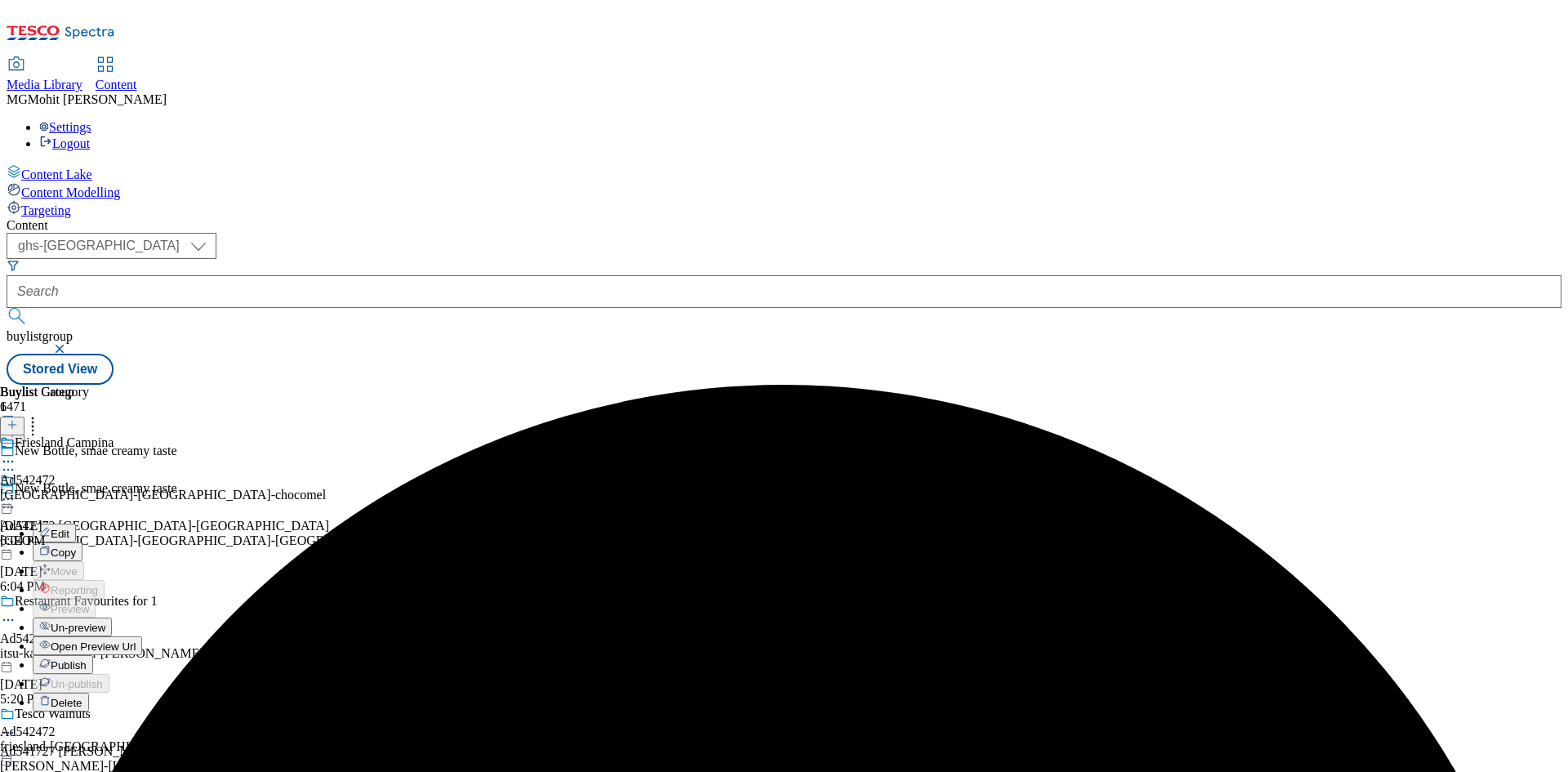
click at [87, 659] on span "Publish" at bounding box center [68, 665] width 36 height 12
